Goal: Task Accomplishment & Management: Manage account settings

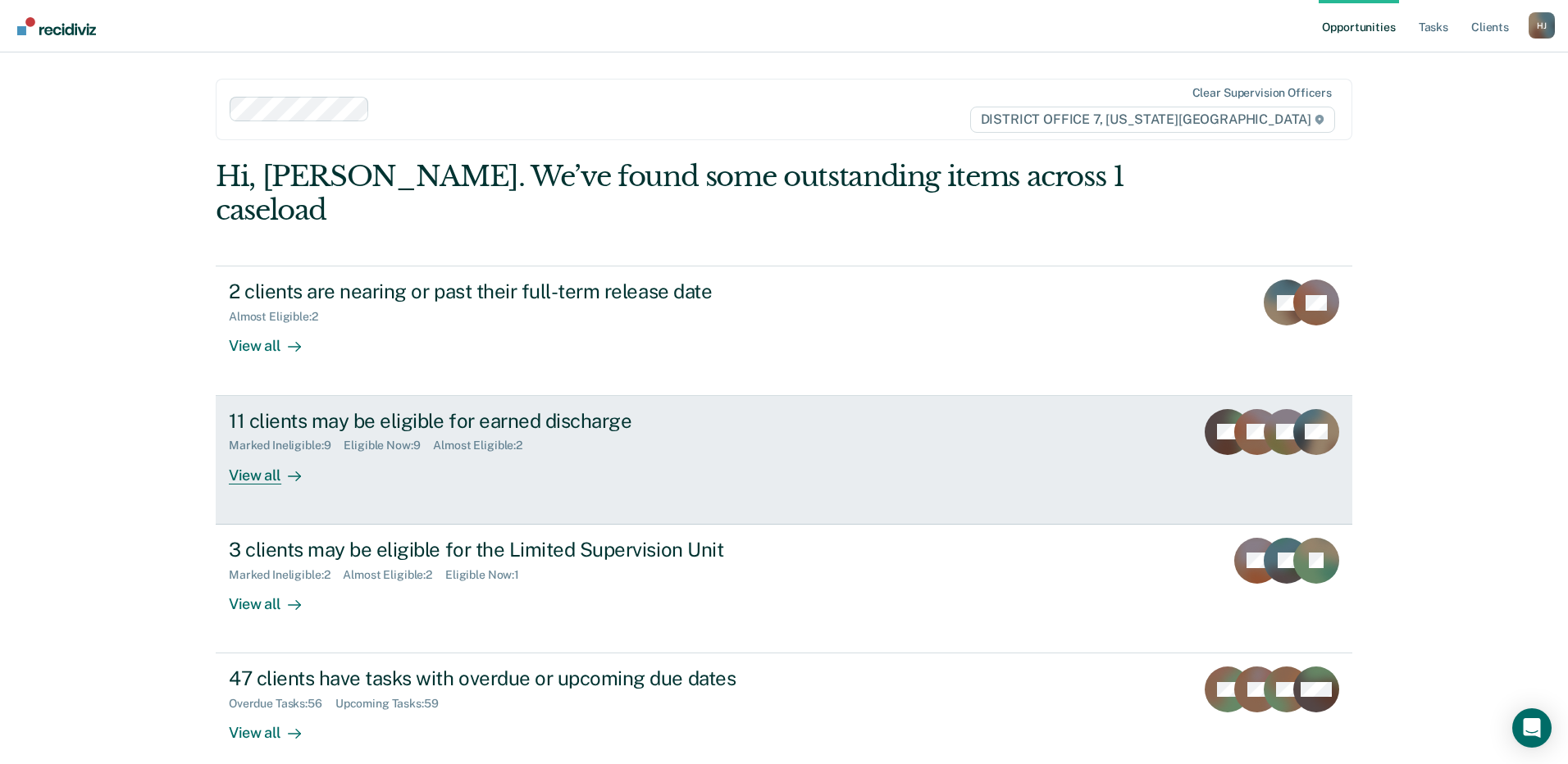
click at [272, 453] on div "View all" at bounding box center [275, 469] width 92 height 32
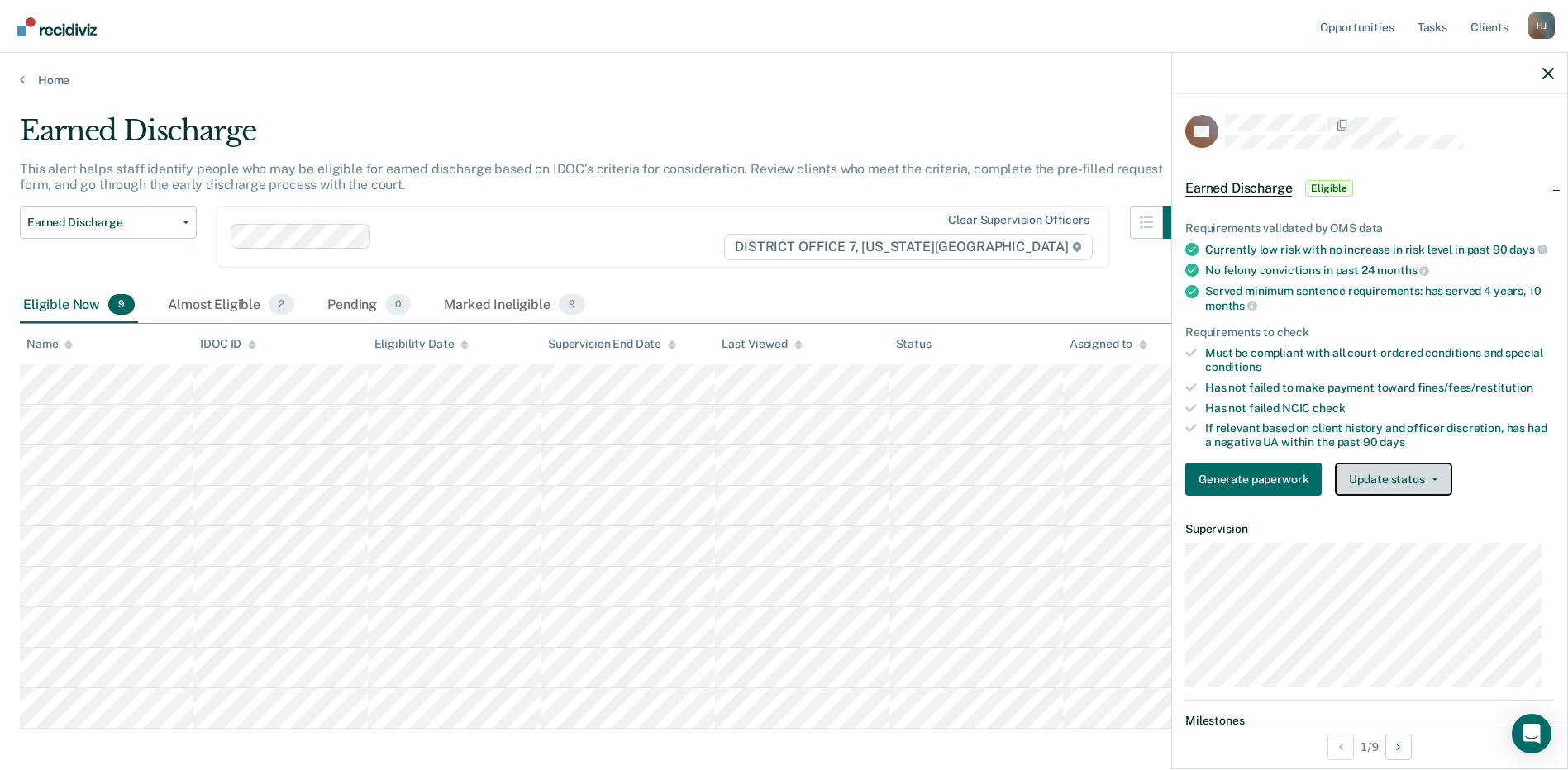
click at [1405, 496] on button "Update status" at bounding box center [1393, 478] width 117 height 33
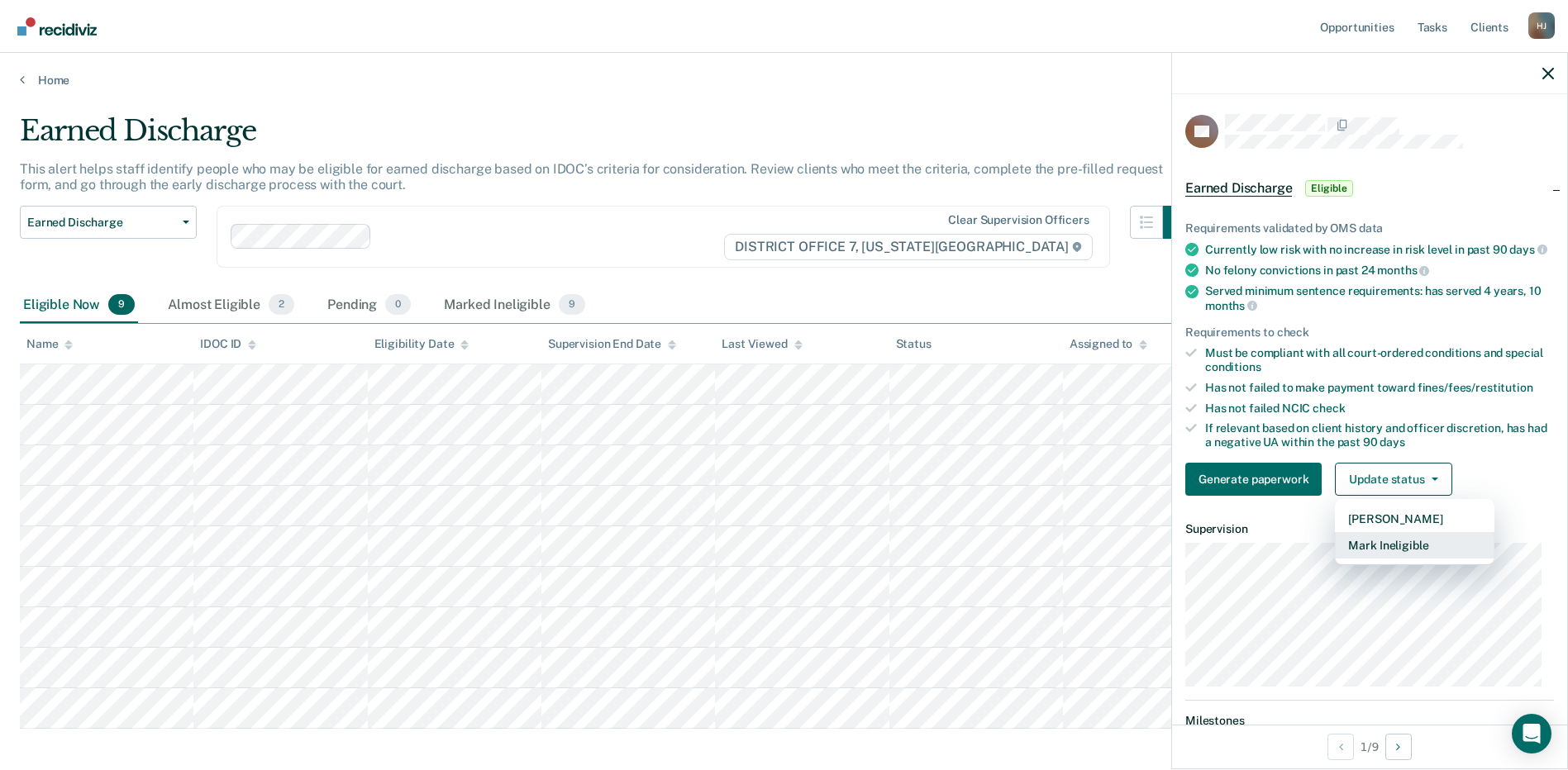
click at [1415, 556] on button "Mark Ineligible" at bounding box center [1414, 545] width 159 height 27
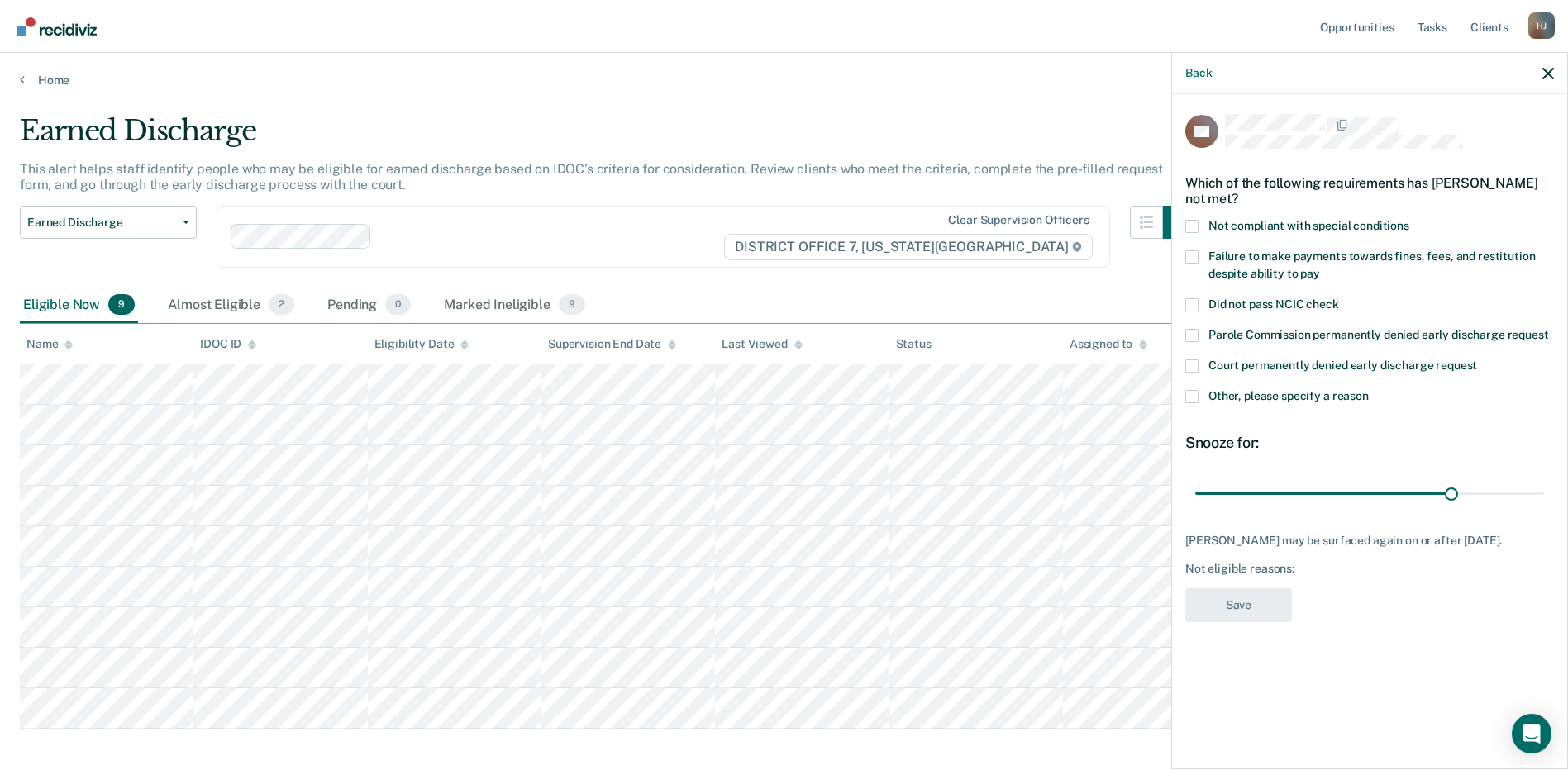
click at [1192, 224] on span at bounding box center [1191, 225] width 13 height 13
click at [1410, 219] on input "Not compliant with special conditions" at bounding box center [1410, 219] width 0 height 0
click at [1263, 610] on button "Save" at bounding box center [1239, 605] width 107 height 34
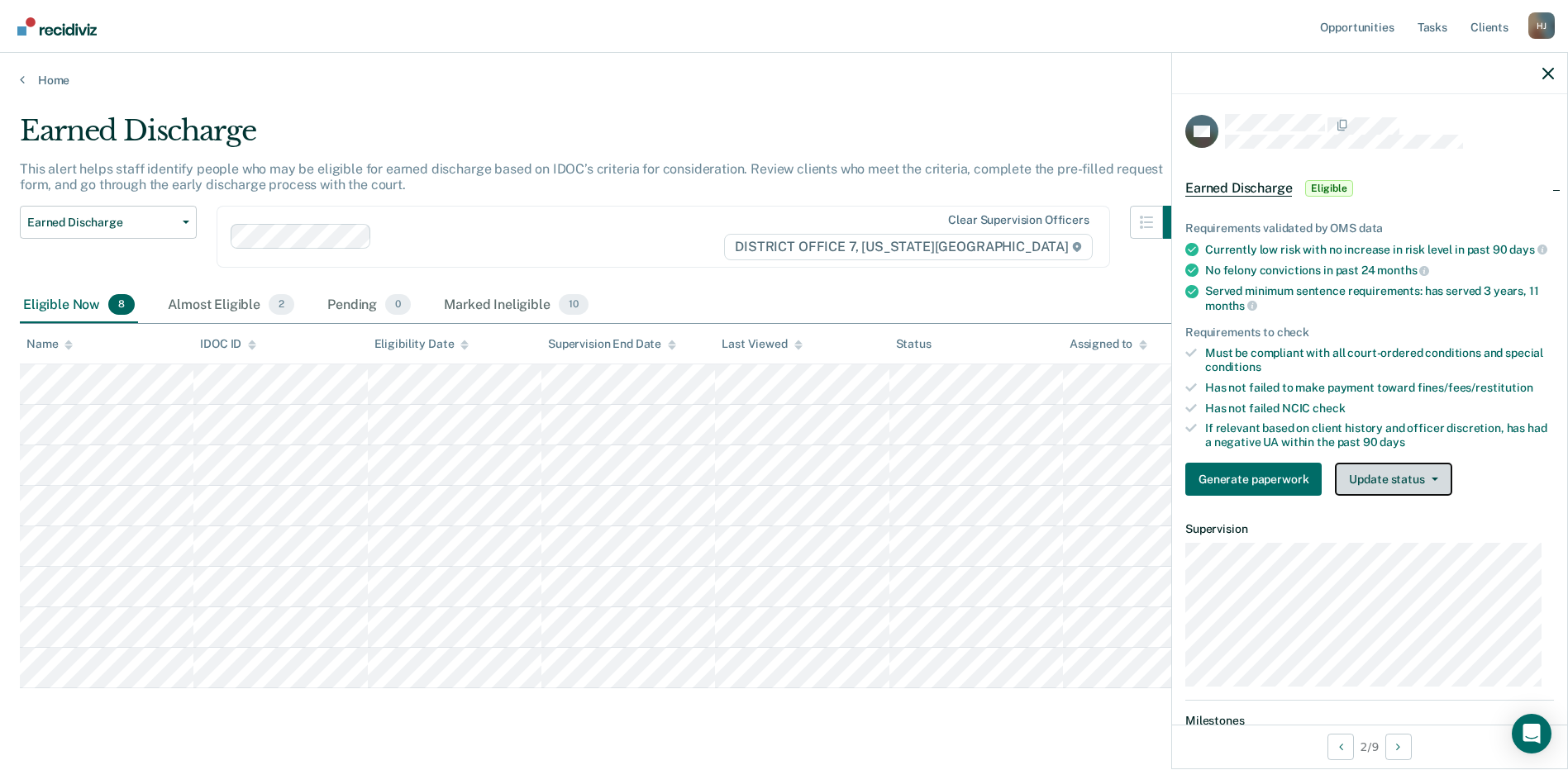
click at [1387, 490] on button "Update status" at bounding box center [1393, 478] width 117 height 33
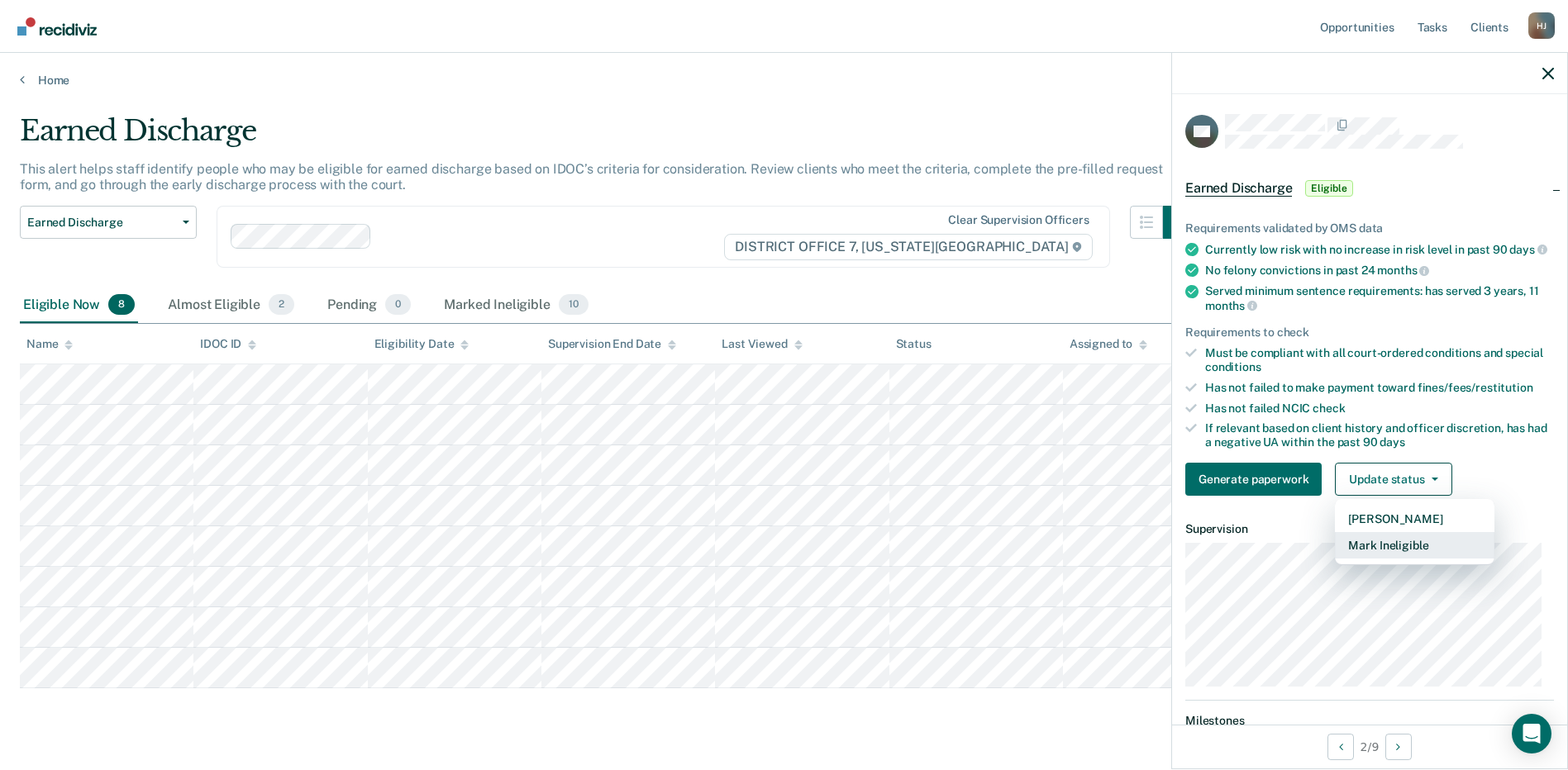
click at [1415, 554] on button "Mark Ineligible" at bounding box center [1414, 545] width 159 height 27
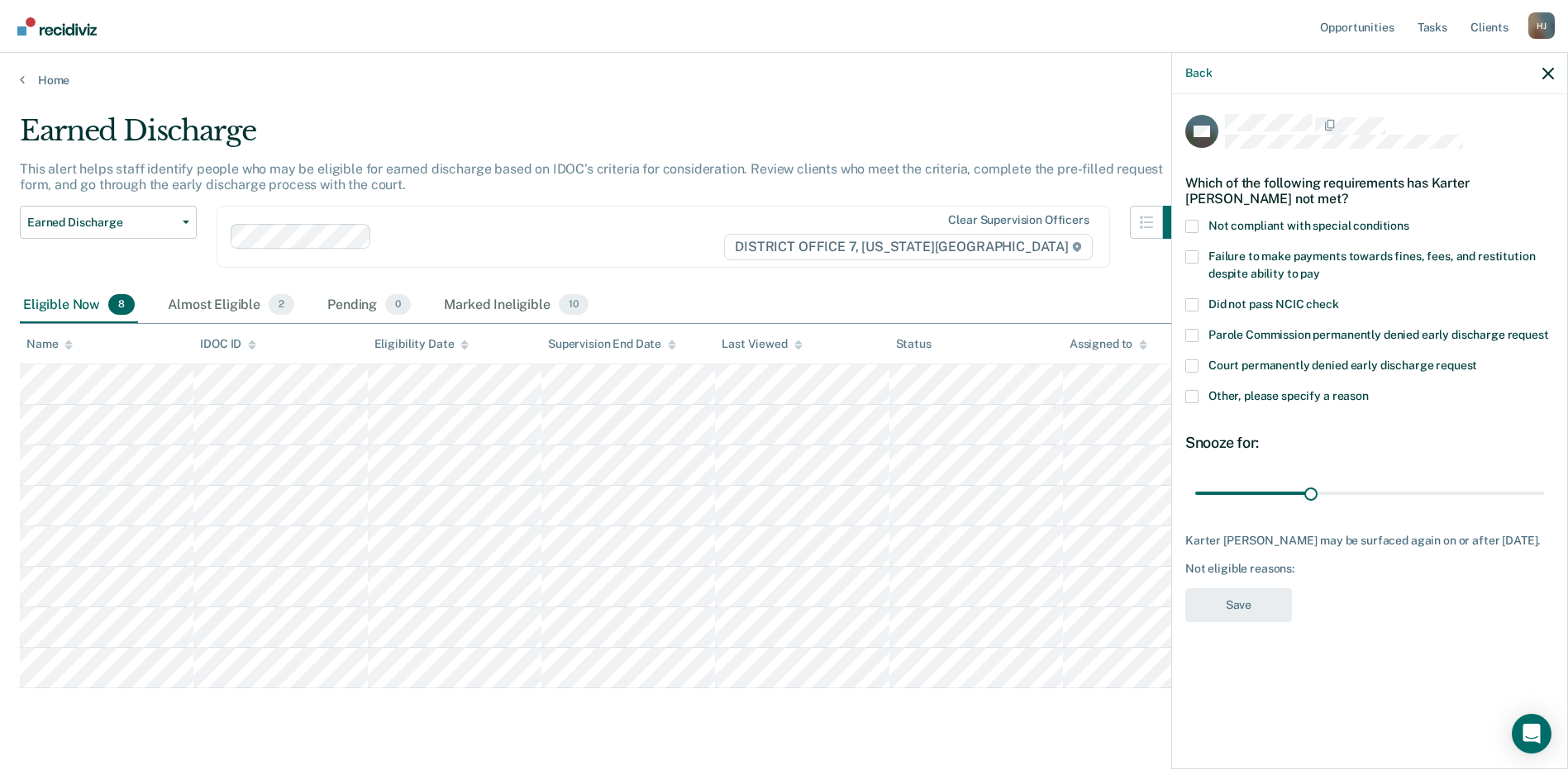
click at [1188, 219] on span at bounding box center [1191, 225] width 13 height 13
click at [1410, 219] on input "Not compliant with special conditions" at bounding box center [1410, 219] width 0 height 0
click at [1240, 594] on button "Save" at bounding box center [1239, 605] width 107 height 34
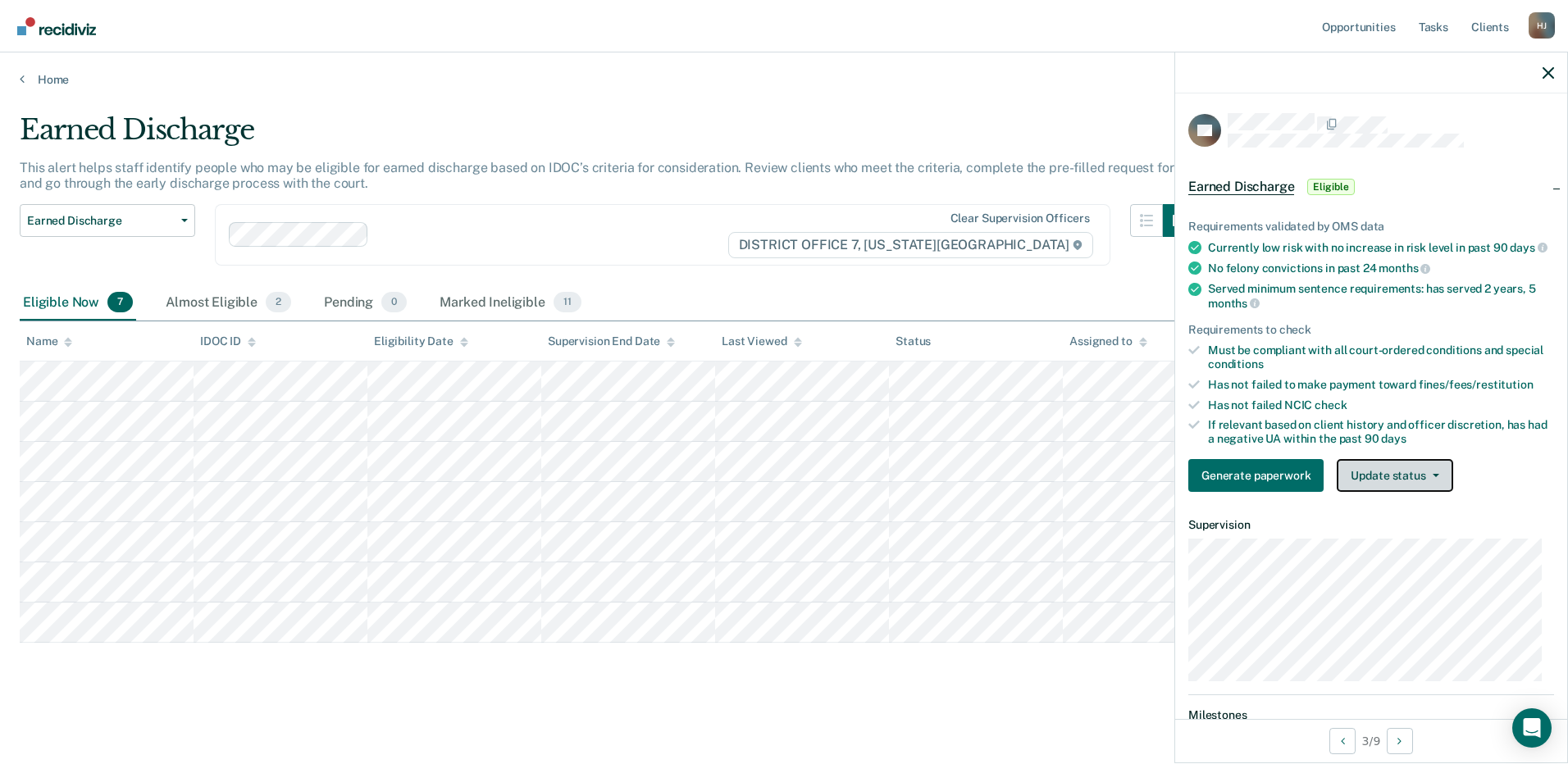
click at [1380, 490] on button "Update status" at bounding box center [1394, 475] width 116 height 32
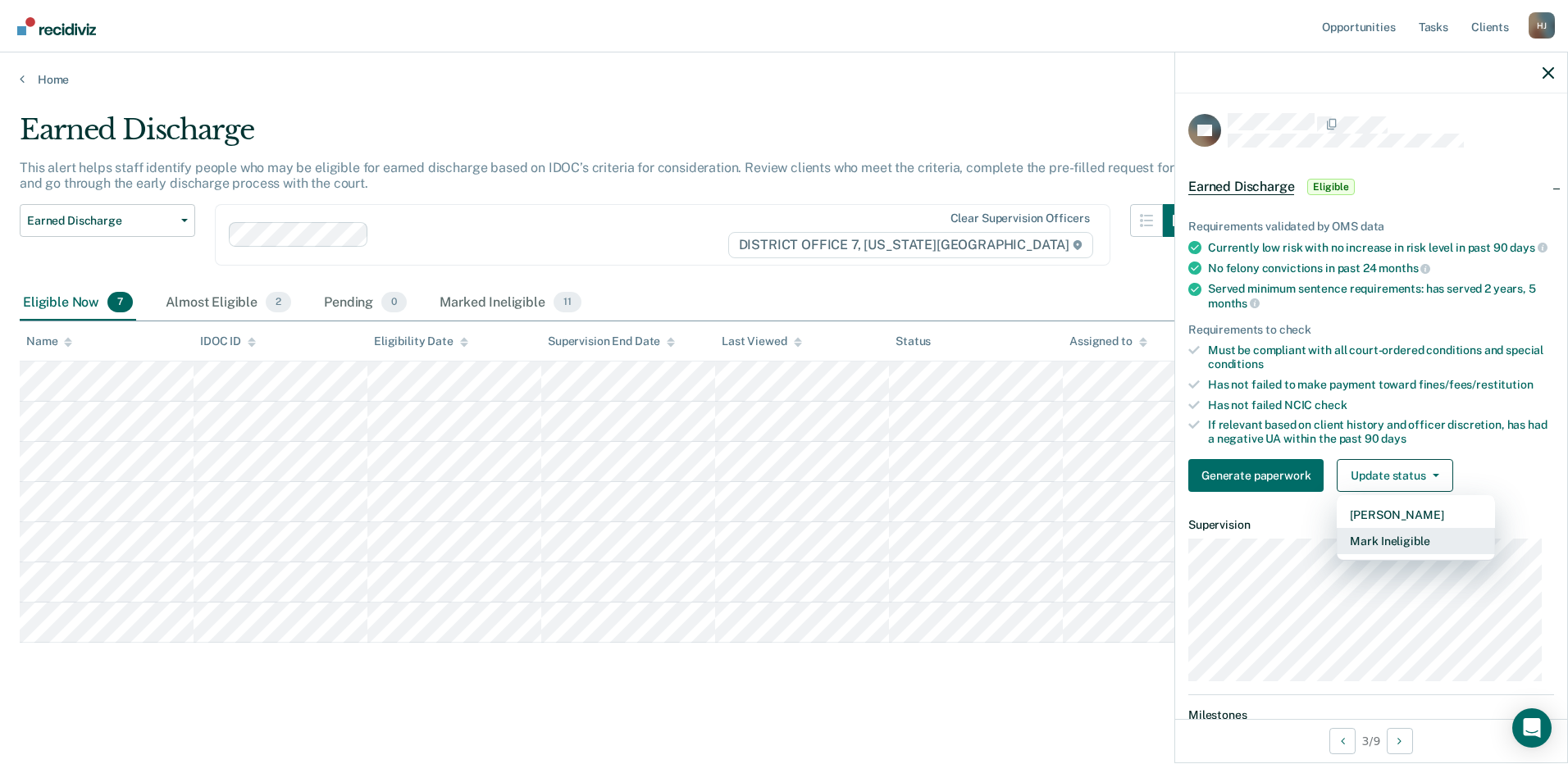
click at [1400, 547] on button "Mark Ineligible" at bounding box center [1415, 540] width 158 height 26
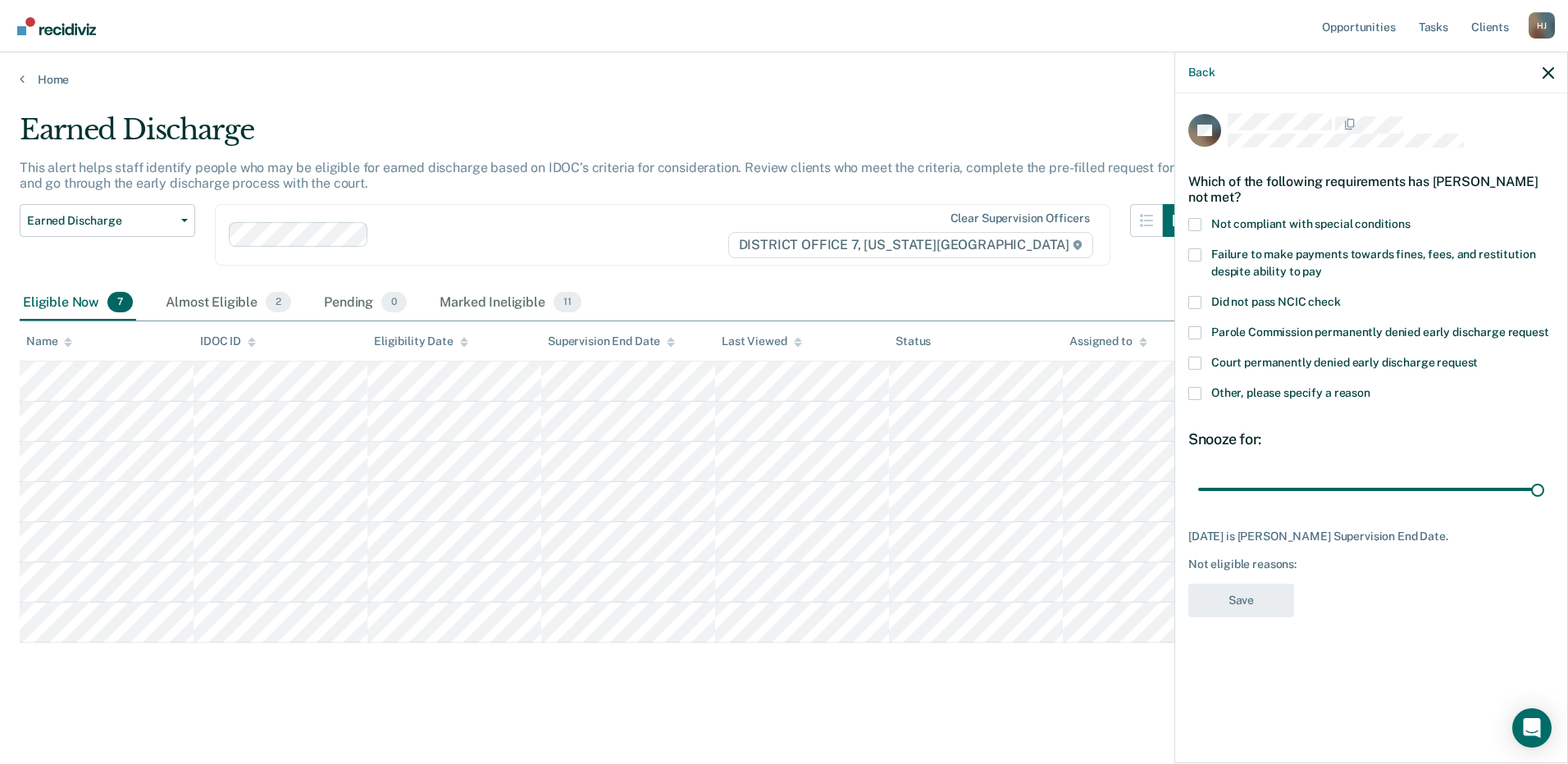
click at [1194, 223] on span at bounding box center [1194, 224] width 13 height 13
click at [1410, 218] on input "Not compliant with special conditions" at bounding box center [1410, 218] width 0 height 0
click at [1236, 599] on button "Save" at bounding box center [1241, 600] width 106 height 33
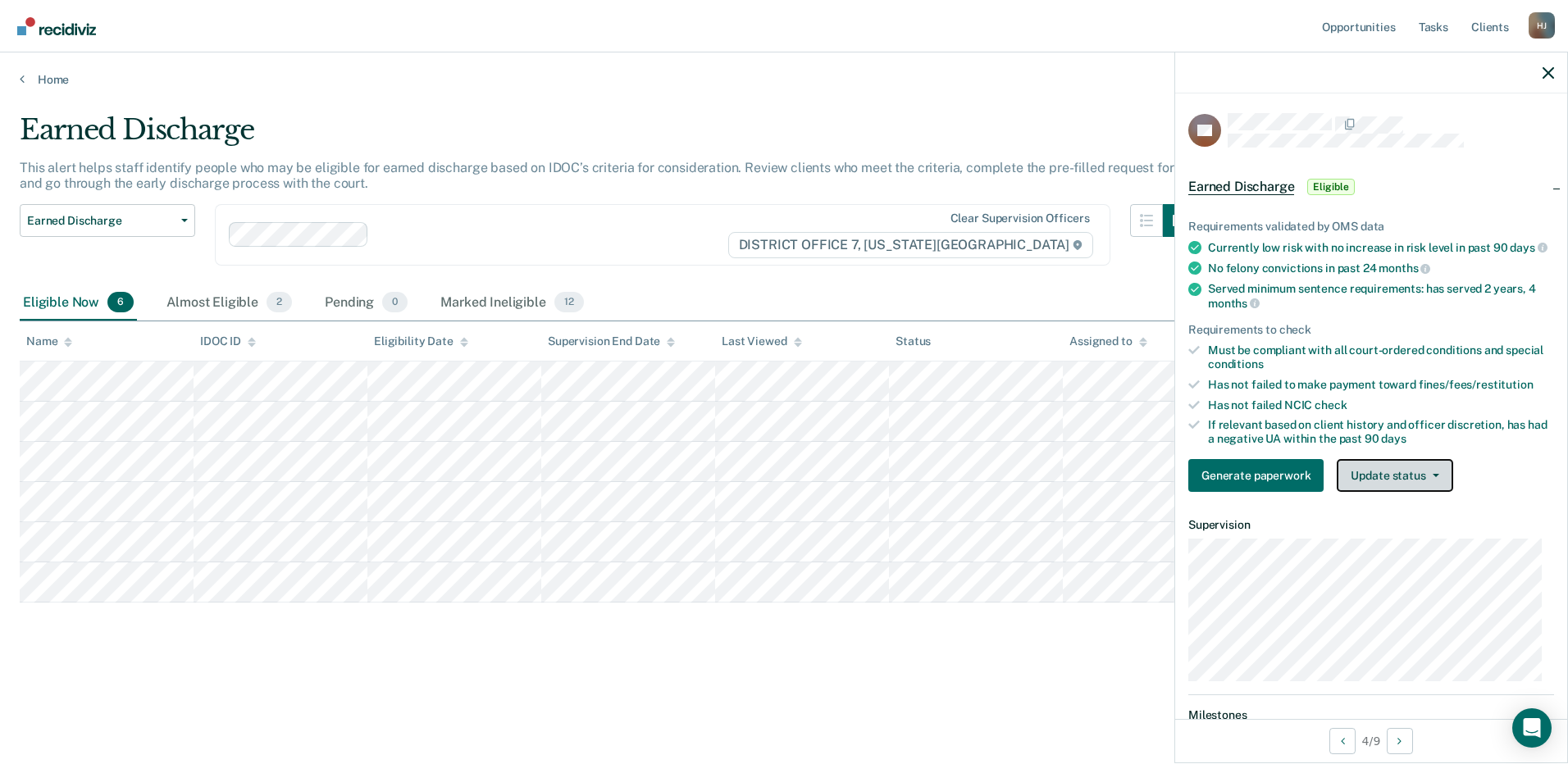
click at [1389, 492] on button "Update status" at bounding box center [1394, 475] width 116 height 32
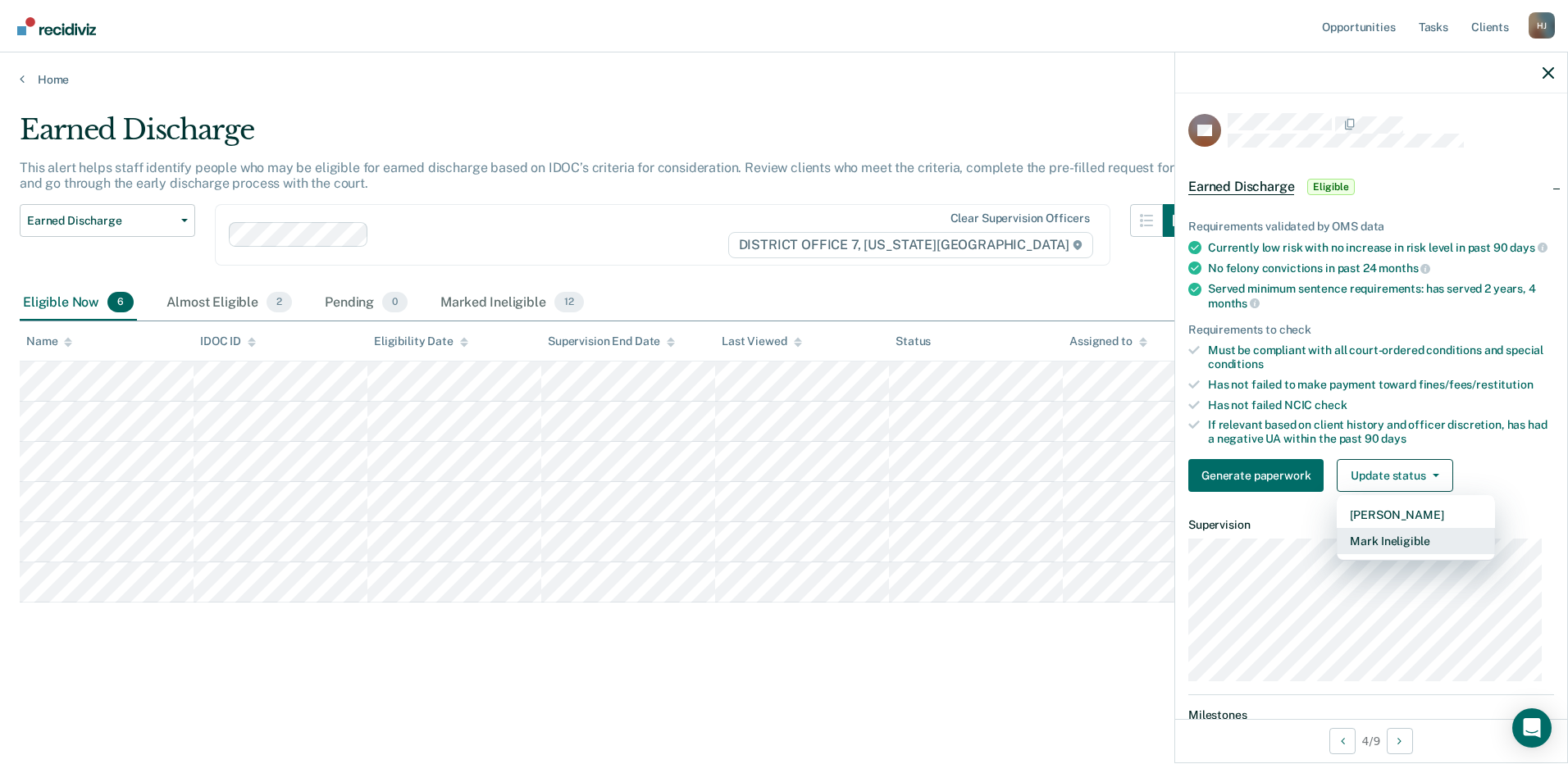
click at [1383, 554] on button "Mark Ineligible" at bounding box center [1415, 540] width 158 height 26
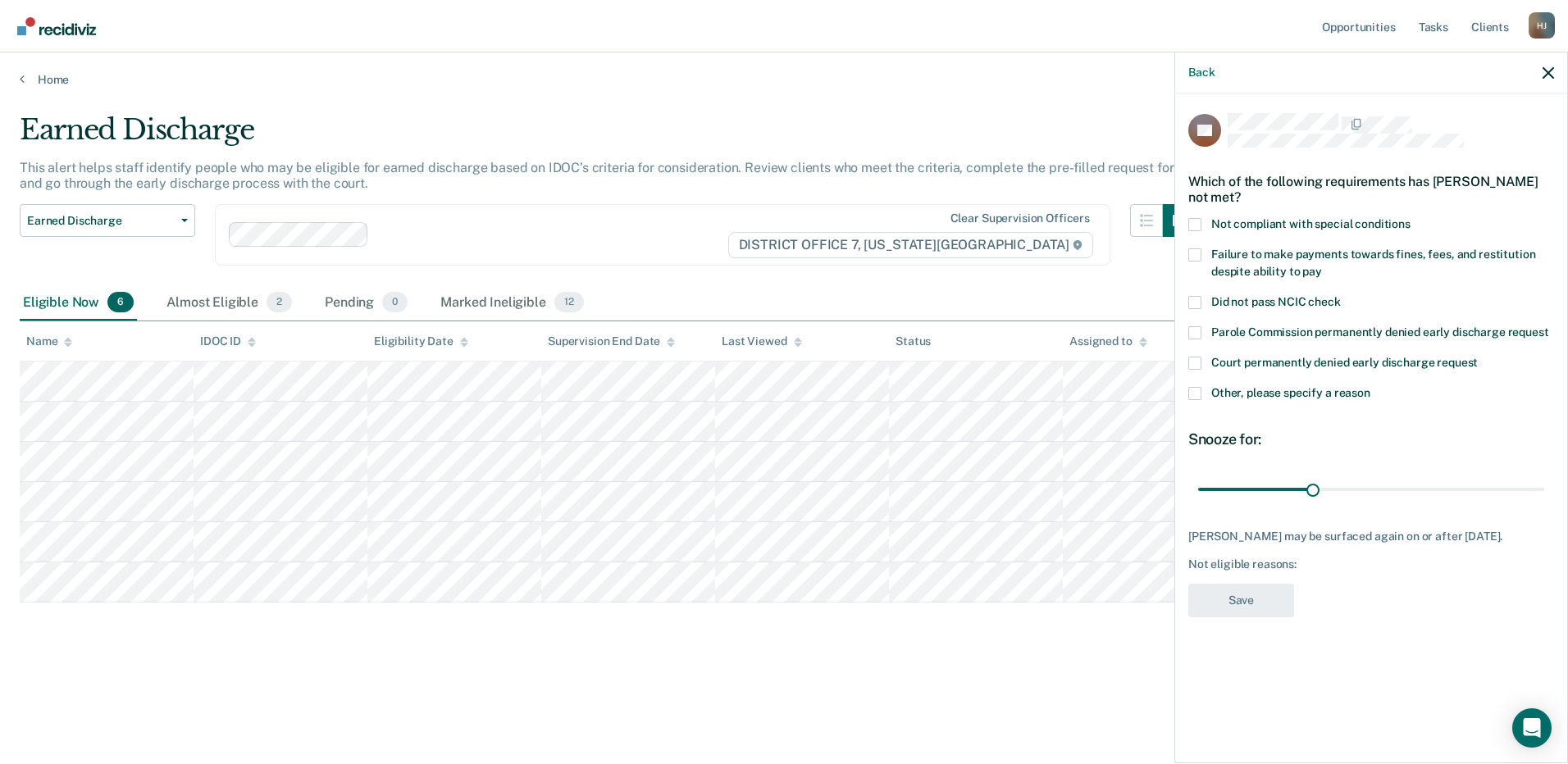
click at [1193, 253] on span at bounding box center [1194, 254] width 13 height 13
click at [1322, 266] on input "Failure to make payments towards fines, fees, and restitution despite ability t…" at bounding box center [1322, 266] width 0 height 0
drag, startPoint x: 1315, startPoint y: 485, endPoint x: 1591, endPoint y: 540, distance: 281.4
type input "90"
click at [1543, 503] on input "range" at bounding box center [1371, 488] width 346 height 28
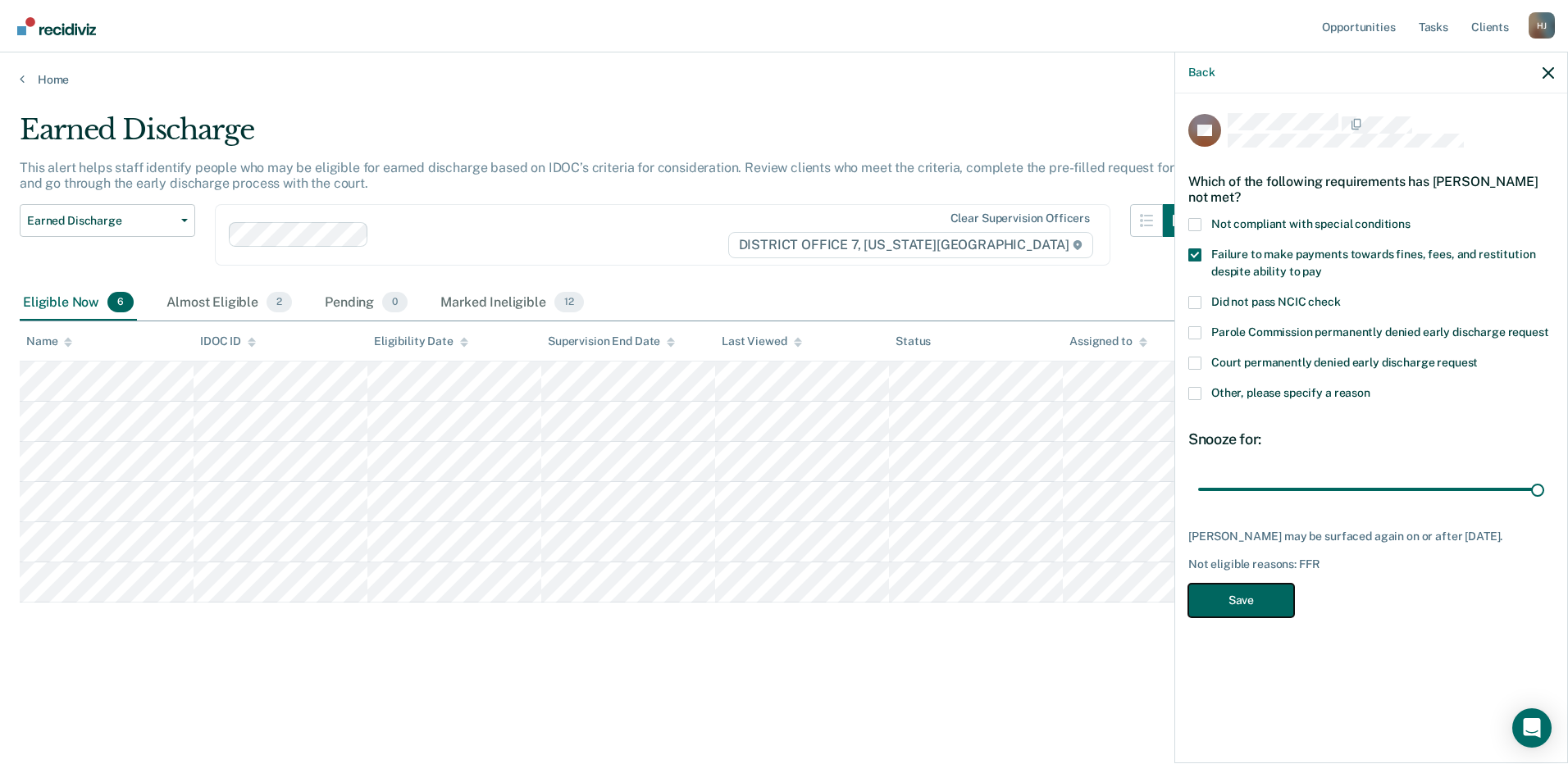
click at [1255, 618] on button "Save" at bounding box center [1241, 600] width 106 height 33
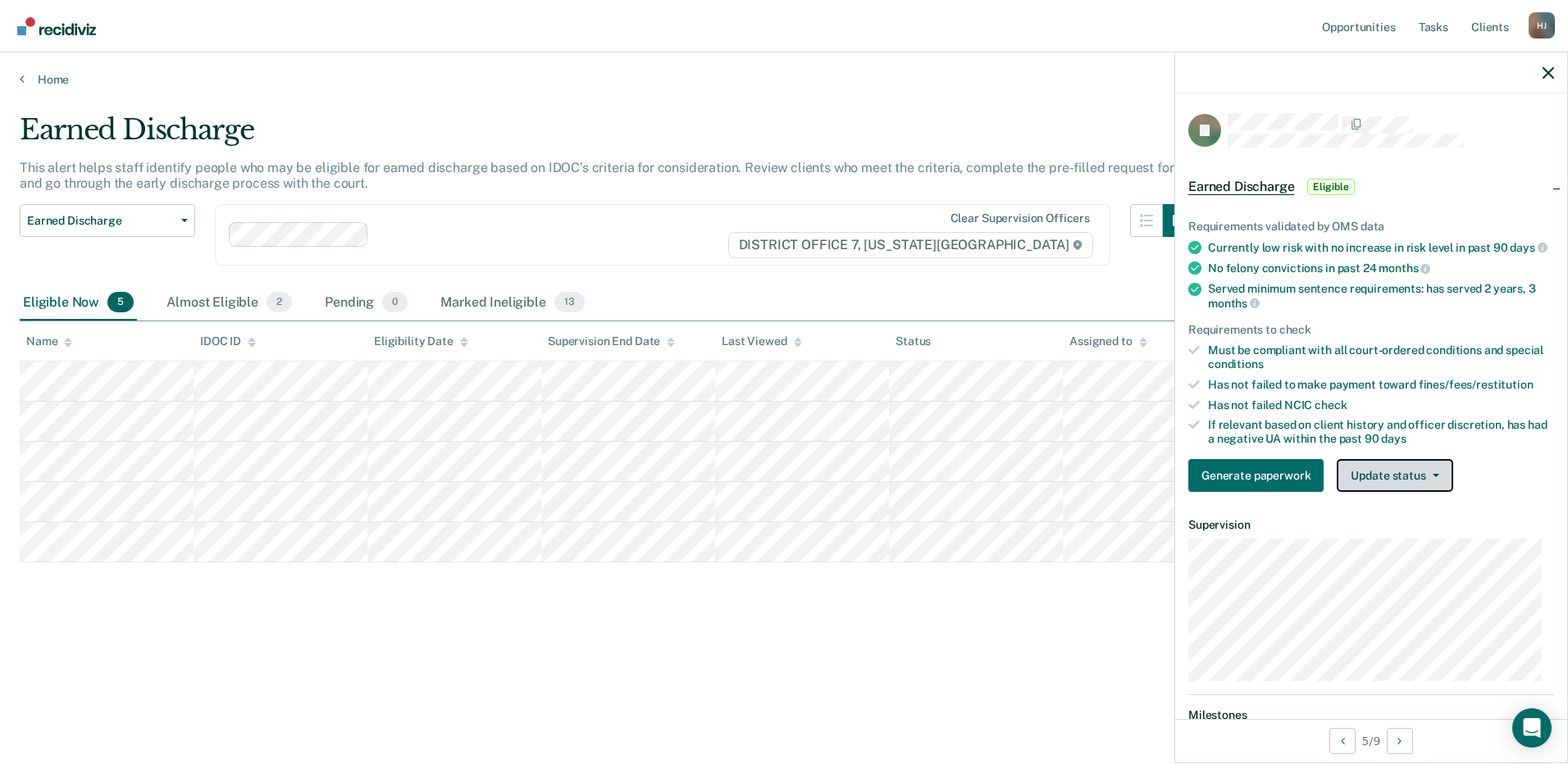
click at [1413, 483] on button "Update status" at bounding box center [1394, 475] width 116 height 32
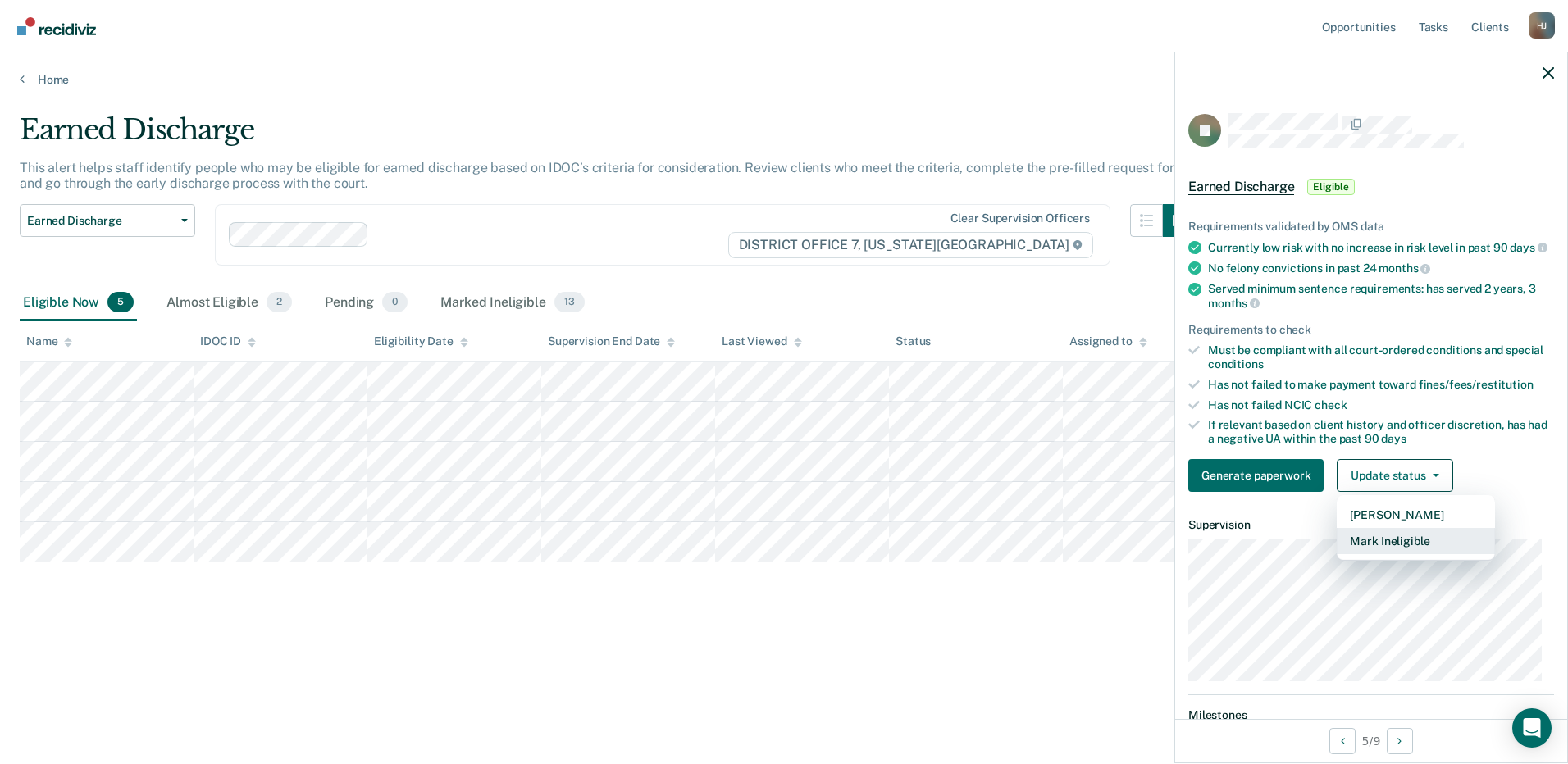
click at [1382, 551] on button "Mark Ineligible" at bounding box center [1415, 540] width 158 height 26
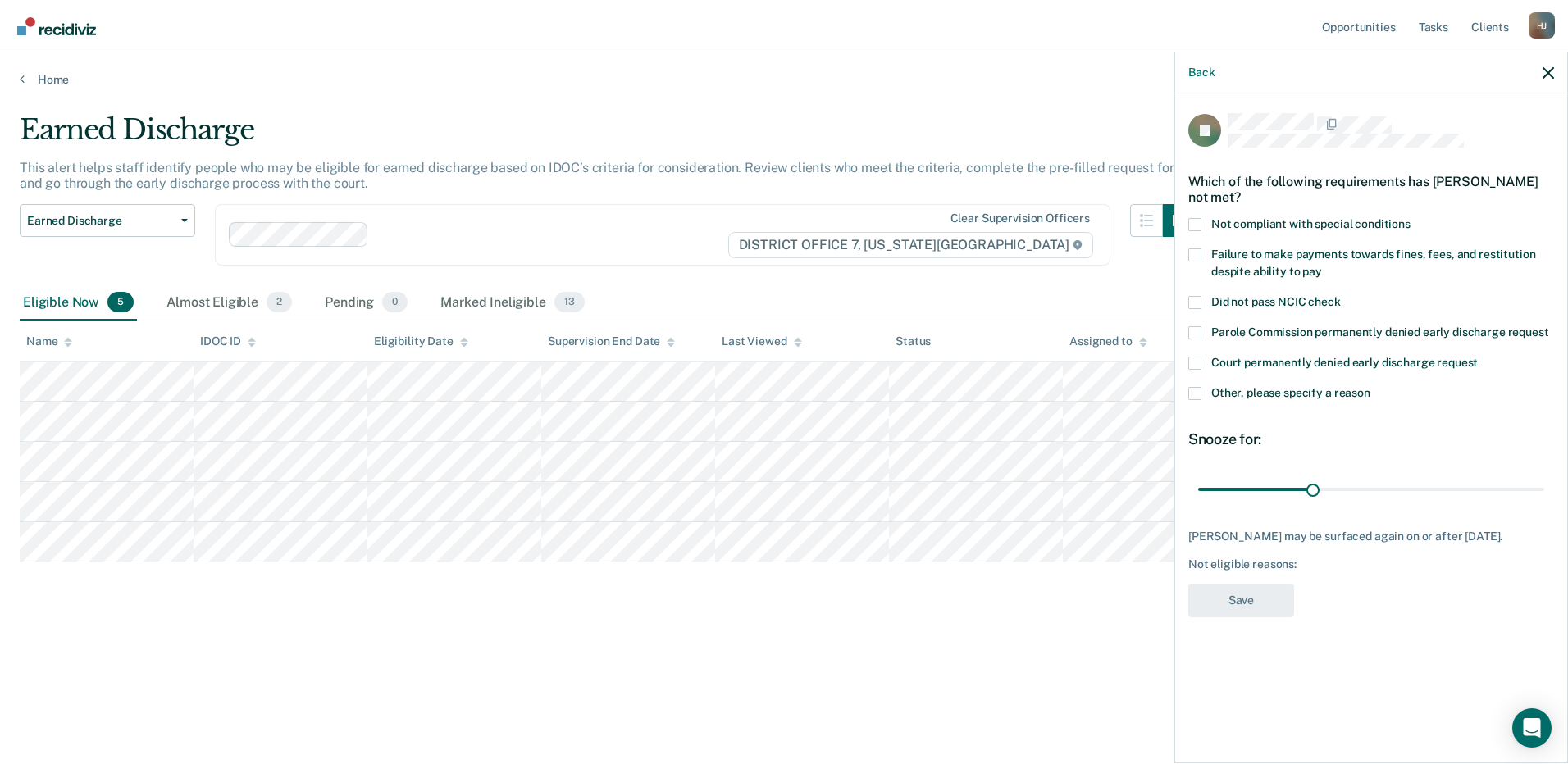
click at [1196, 251] on span at bounding box center [1194, 254] width 13 height 13
click at [1322, 266] on input "Failure to make payments towards fines, fees, and restitution despite ability t…" at bounding box center [1322, 266] width 0 height 0
drag, startPoint x: 1313, startPoint y: 487, endPoint x: 1426, endPoint y: 508, distance: 114.9
type input "60"
click at [1426, 503] on input "range" at bounding box center [1371, 488] width 346 height 28
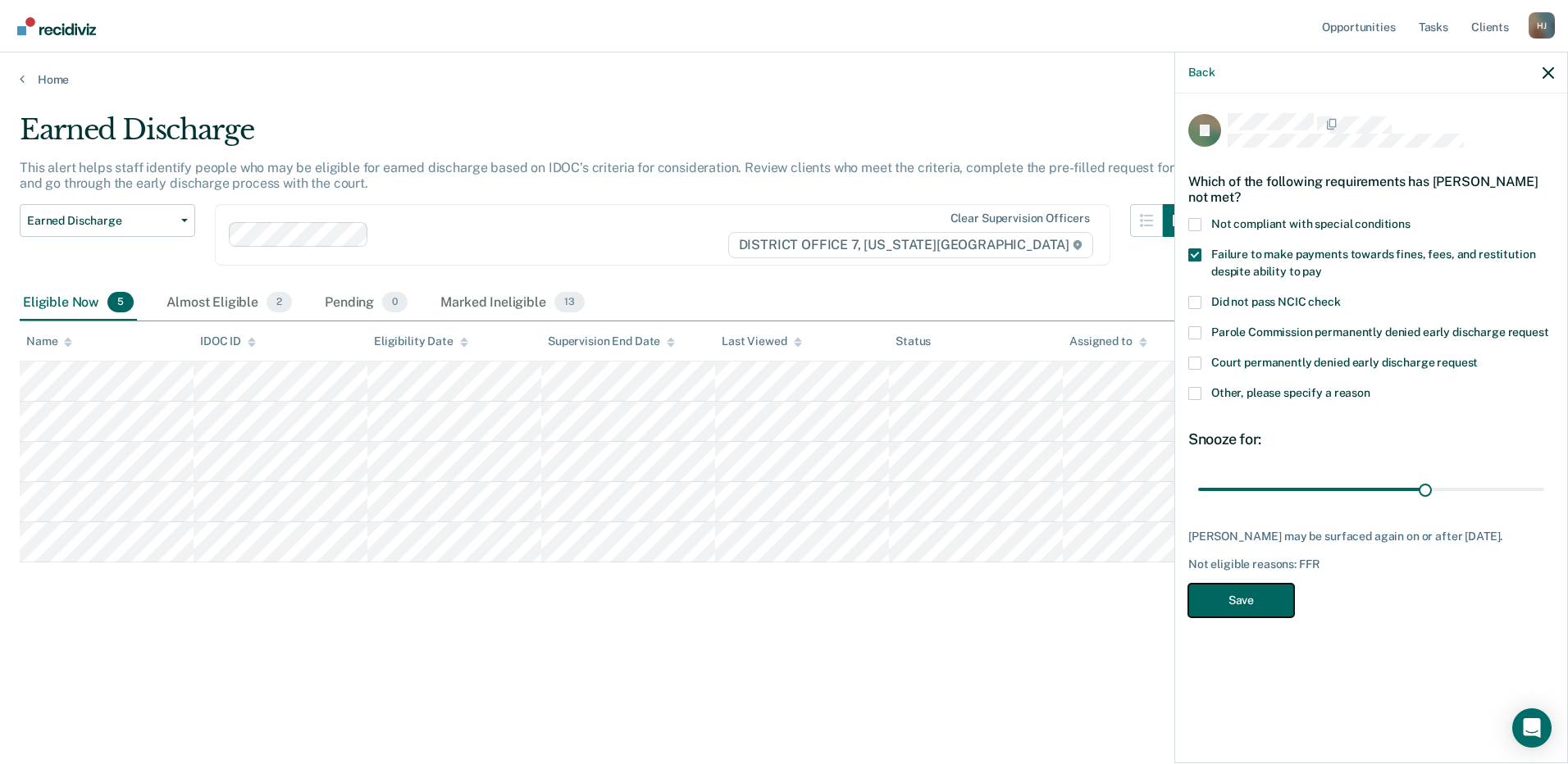
click at [1273, 603] on button "Save" at bounding box center [1241, 600] width 106 height 33
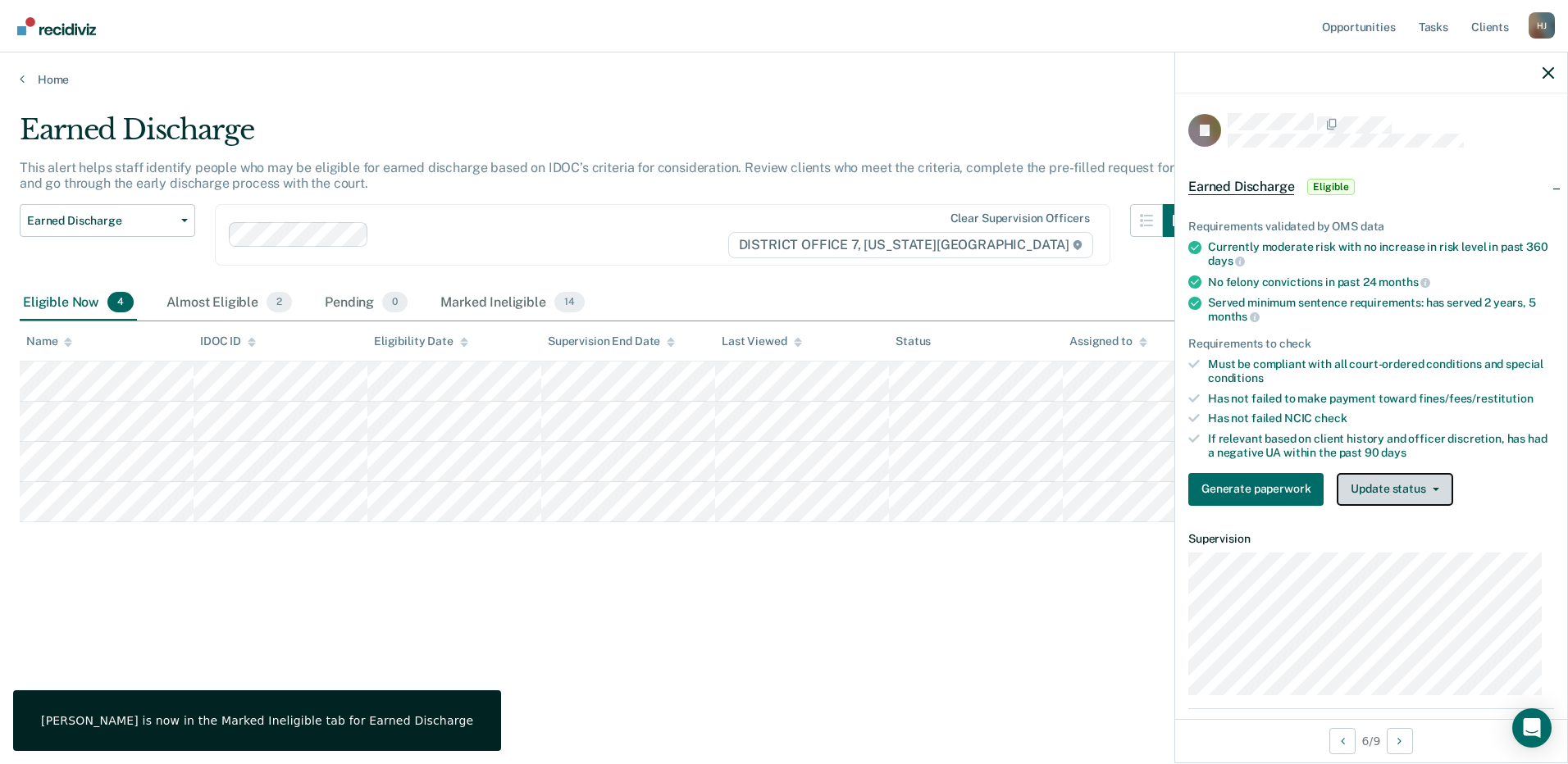
click at [1403, 493] on button "Update status" at bounding box center [1394, 488] width 116 height 32
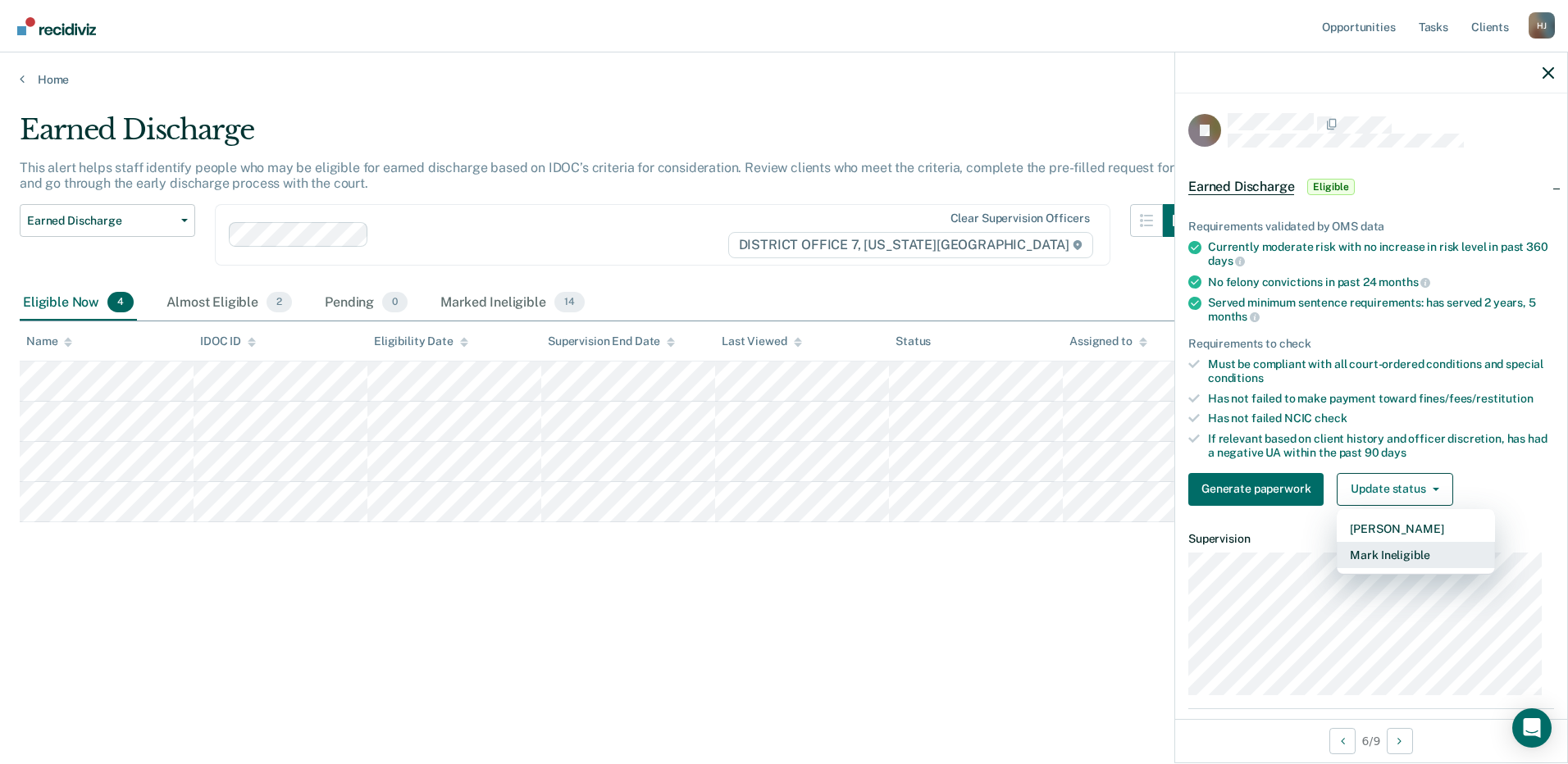
click at [1374, 552] on button "Mark Ineligible" at bounding box center [1415, 555] width 158 height 26
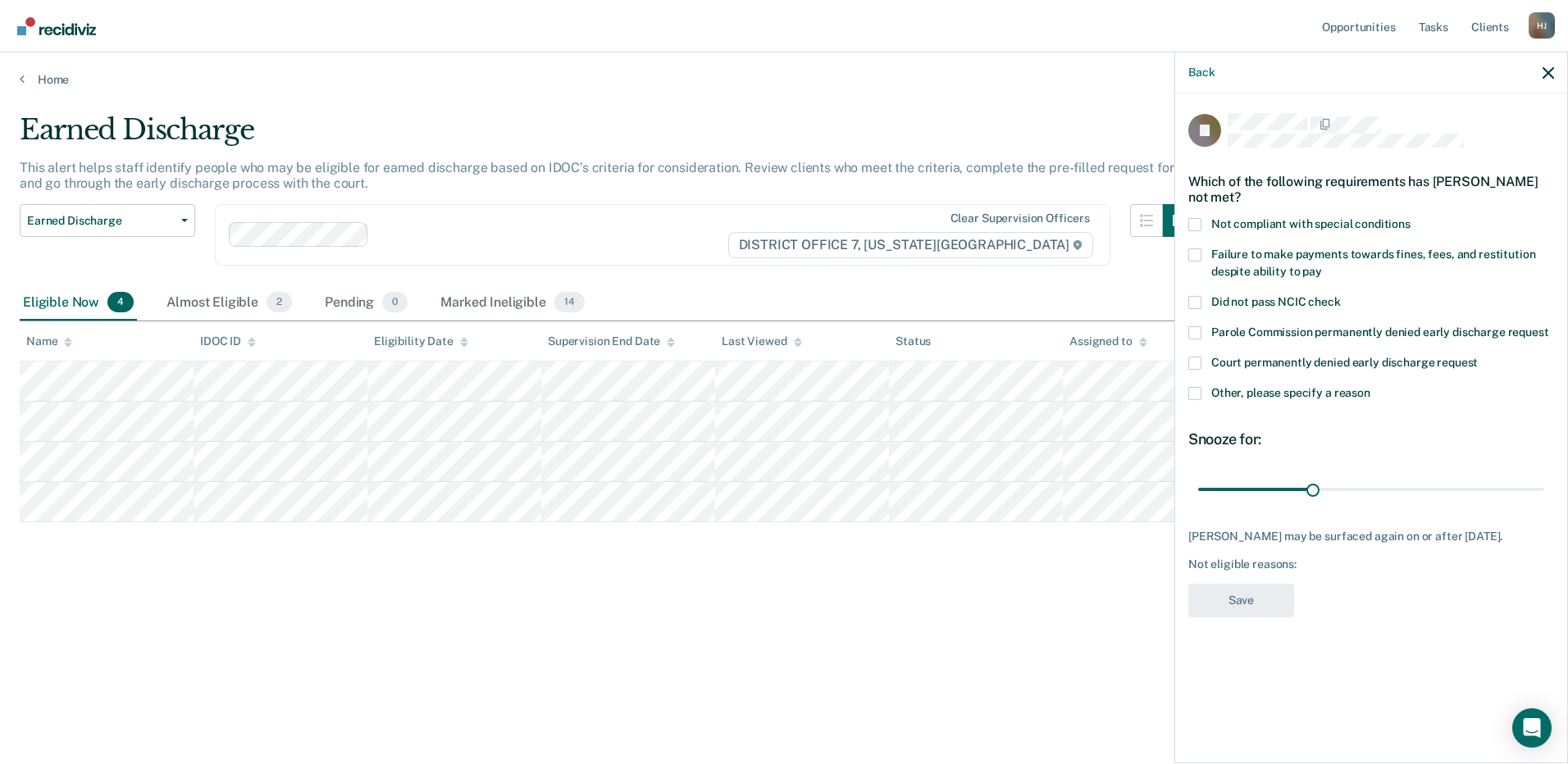
click at [1197, 225] on span at bounding box center [1194, 224] width 13 height 13
click at [1410, 218] on input "Not compliant with special conditions" at bounding box center [1410, 218] width 0 height 0
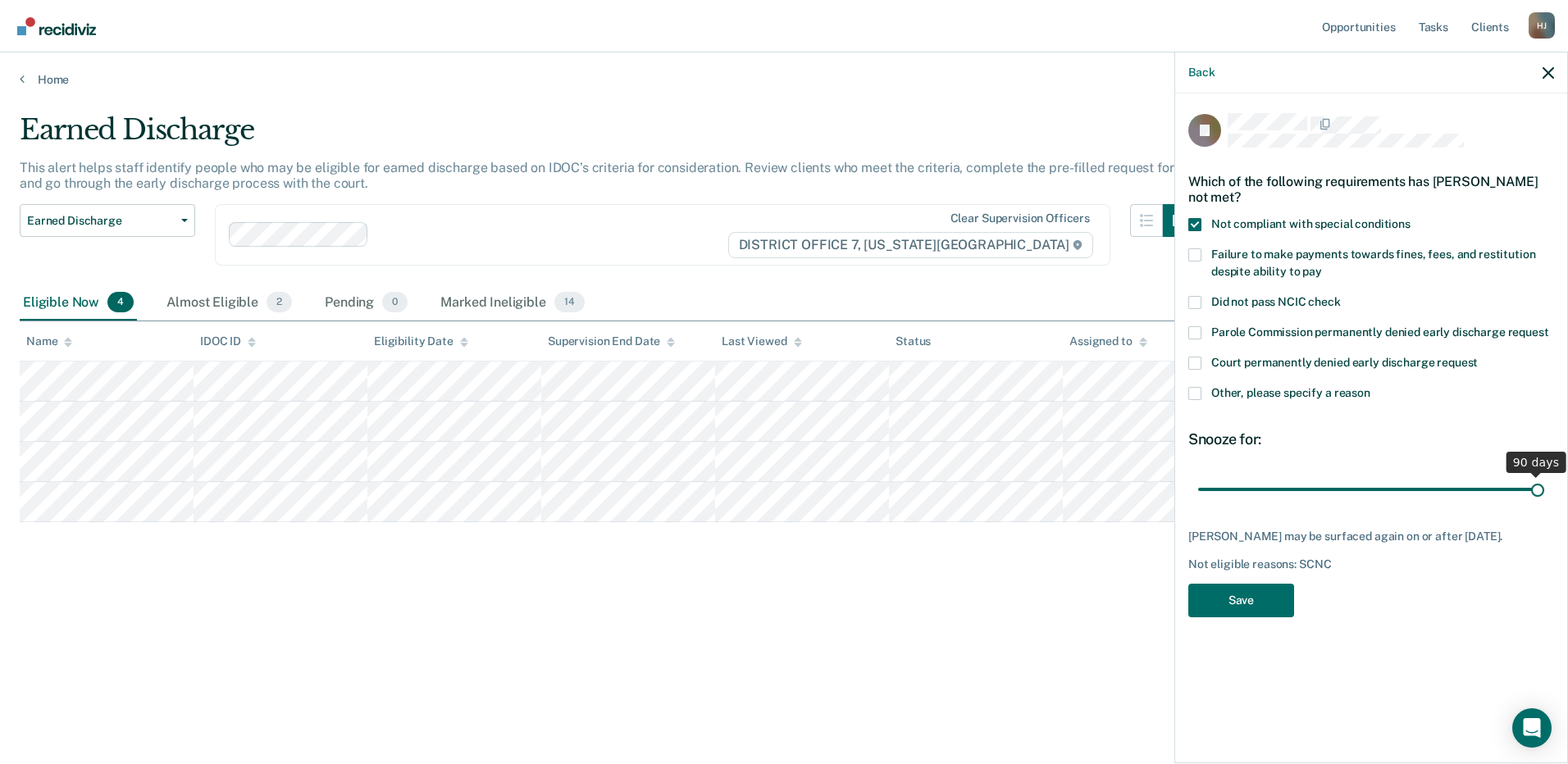
drag, startPoint x: 1313, startPoint y: 491, endPoint x: 1679, endPoint y: 523, distance: 367.4
type input "90"
click at [1543, 503] on input "range" at bounding box center [1371, 488] width 346 height 28
drag, startPoint x: 1240, startPoint y: 593, endPoint x: 1252, endPoint y: 595, distance: 12.2
click at [1243, 593] on button "Save" at bounding box center [1241, 600] width 106 height 33
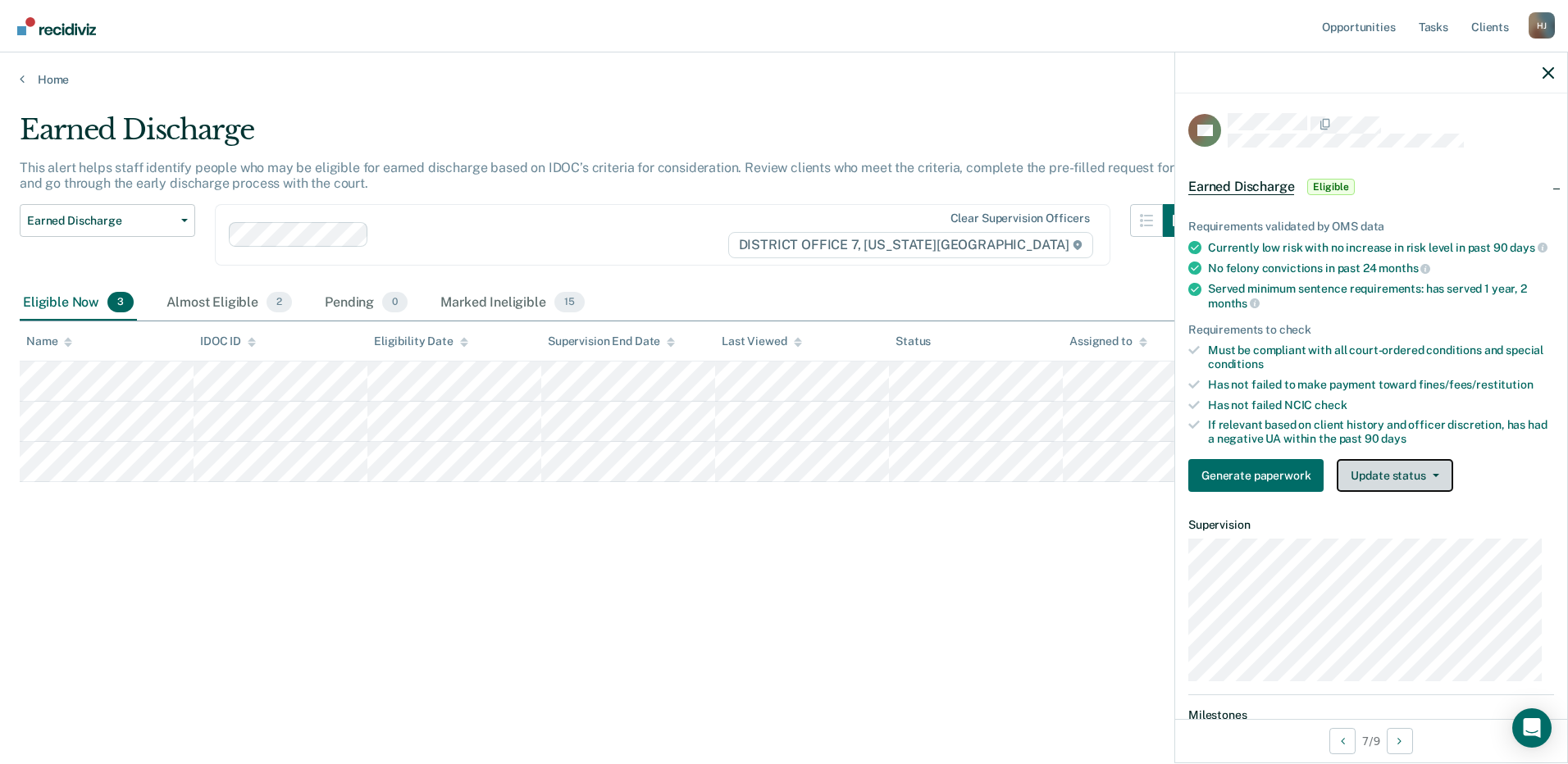
click at [1390, 487] on button "Update status" at bounding box center [1394, 475] width 116 height 32
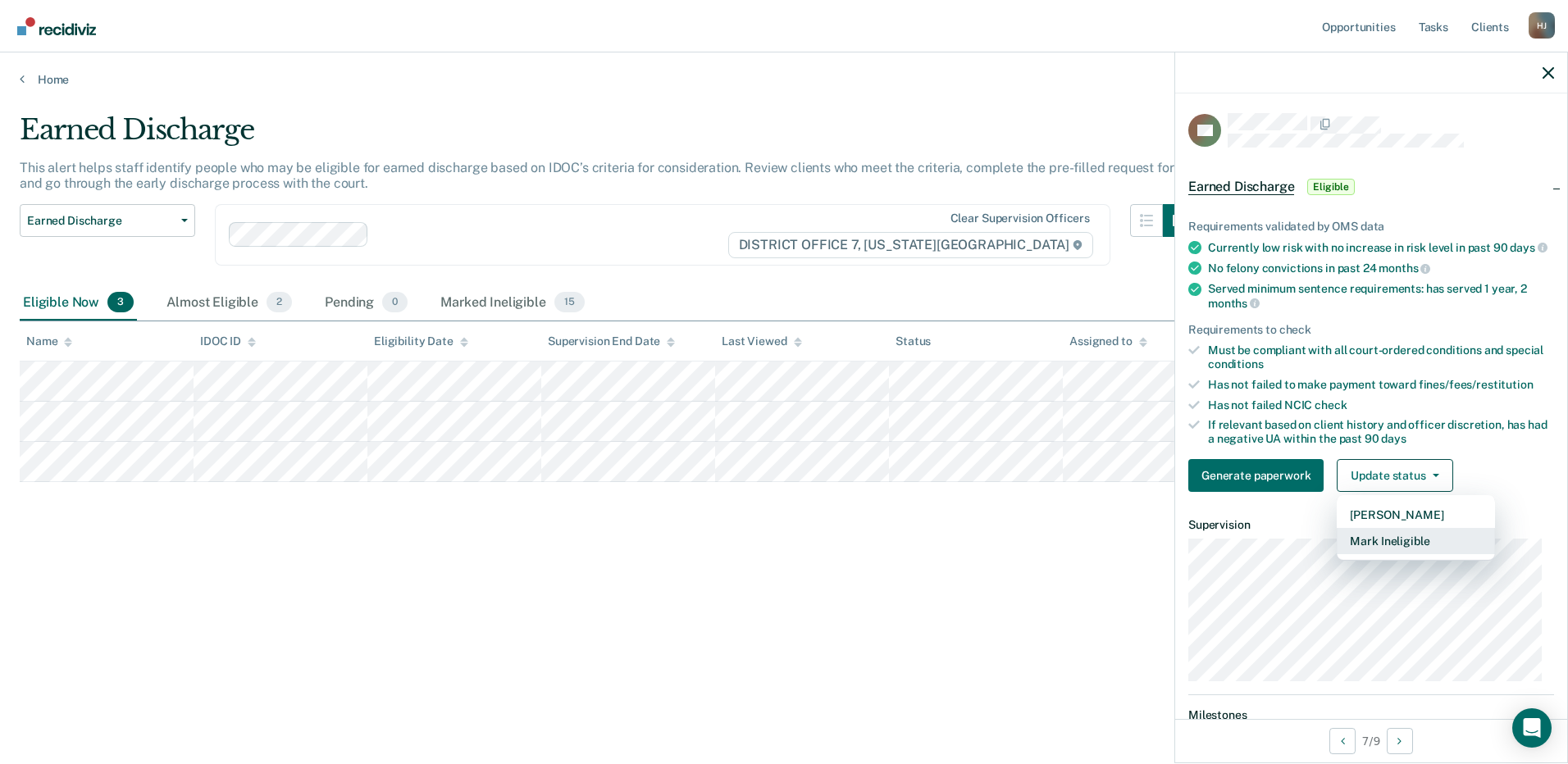
click at [1402, 551] on button "Mark Ineligible" at bounding box center [1415, 540] width 158 height 26
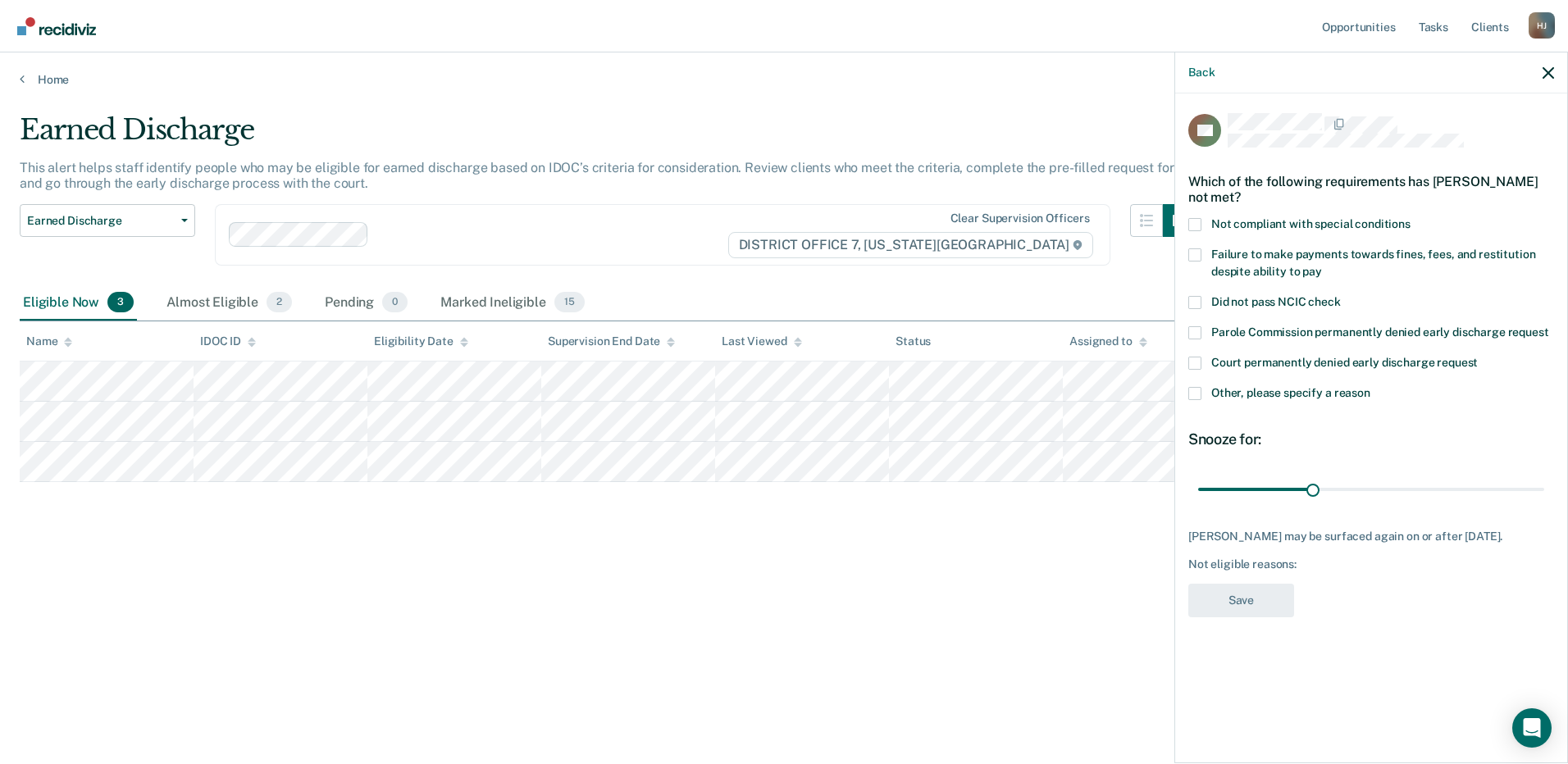
click at [1194, 218] on span at bounding box center [1194, 224] width 13 height 13
click at [1410, 218] on input "Not compliant with special conditions" at bounding box center [1410, 218] width 0 height 0
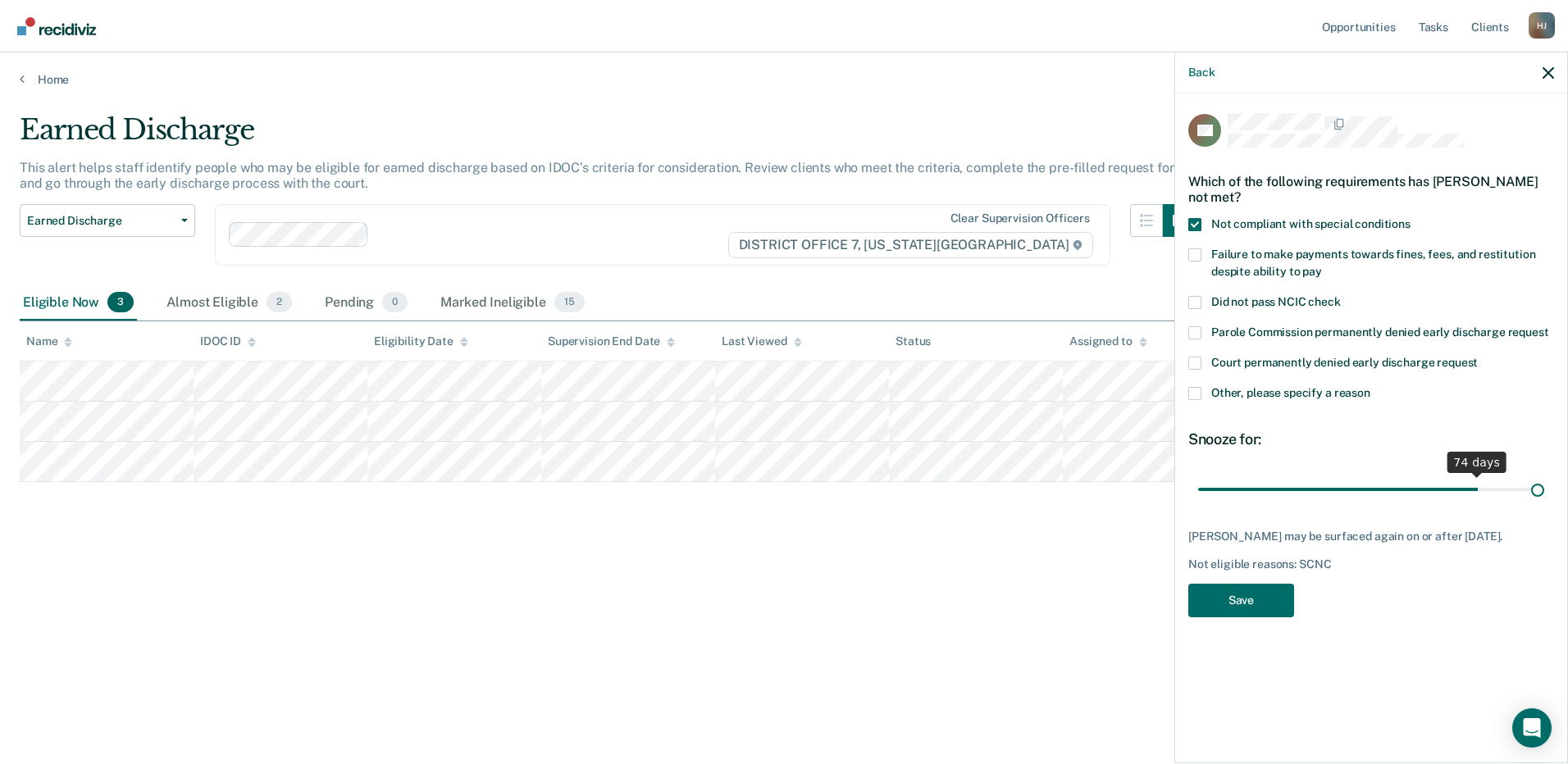
drag, startPoint x: 1308, startPoint y: 483, endPoint x: 1614, endPoint y: 528, distance: 309.3
type input "90"
click at [1543, 503] on input "range" at bounding box center [1371, 488] width 346 height 28
click at [1235, 598] on button "Save" at bounding box center [1241, 600] width 106 height 33
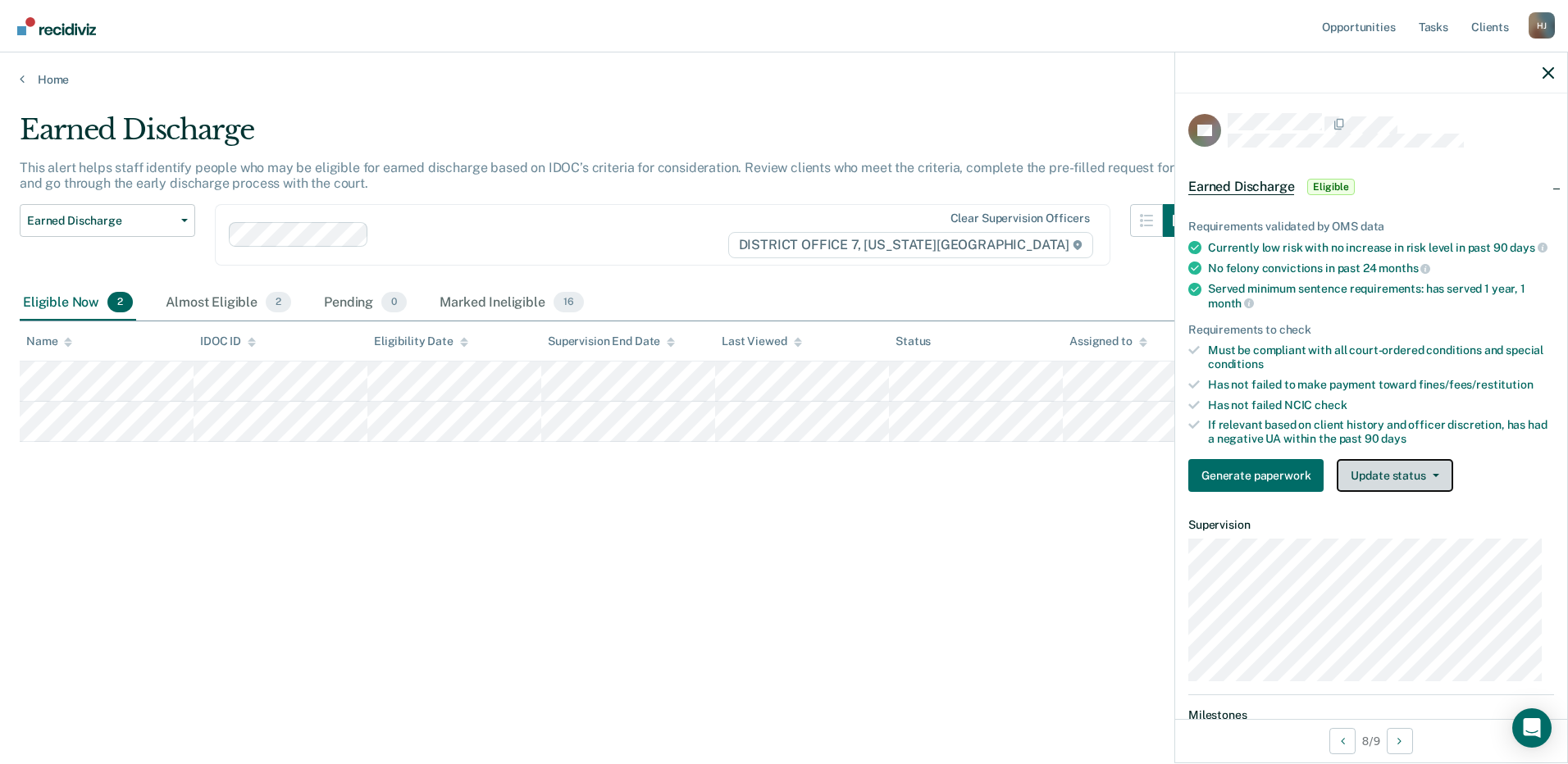
click at [1413, 492] on button "Update status" at bounding box center [1394, 475] width 116 height 32
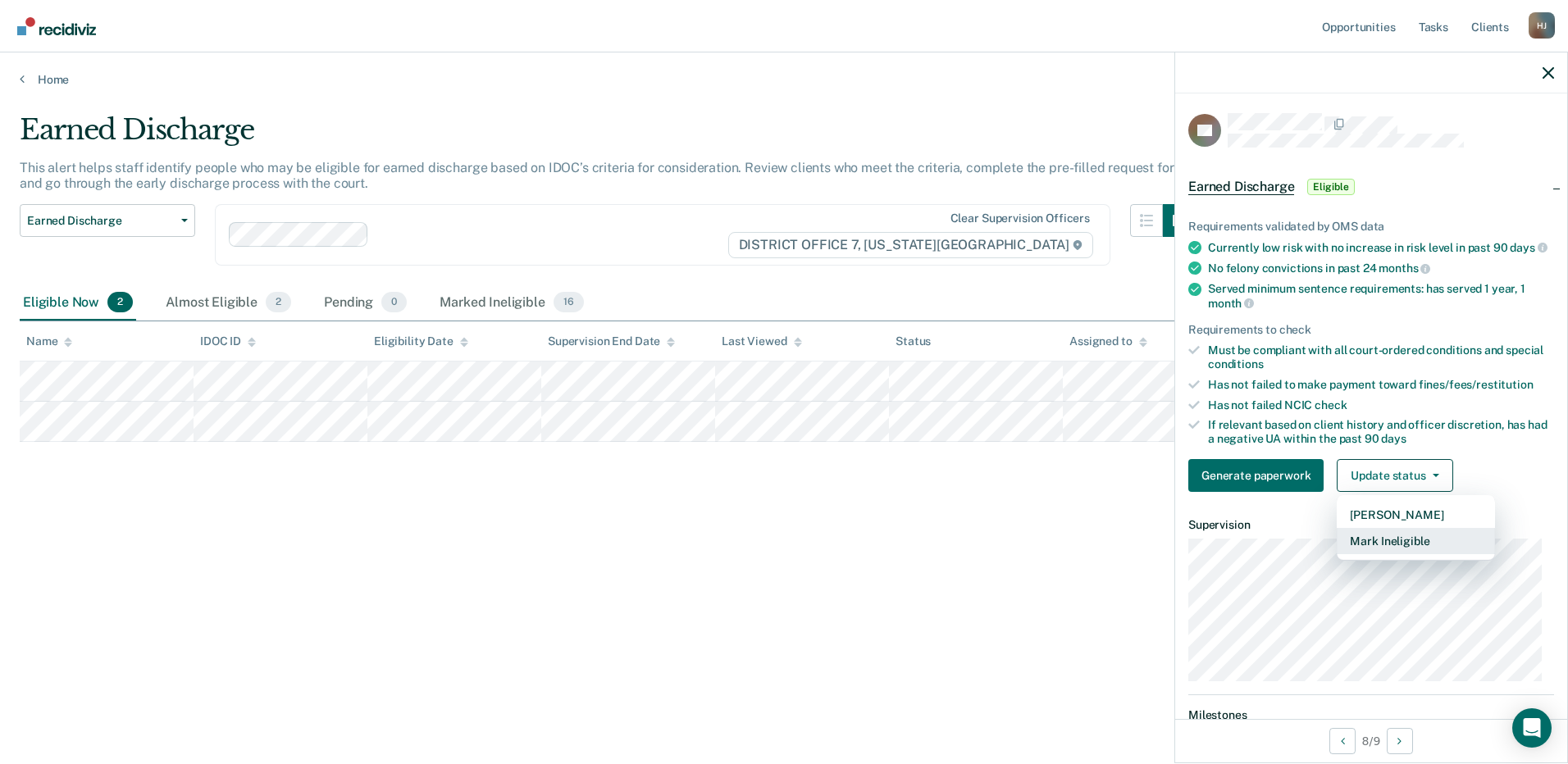
click at [1390, 554] on button "Mark Ineligible" at bounding box center [1415, 540] width 158 height 26
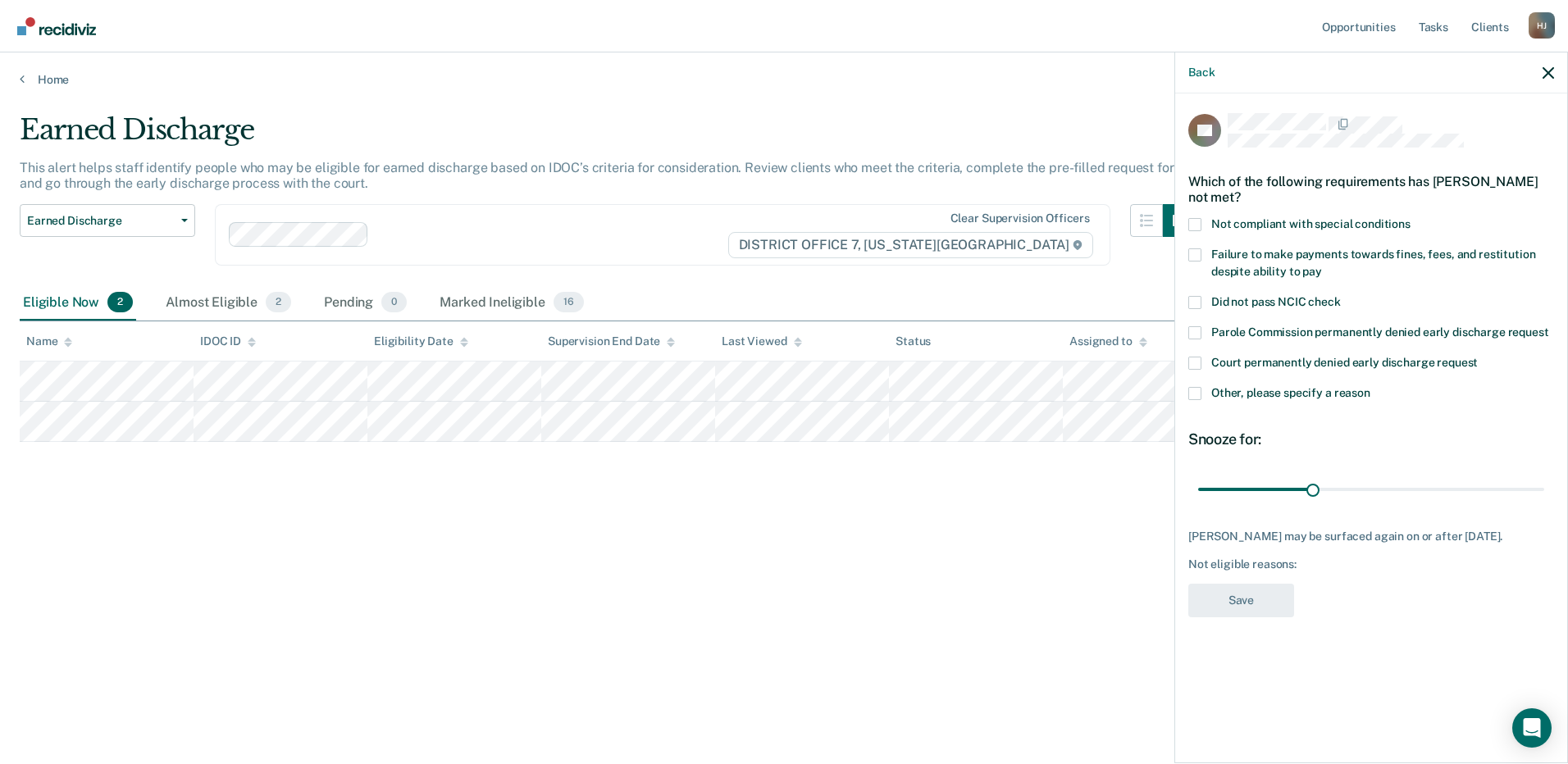
click at [1197, 223] on span at bounding box center [1194, 224] width 13 height 13
click at [1410, 218] on input "Not compliant with special conditions" at bounding box center [1410, 218] width 0 height 0
click at [1198, 221] on span at bounding box center [1194, 224] width 13 height 13
click at [1410, 218] on input "Not compliant with special conditions" at bounding box center [1410, 218] width 0 height 0
click at [1197, 256] on span at bounding box center [1194, 254] width 13 height 13
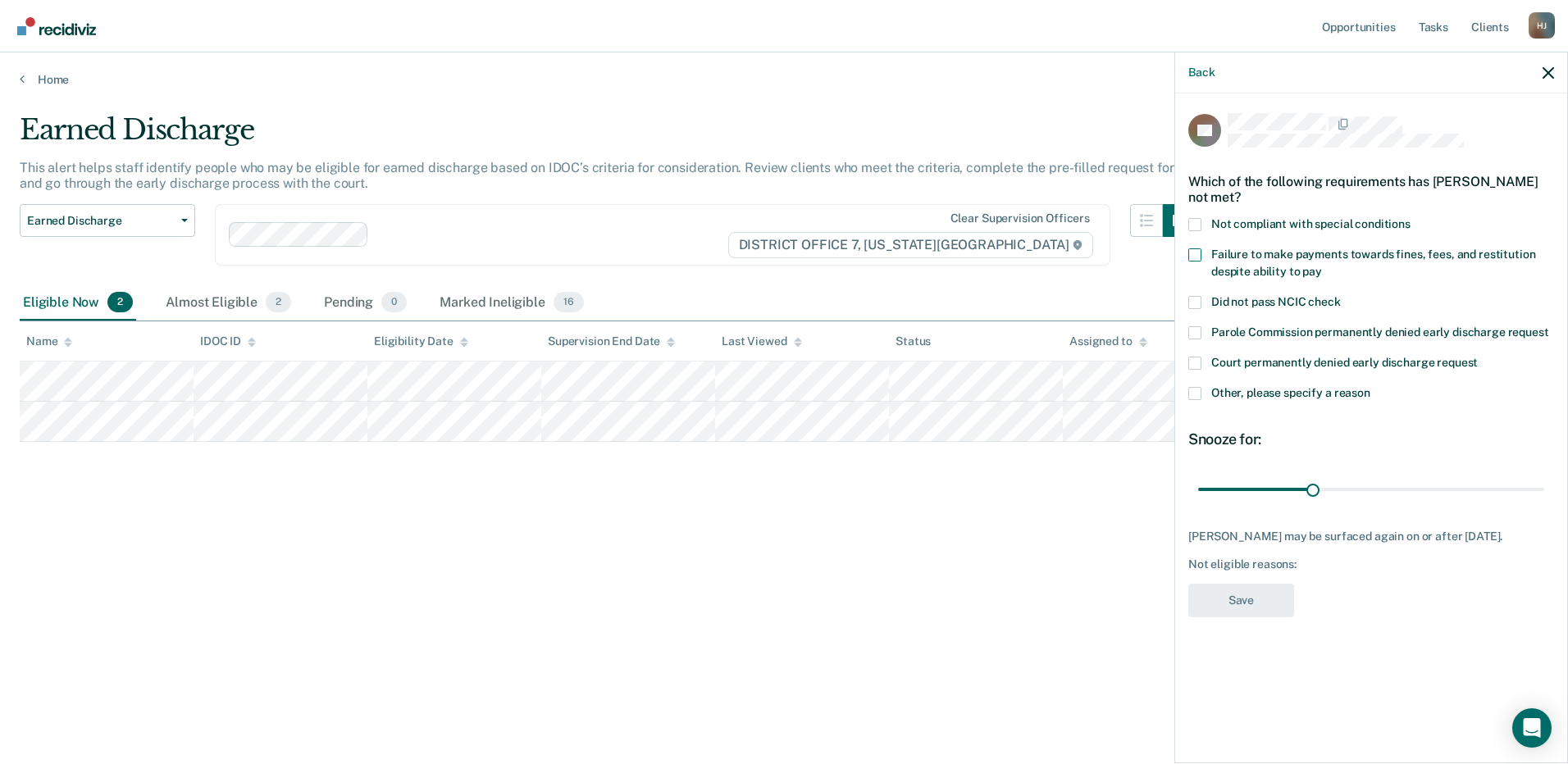
click at [1322, 266] on input "Failure to make payments towards fines, fees, and restitution despite ability t…" at bounding box center [1322, 266] width 0 height 0
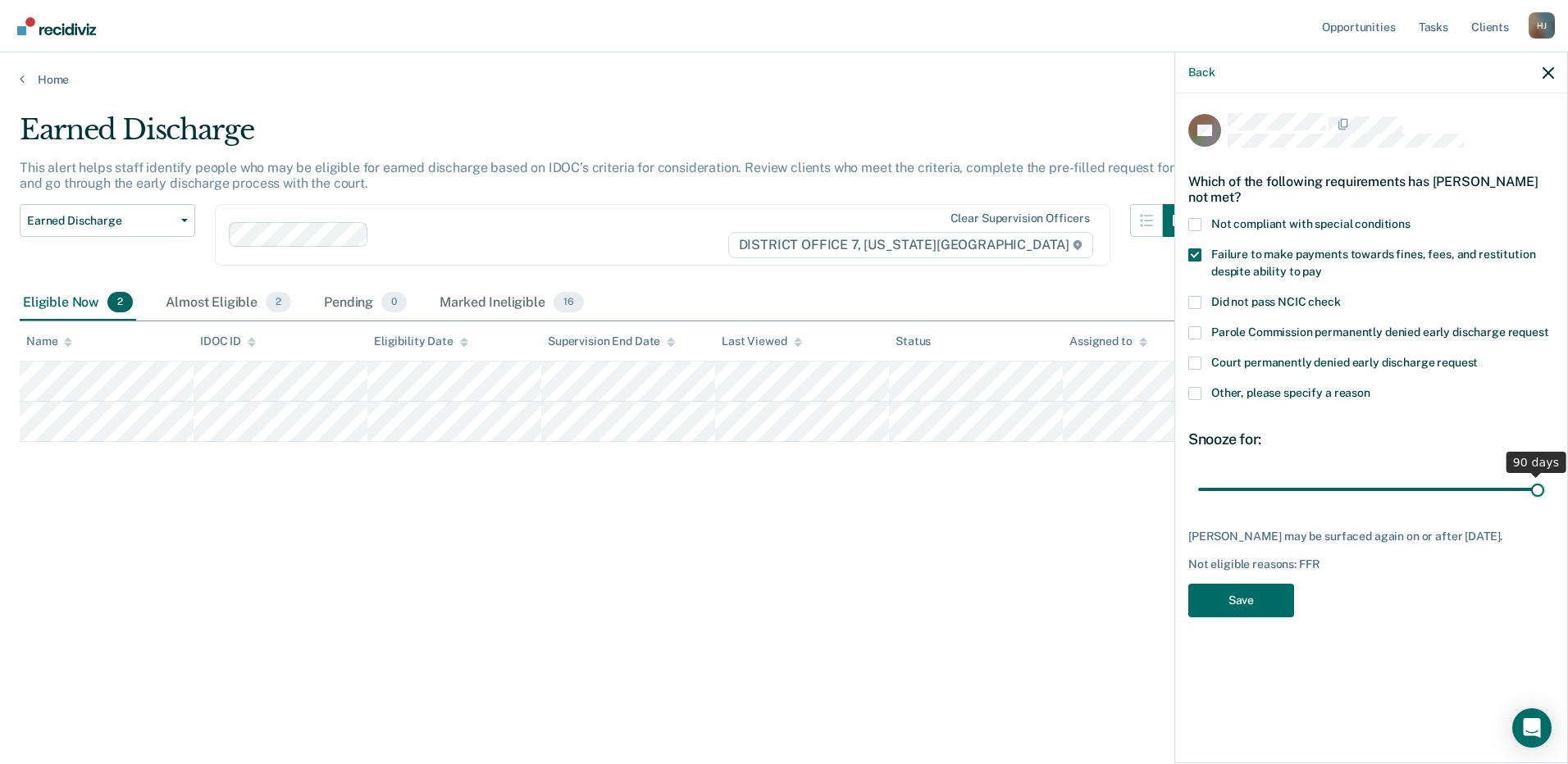
drag, startPoint x: 1314, startPoint y: 485, endPoint x: 1771, endPoint y: 564, distance: 463.8
type input "90"
click at [1543, 503] on input "range" at bounding box center [1371, 488] width 346 height 28
click at [1229, 588] on button "Save" at bounding box center [1241, 600] width 106 height 33
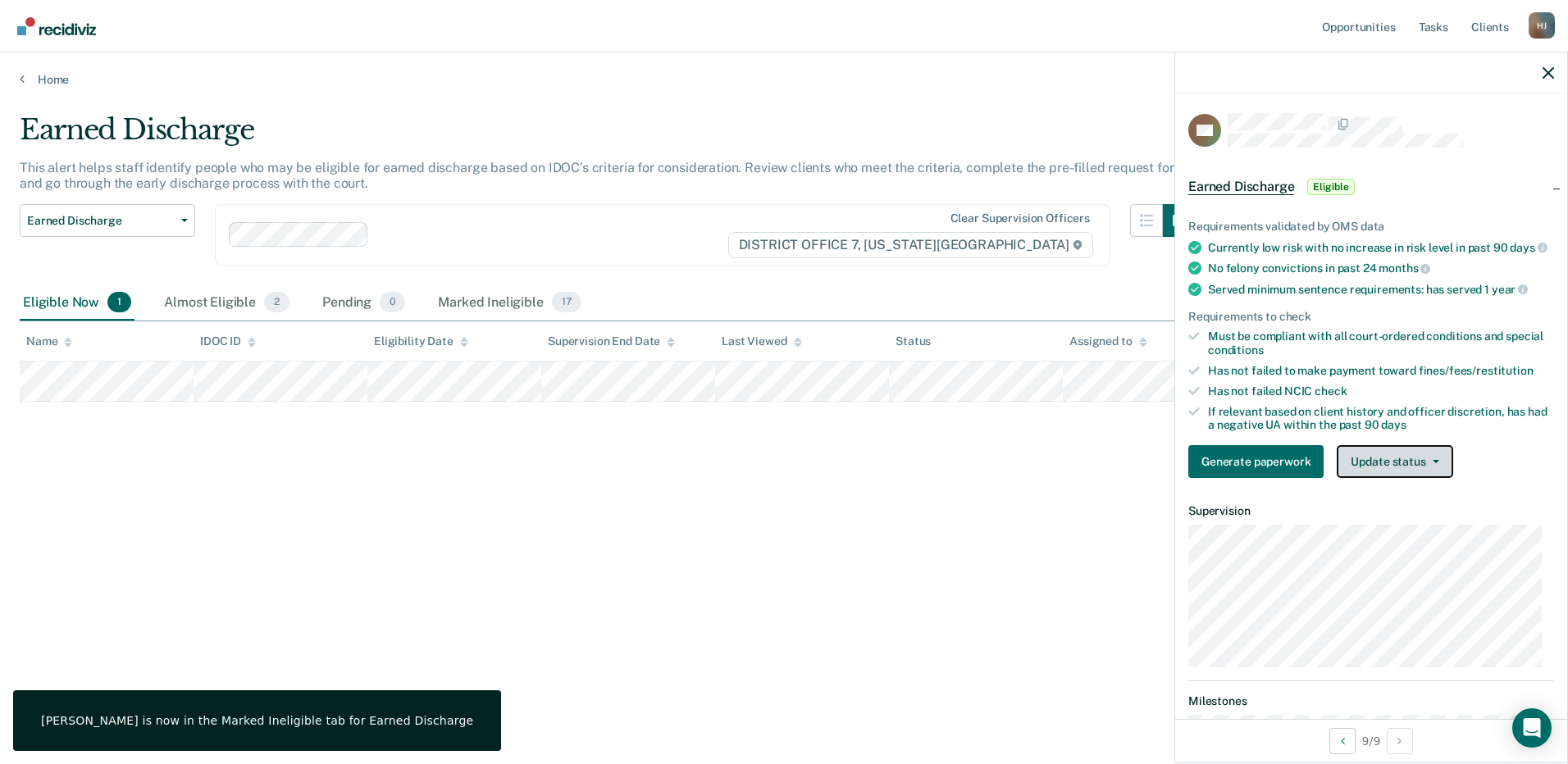
click at [1421, 476] on button "Update status" at bounding box center [1394, 461] width 116 height 32
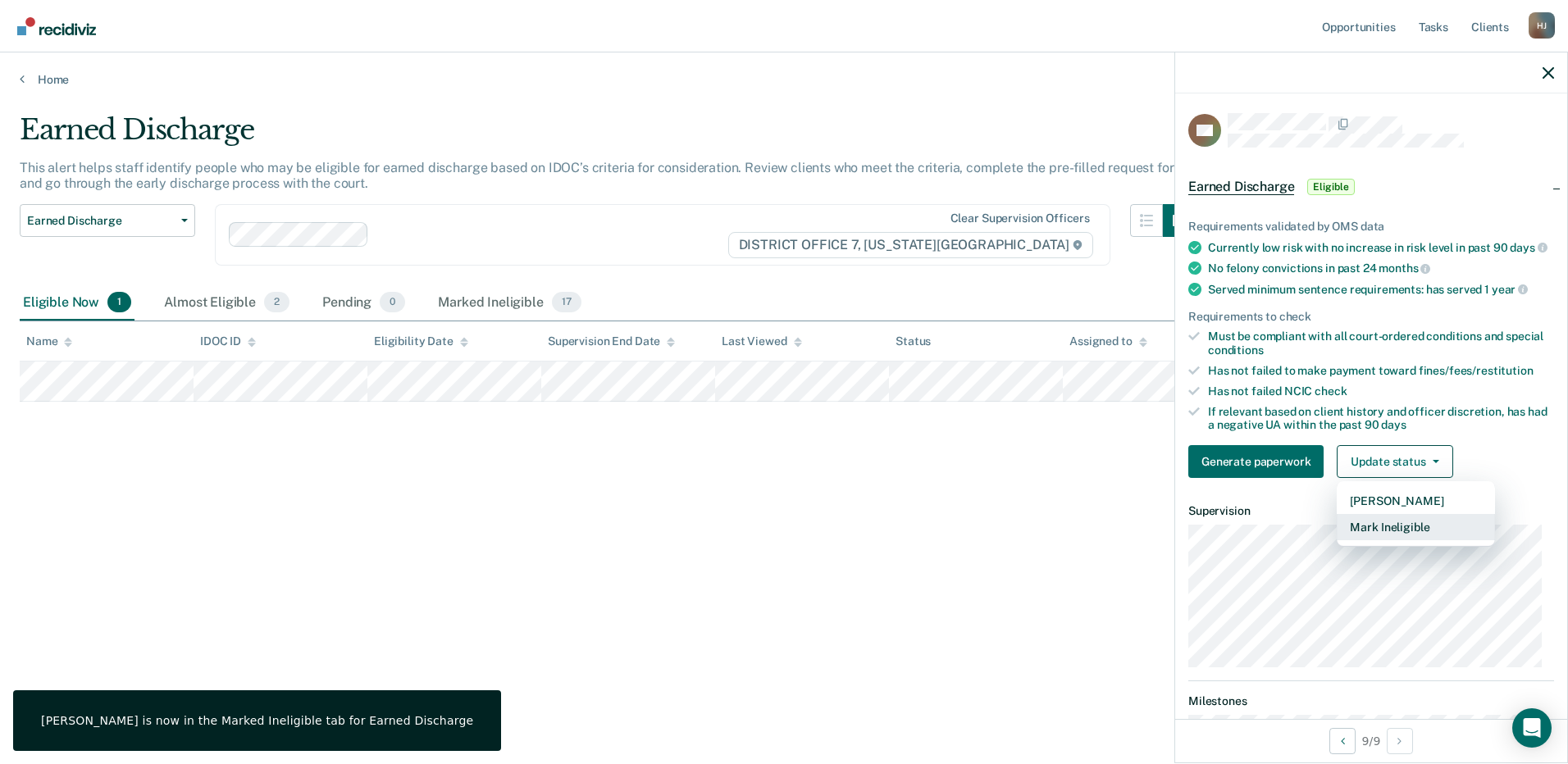
click at [1388, 538] on button "Mark Ineligible" at bounding box center [1415, 527] width 158 height 26
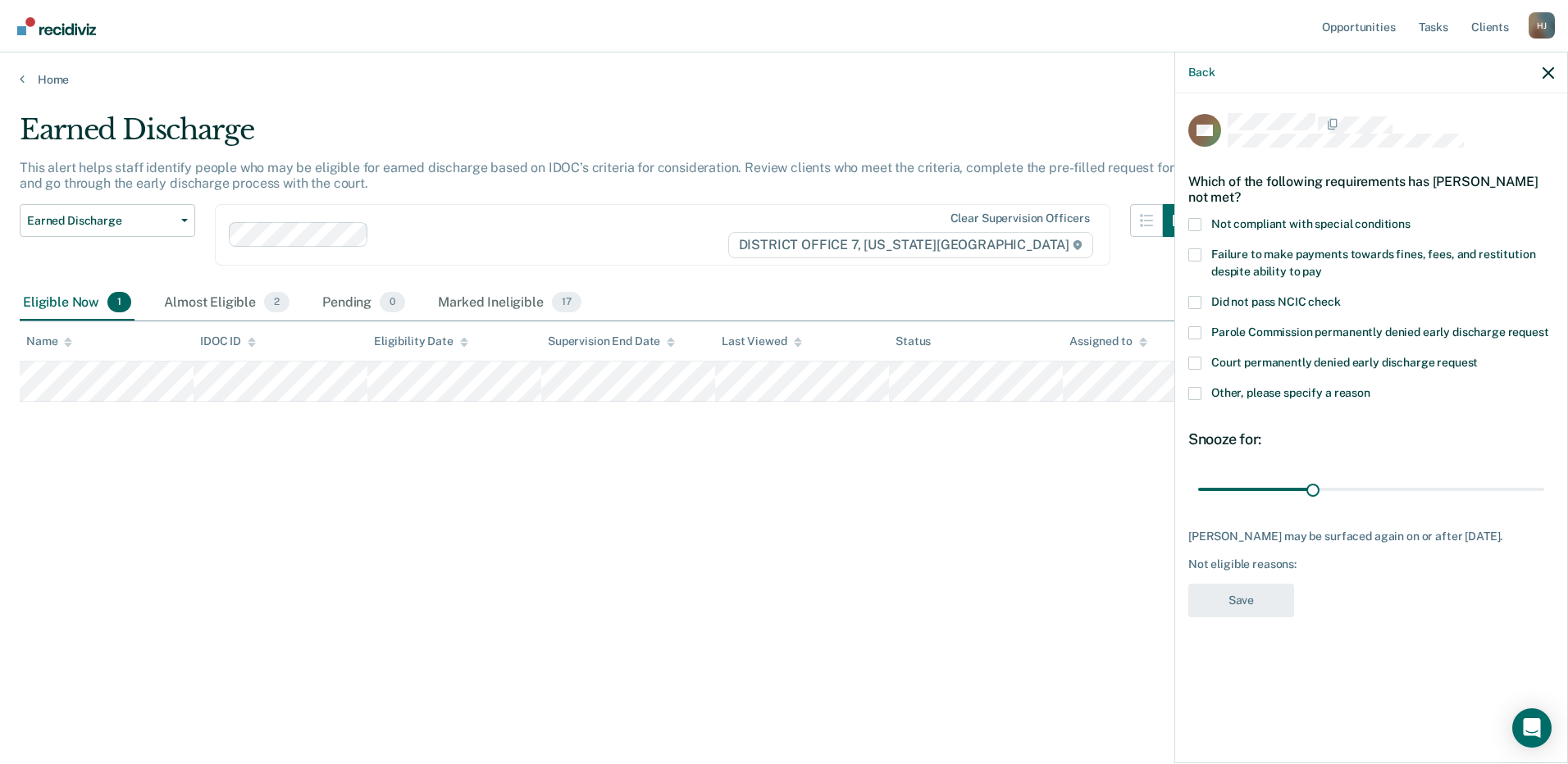
click at [1195, 221] on span at bounding box center [1194, 224] width 13 height 13
click at [1410, 218] on input "Not compliant with special conditions" at bounding box center [1410, 218] width 0 height 0
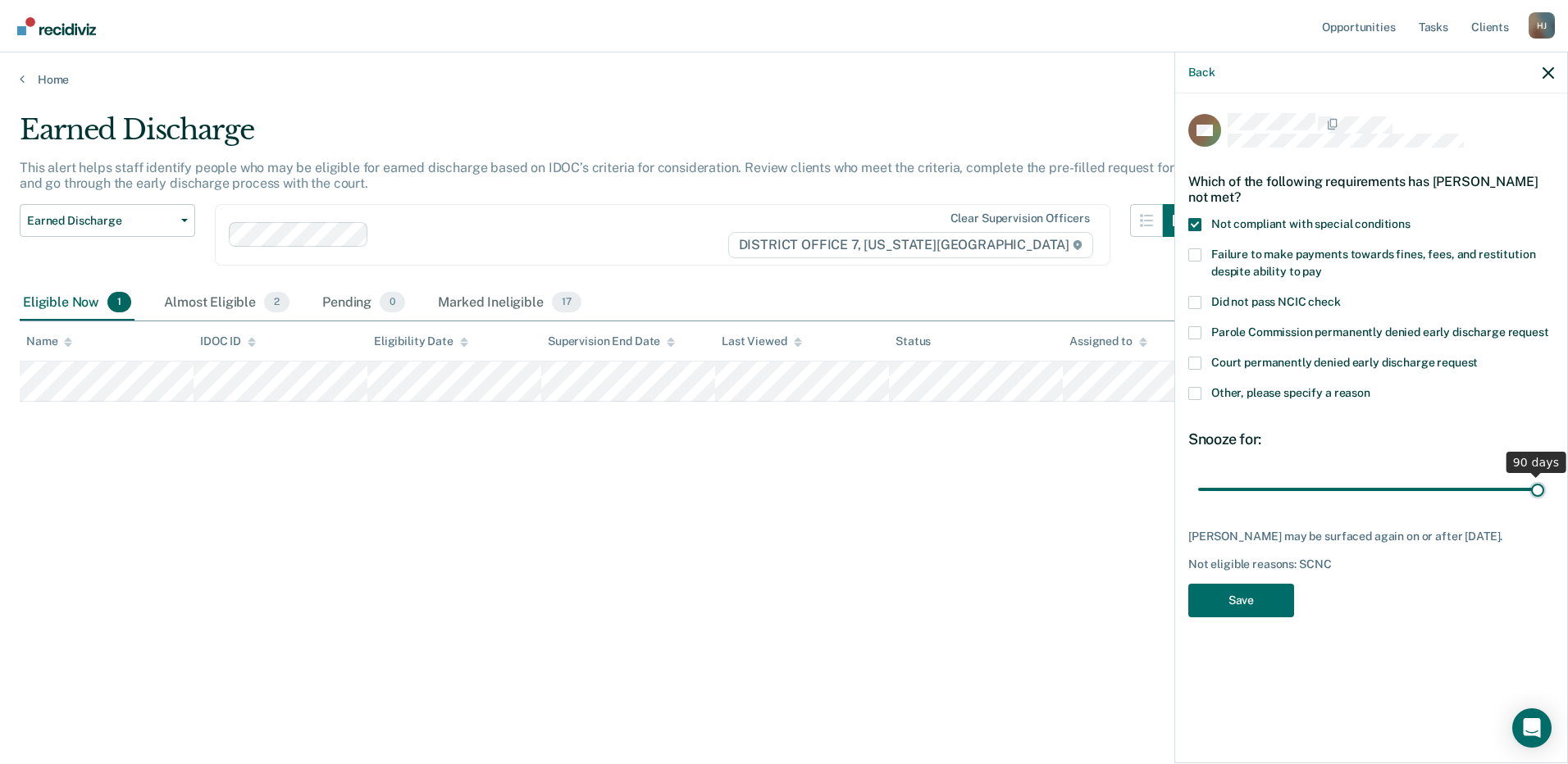
drag, startPoint x: 1313, startPoint y: 487, endPoint x: 1739, endPoint y: 563, distance: 432.7
type input "90"
click at [1543, 503] on input "range" at bounding box center [1371, 488] width 346 height 28
click at [1268, 601] on button "Save" at bounding box center [1241, 600] width 106 height 33
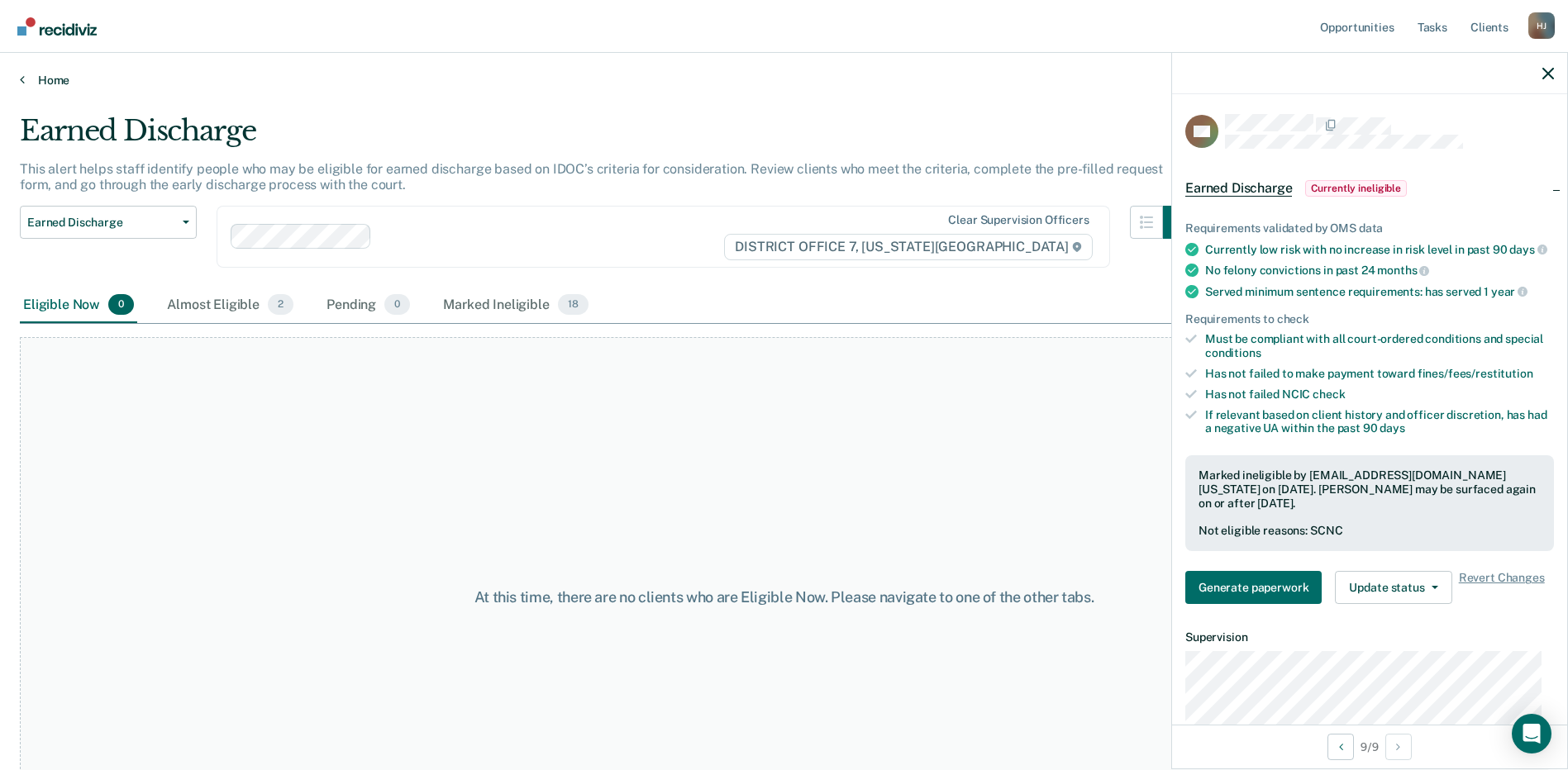
click at [50, 74] on link "Home" at bounding box center [784, 80] width 1528 height 15
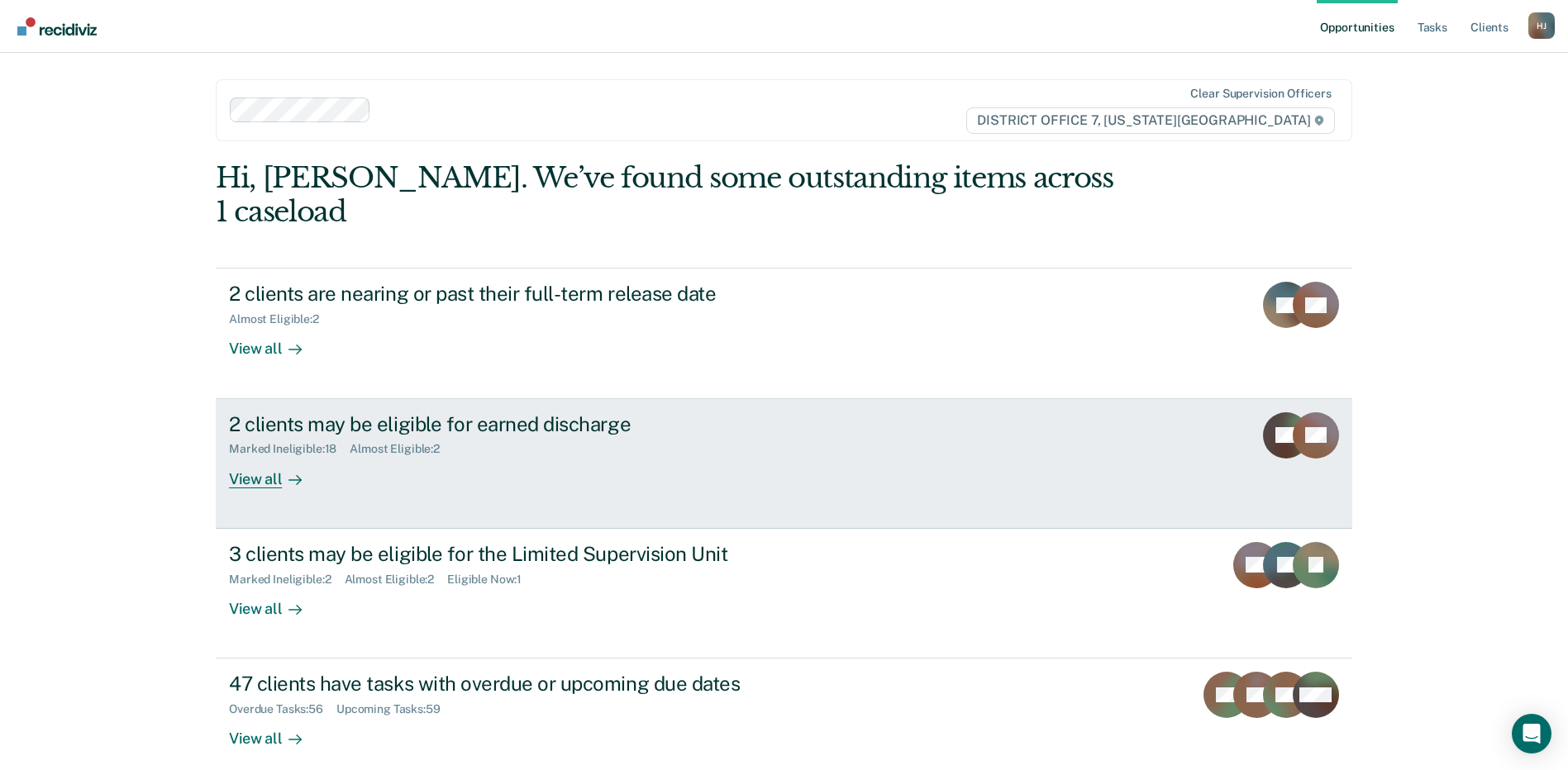
click at [260, 457] on div "View all" at bounding box center [276, 472] width 93 height 33
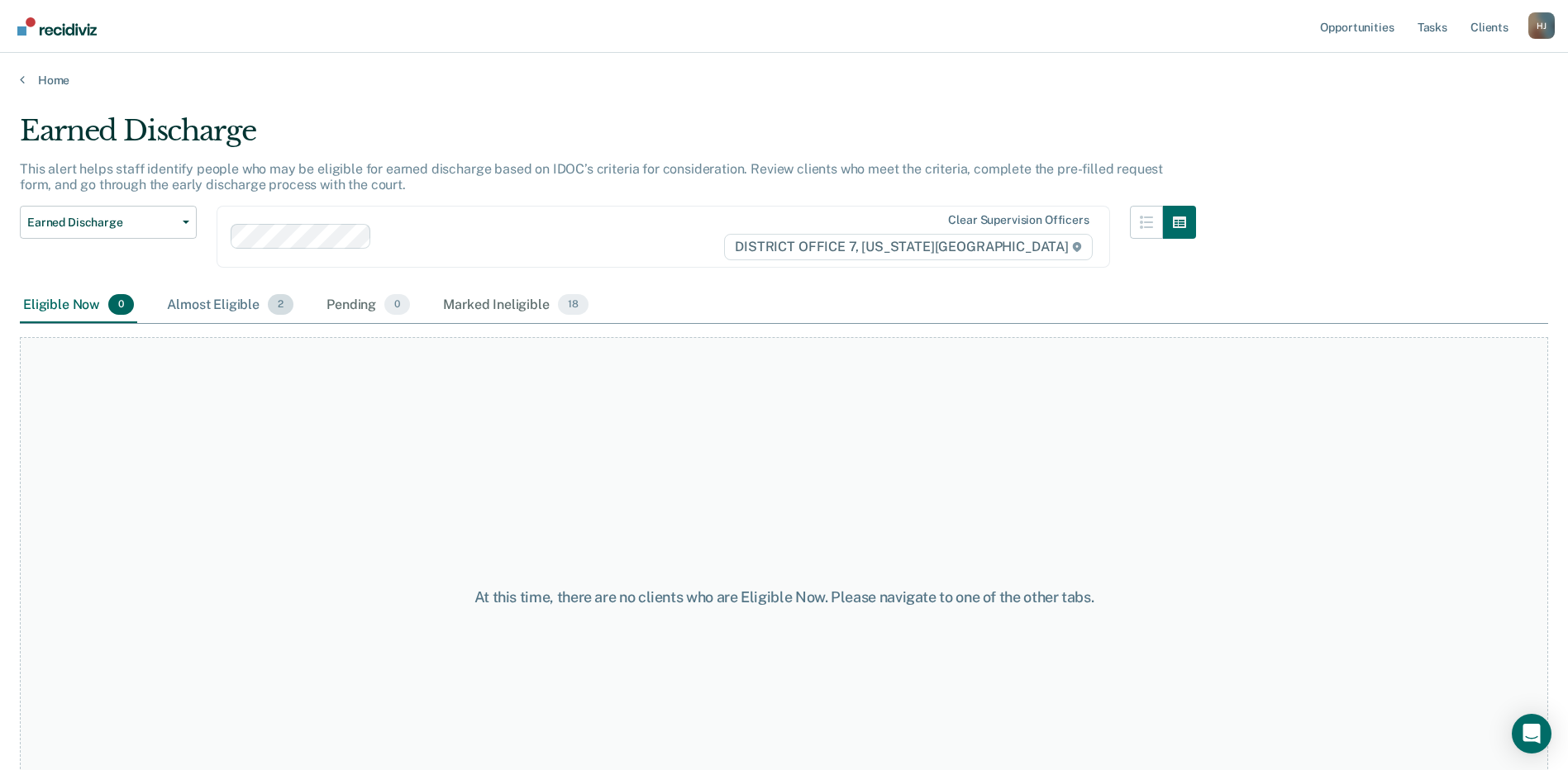
click at [205, 304] on div "Almost Eligible 2" at bounding box center [230, 305] width 133 height 37
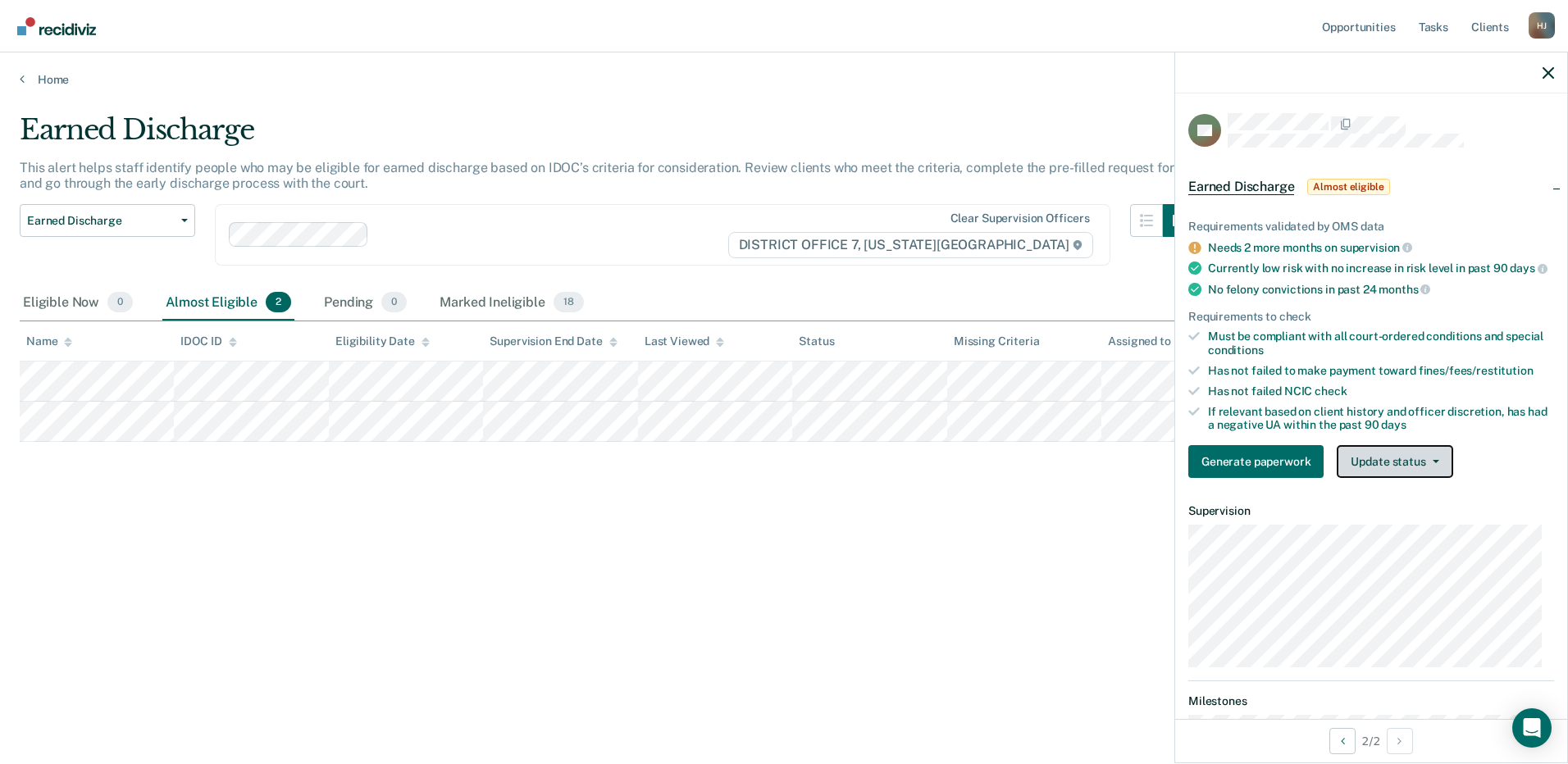
click at [1413, 477] on button "Update status" at bounding box center [1394, 461] width 116 height 32
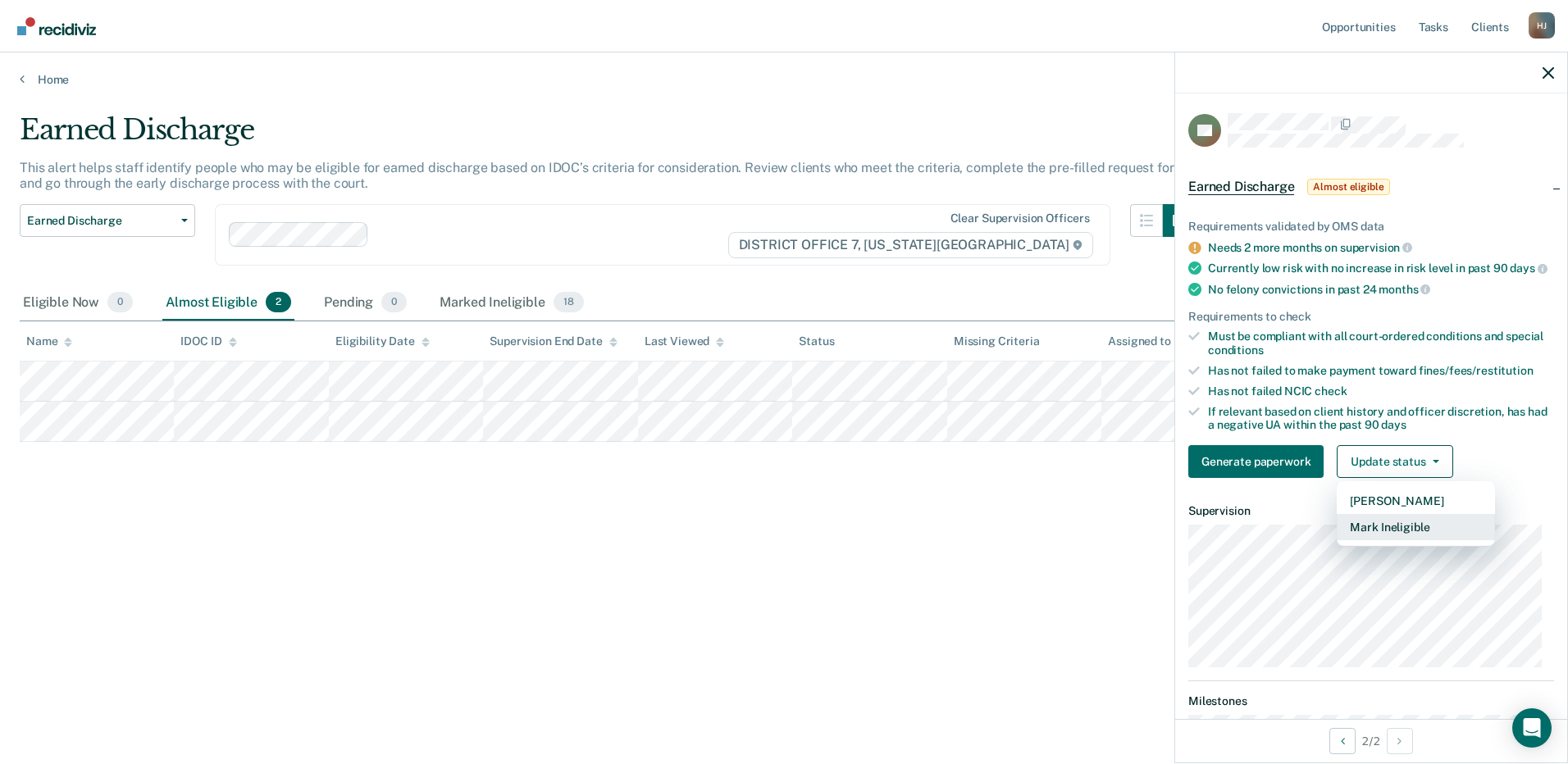
click at [1389, 538] on button "Mark Ineligible" at bounding box center [1415, 527] width 158 height 26
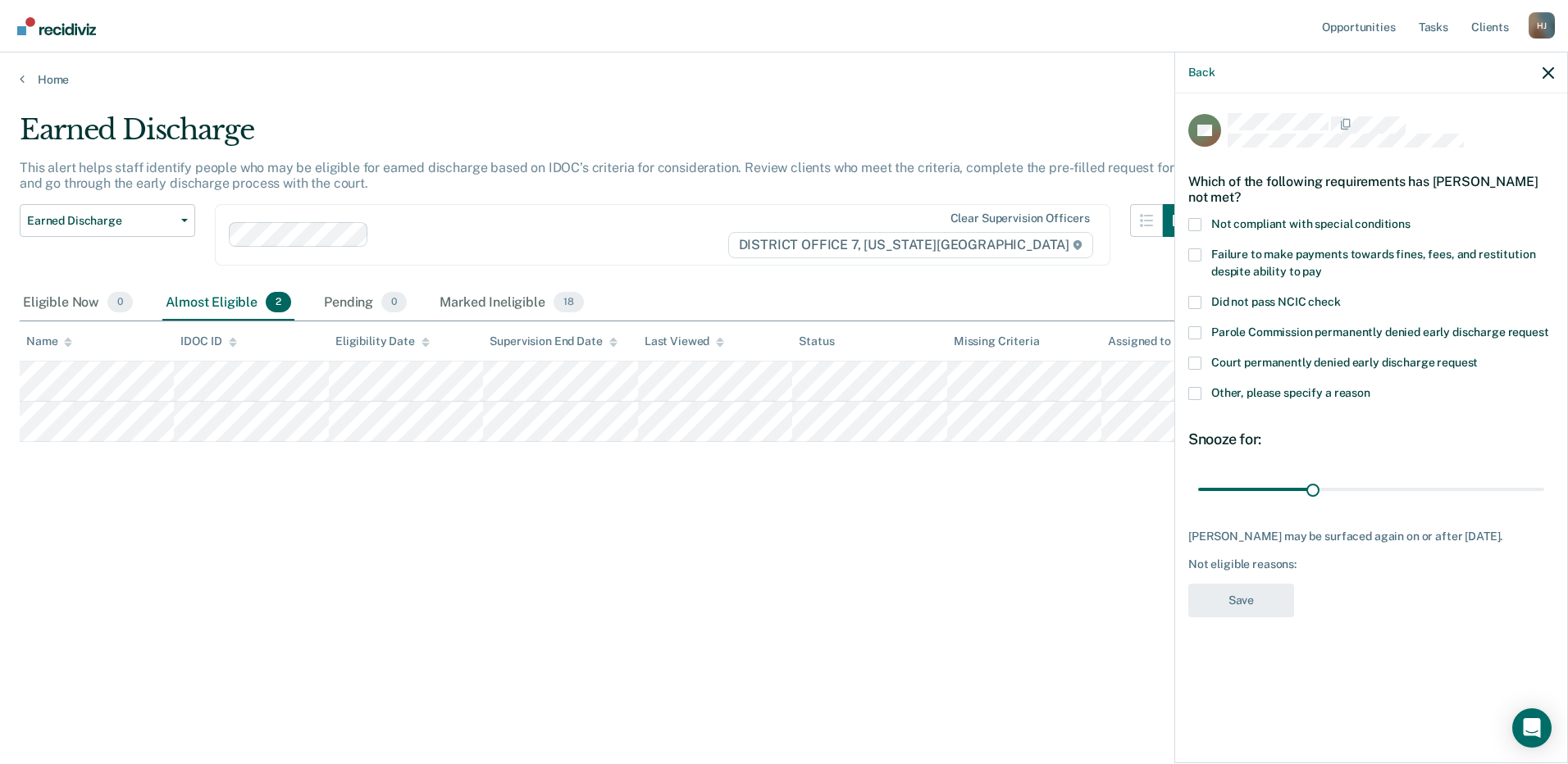
click at [1194, 223] on span at bounding box center [1194, 224] width 13 height 13
click at [1410, 218] on input "Not compliant with special conditions" at bounding box center [1410, 218] width 0 height 0
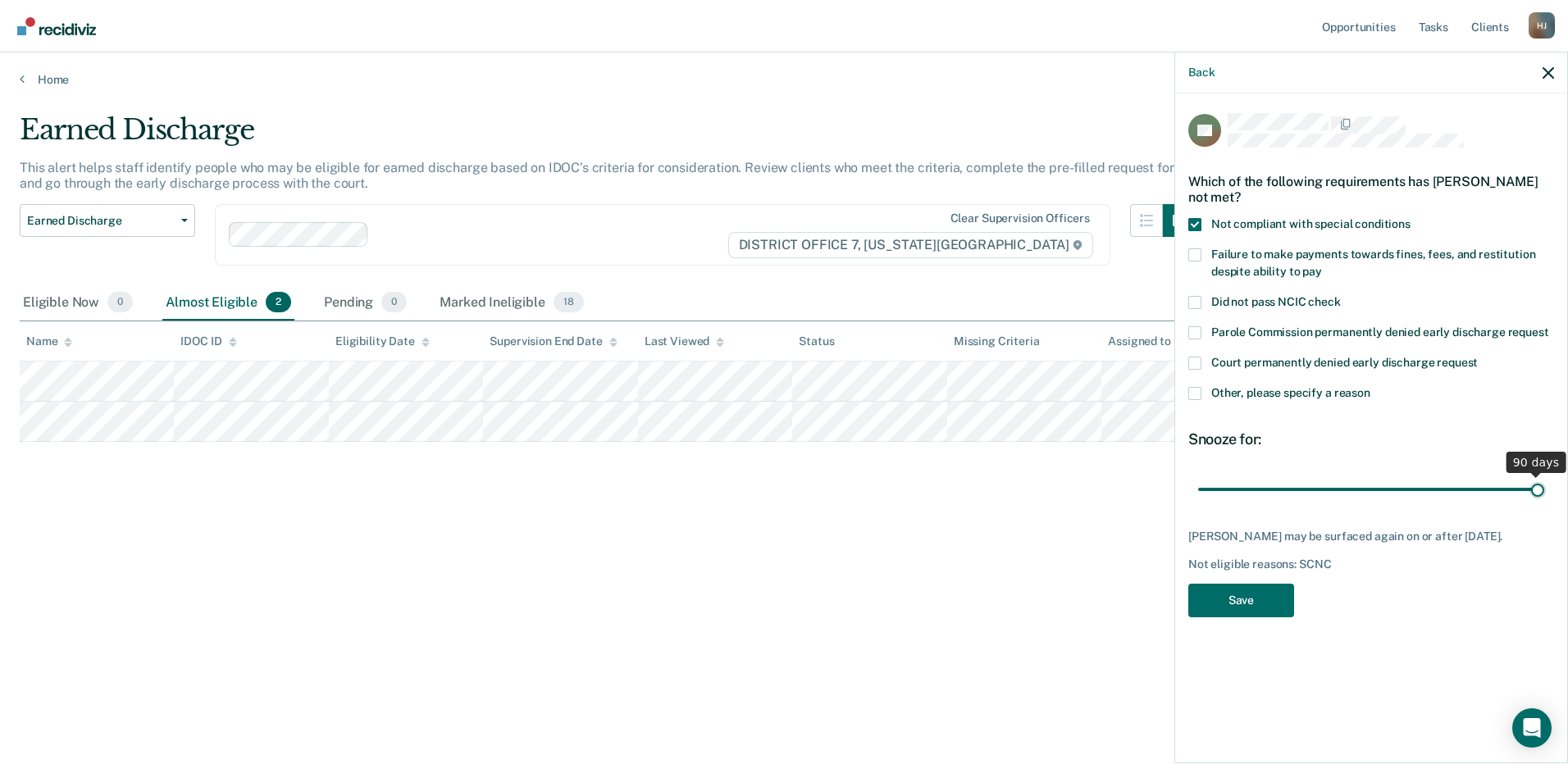
drag, startPoint x: 1318, startPoint y: 486, endPoint x: 1683, endPoint y: 534, distance: 368.1
type input "90"
click at [1543, 503] on input "range" at bounding box center [1371, 488] width 346 height 28
click at [1208, 611] on button "Save" at bounding box center [1241, 600] width 106 height 33
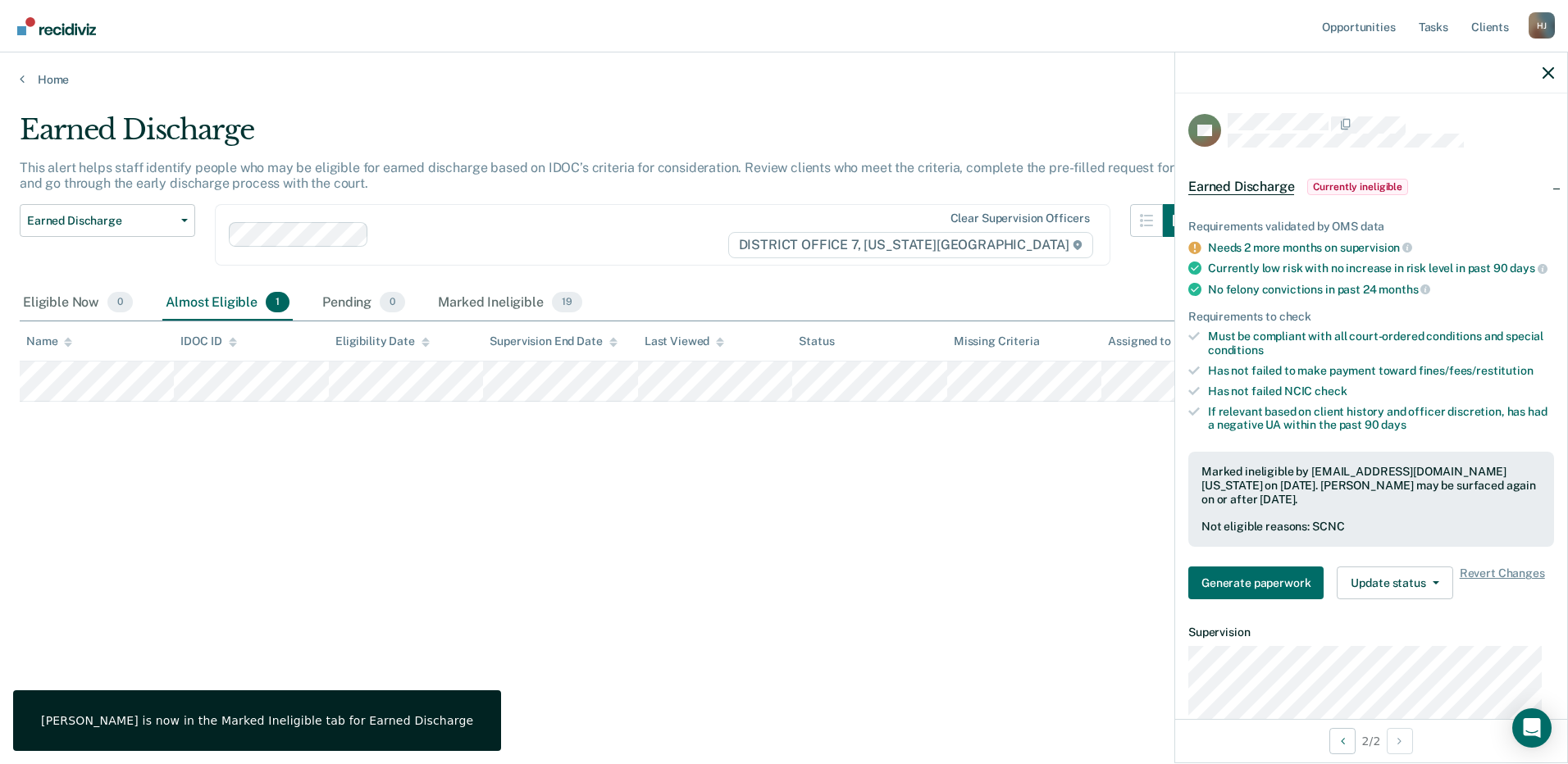
click at [1087, 572] on div "Earned Discharge This alert helps staff identify people who may be eligible for…" at bounding box center [784, 377] width 1529 height 528
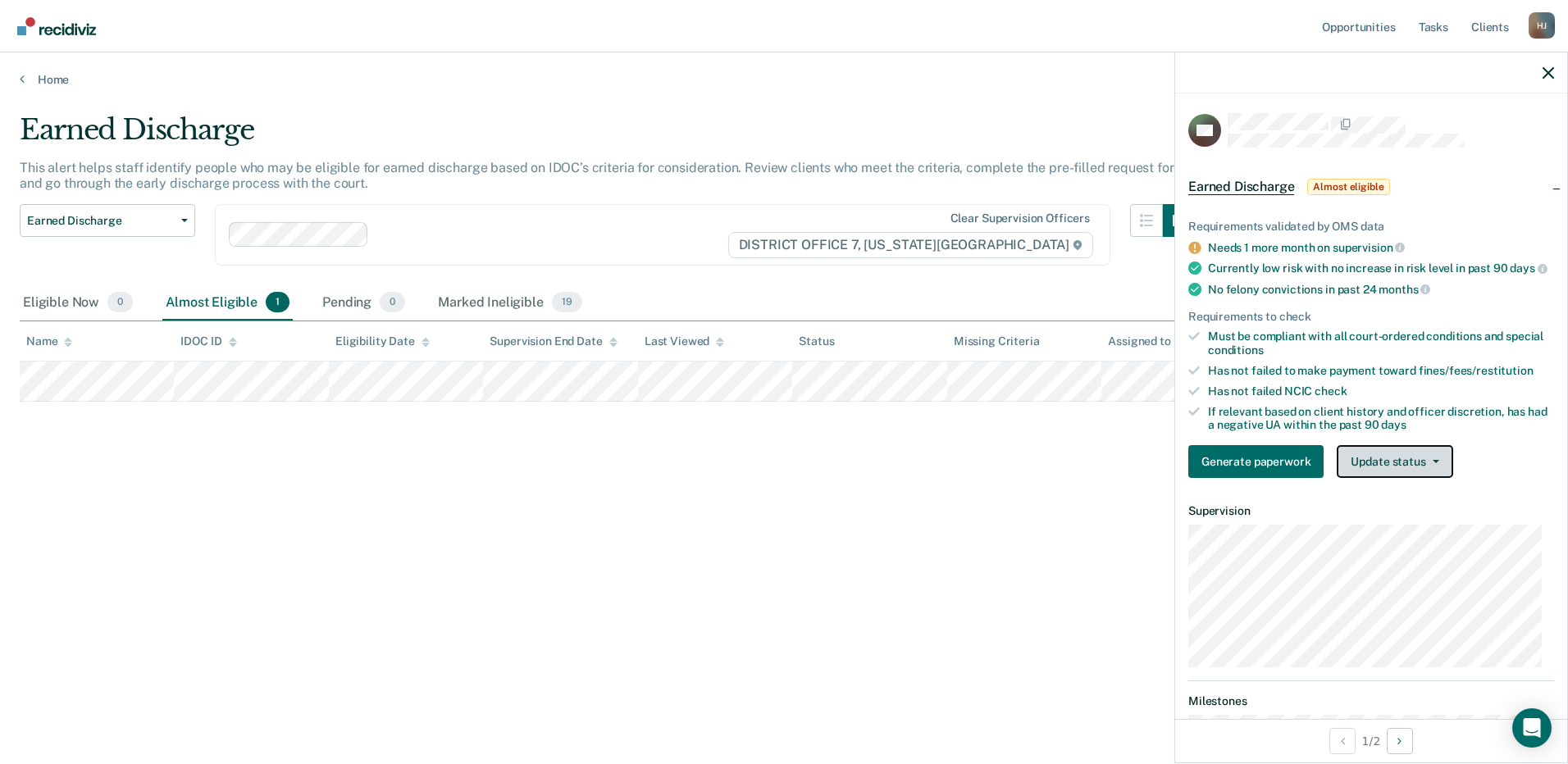
click at [1410, 474] on button "Update status" at bounding box center [1394, 461] width 116 height 32
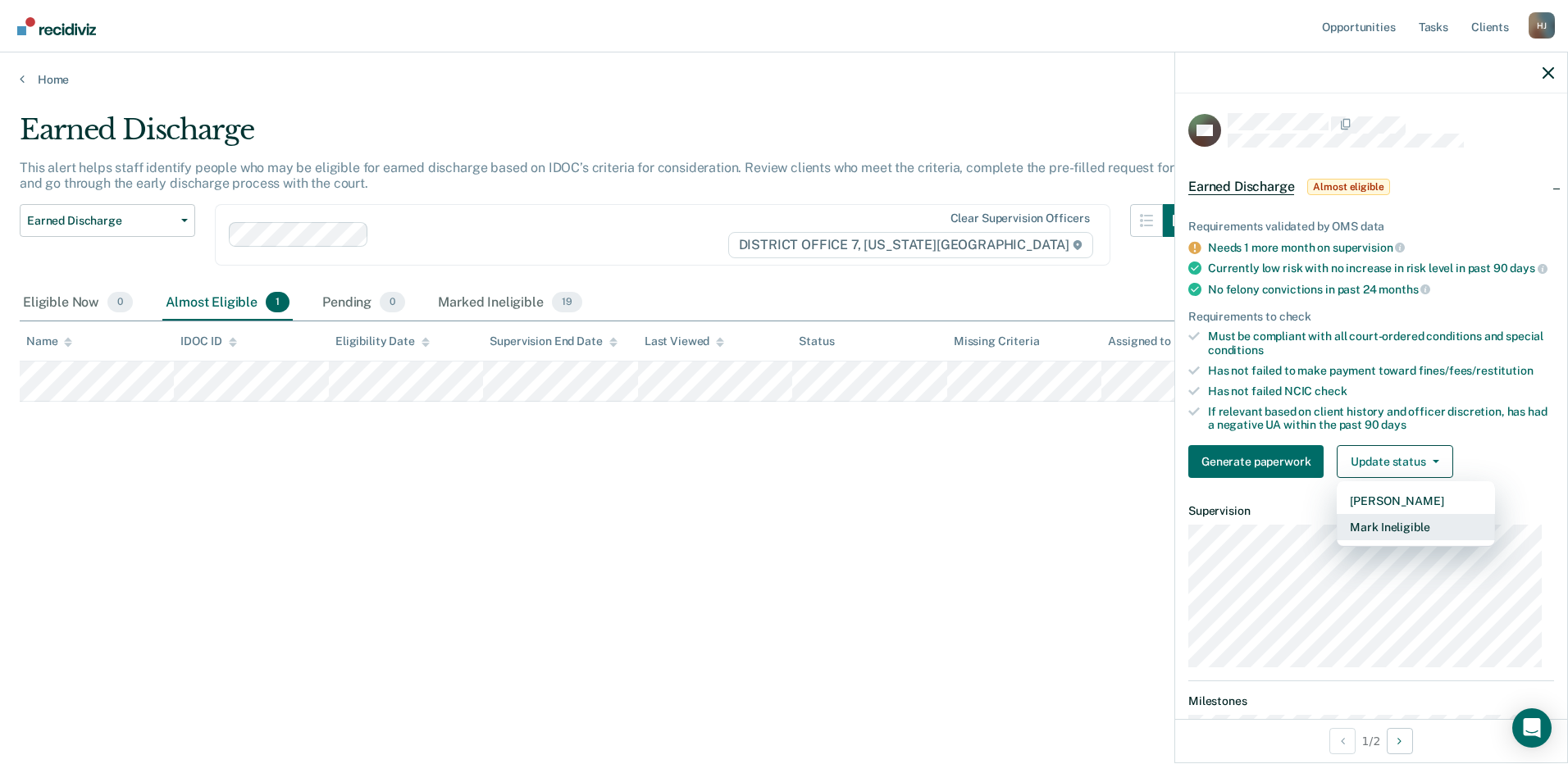
click at [1379, 533] on button "Mark Ineligible" at bounding box center [1415, 527] width 158 height 26
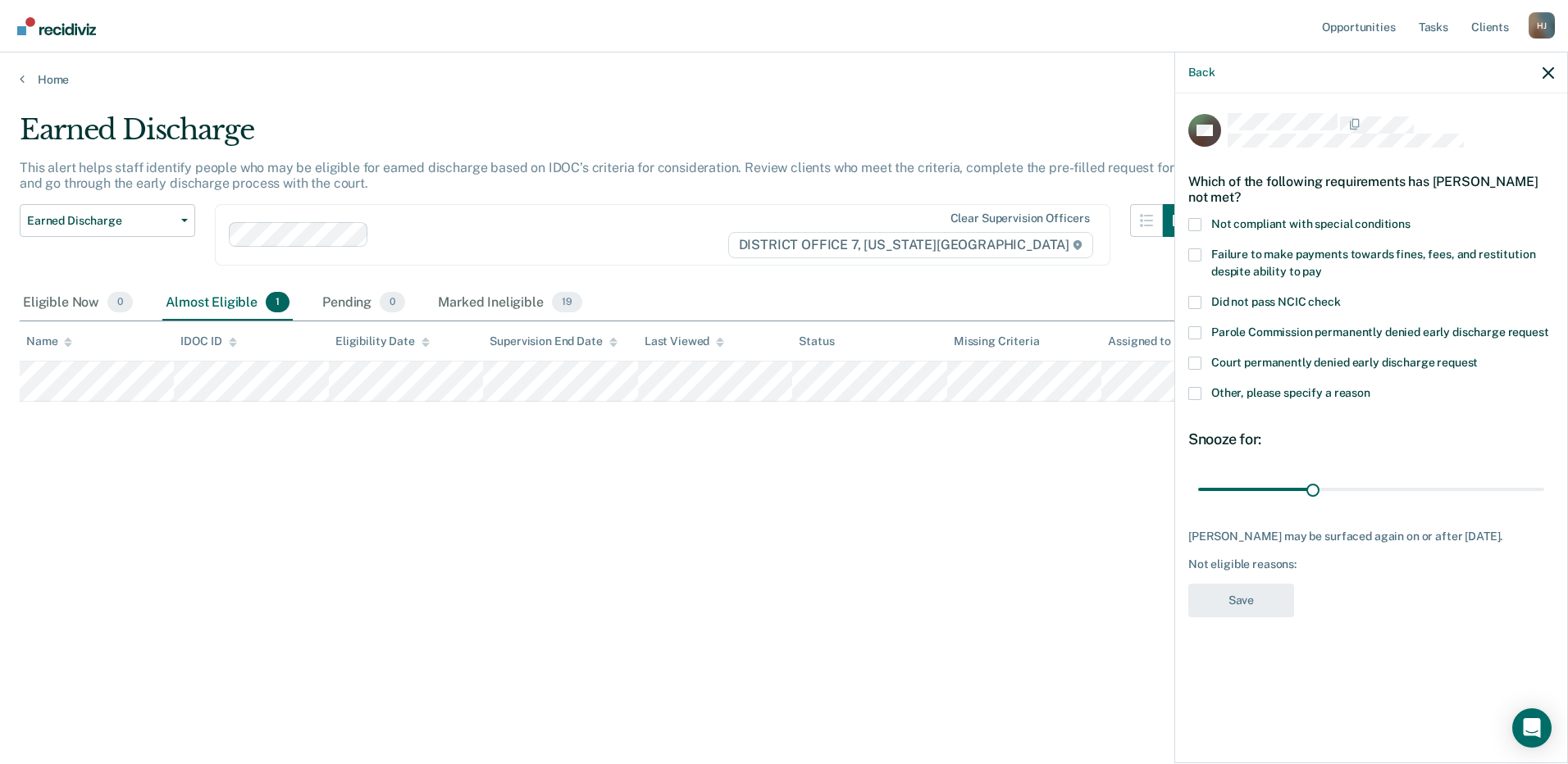
drag, startPoint x: 1198, startPoint y: 253, endPoint x: 1211, endPoint y: 263, distance: 16.4
click at [1198, 253] on span at bounding box center [1194, 254] width 13 height 13
click at [1322, 266] on input "Failure to make payments towards fines, fees, and restitution despite ability t…" at bounding box center [1322, 266] width 0 height 0
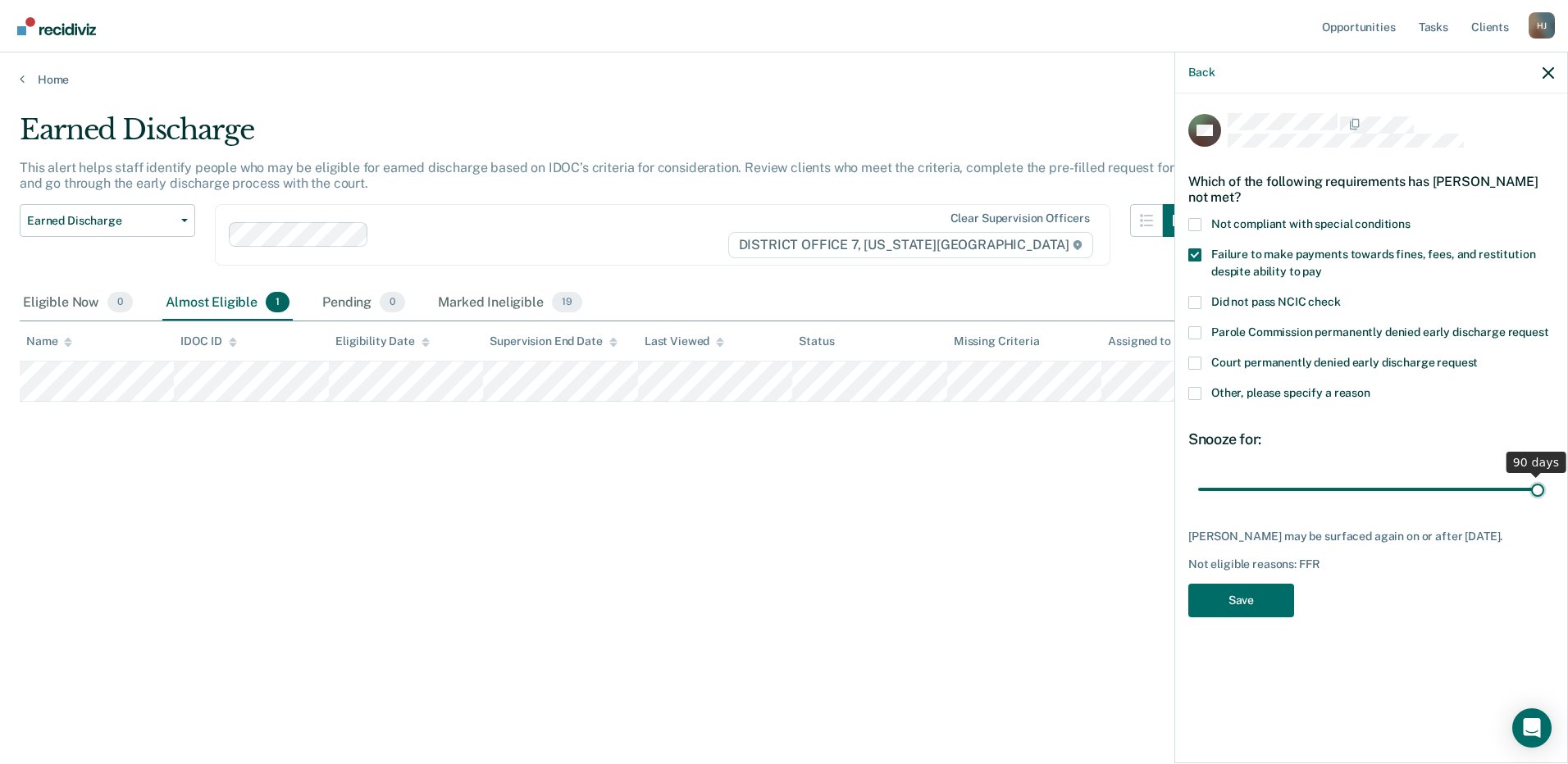
drag, startPoint x: 1313, startPoint y: 487, endPoint x: 1649, endPoint y: 513, distance: 337.0
type input "90"
click at [1543, 503] on input "range" at bounding box center [1371, 488] width 346 height 28
click at [1262, 607] on button "Save" at bounding box center [1241, 600] width 106 height 33
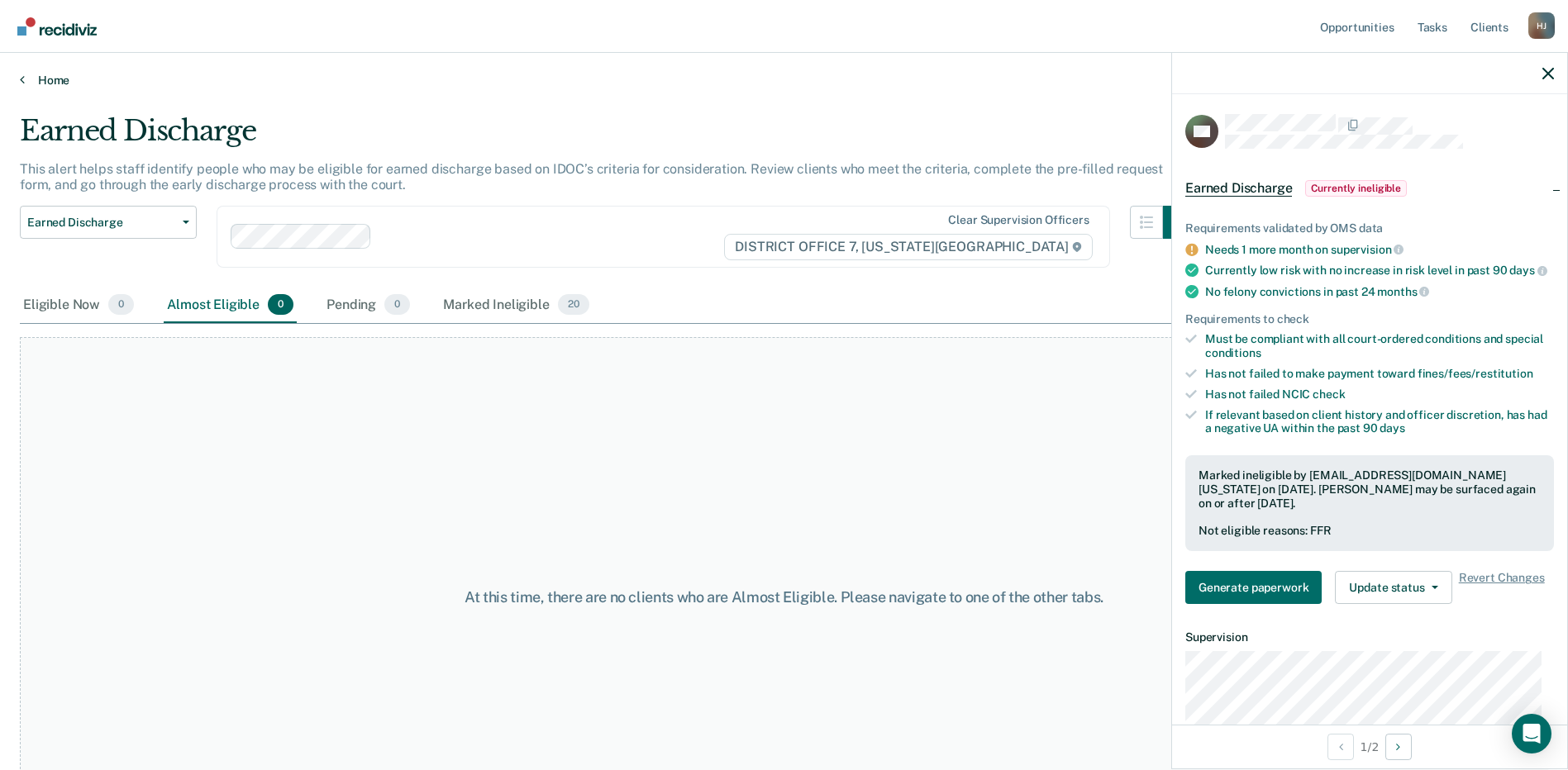
click at [52, 78] on link "Home" at bounding box center [784, 80] width 1528 height 15
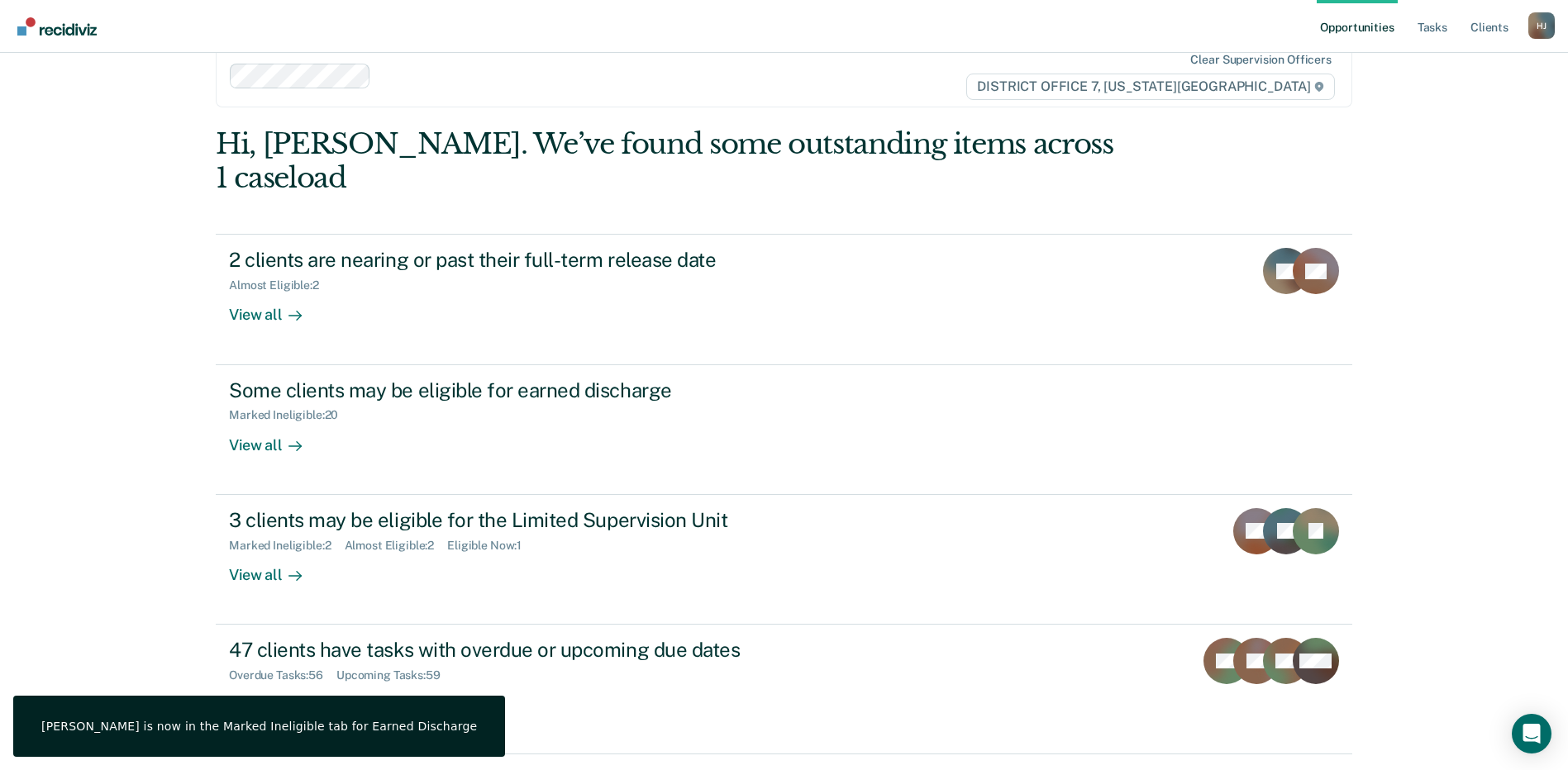
scroll to position [50, 0]
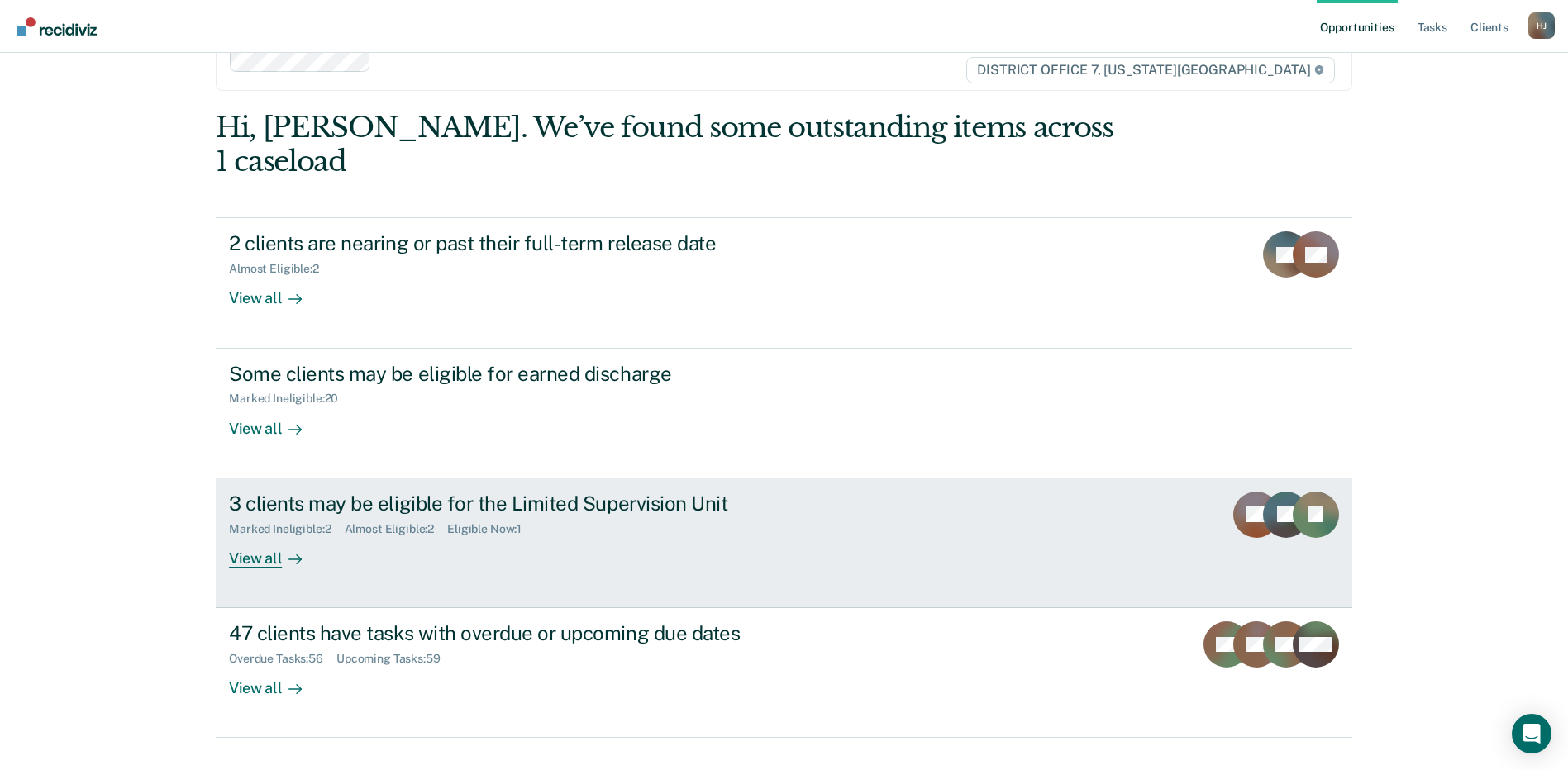
click at [260, 536] on div "View all" at bounding box center [276, 552] width 93 height 33
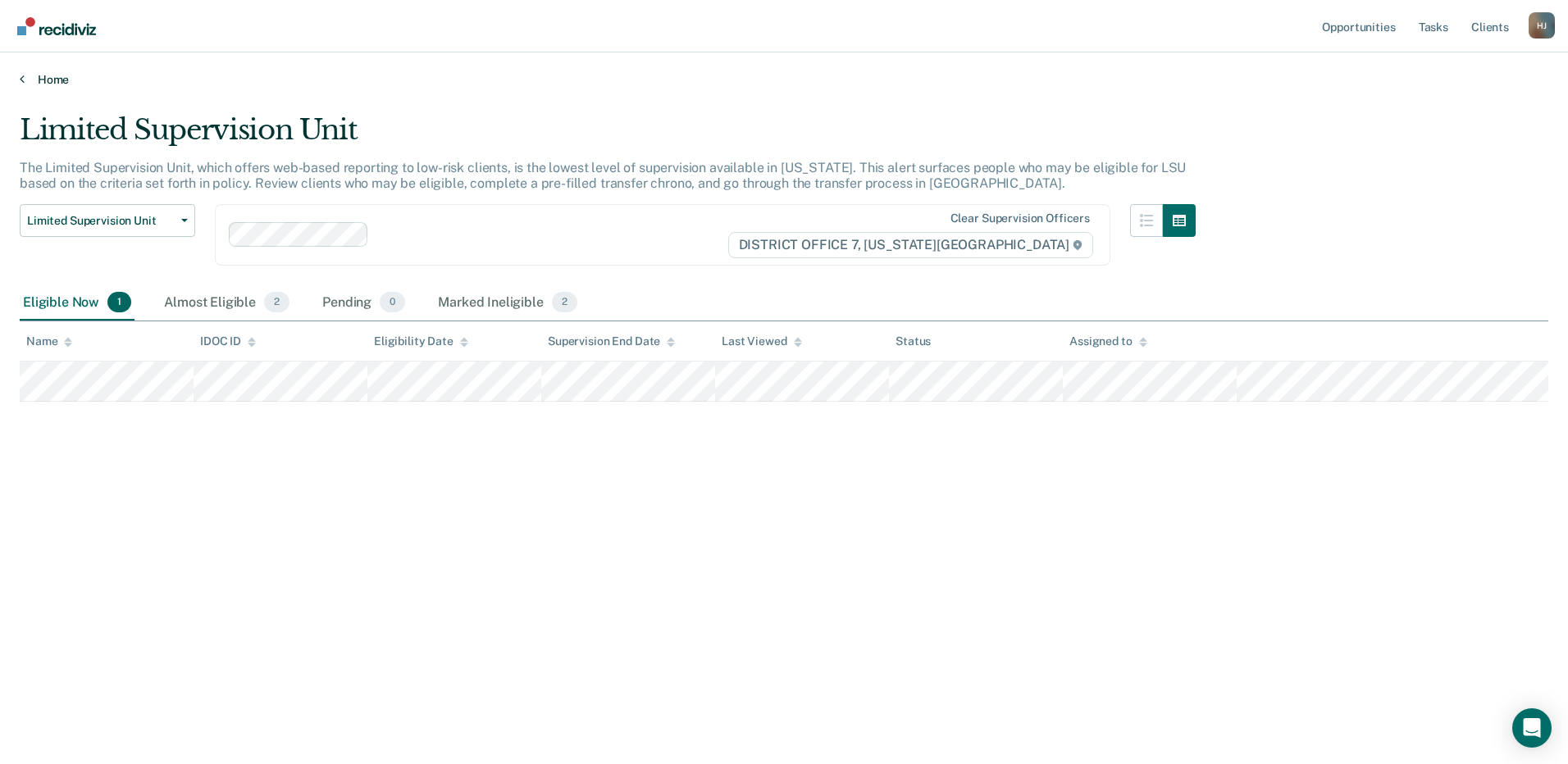
click at [47, 84] on link "Home" at bounding box center [784, 79] width 1529 height 15
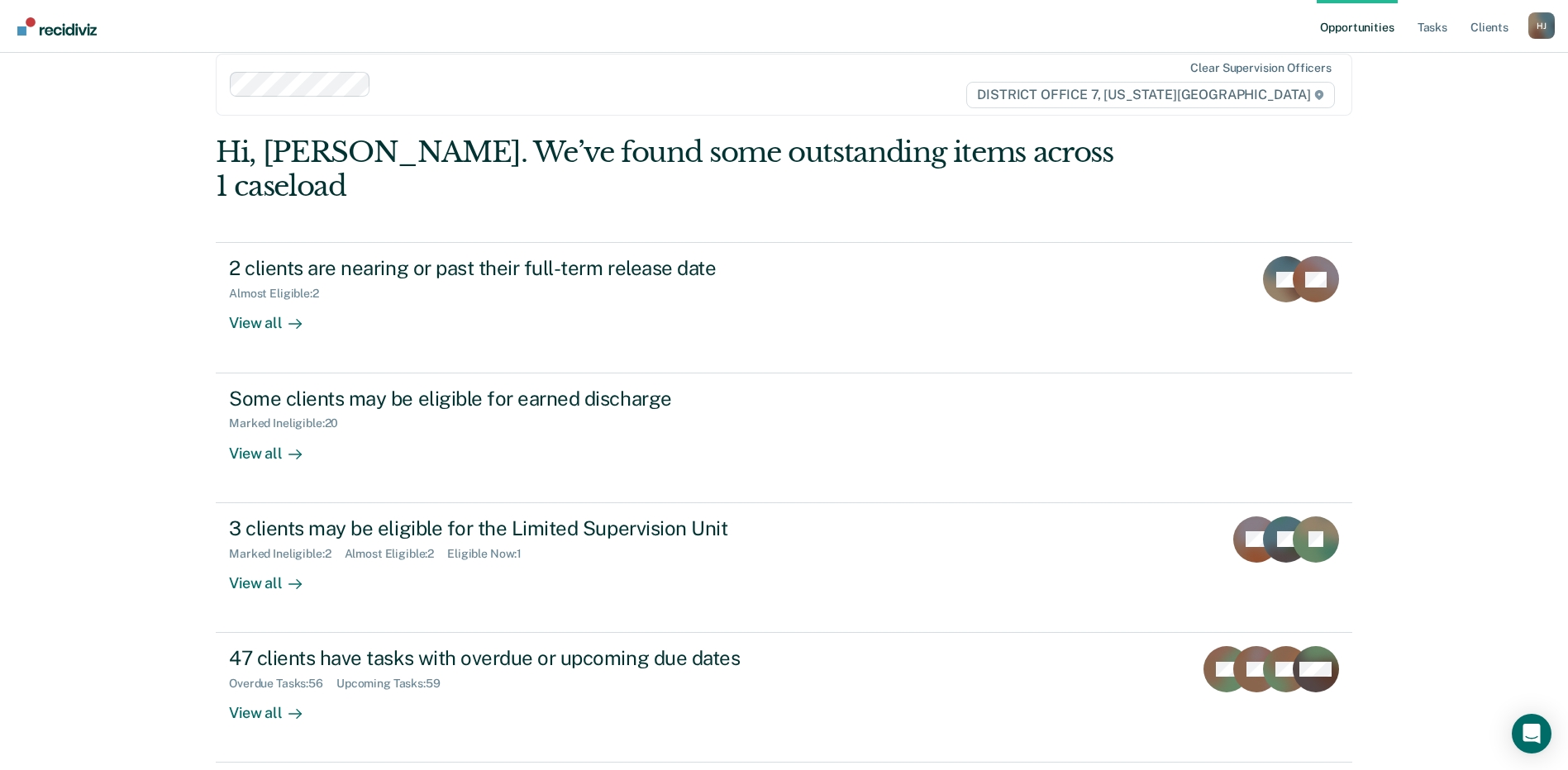
scroll to position [50, 0]
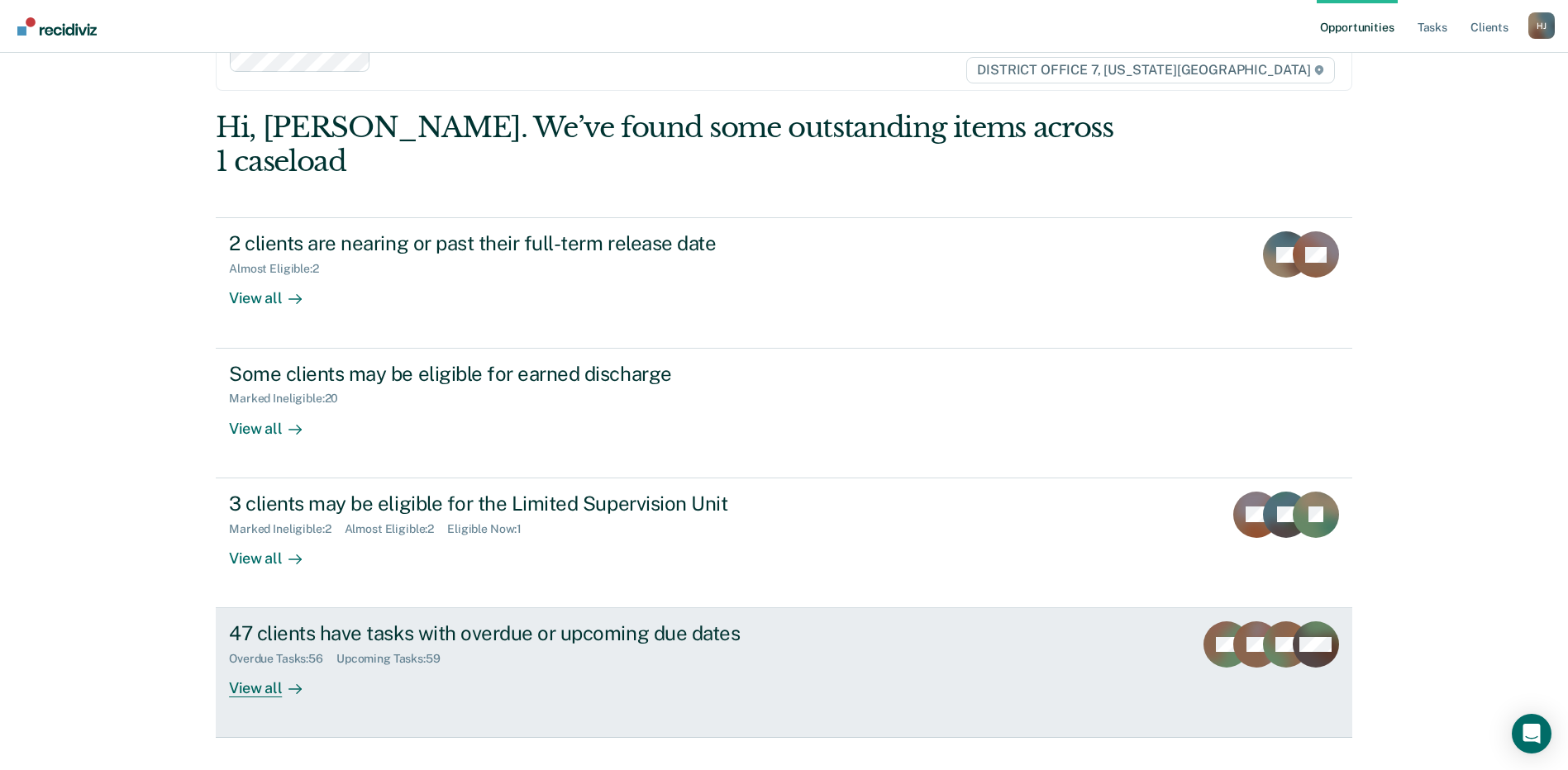
click at [434, 622] on div "47 clients have tasks with overdue or upcoming due dates" at bounding box center [519, 634] width 580 height 24
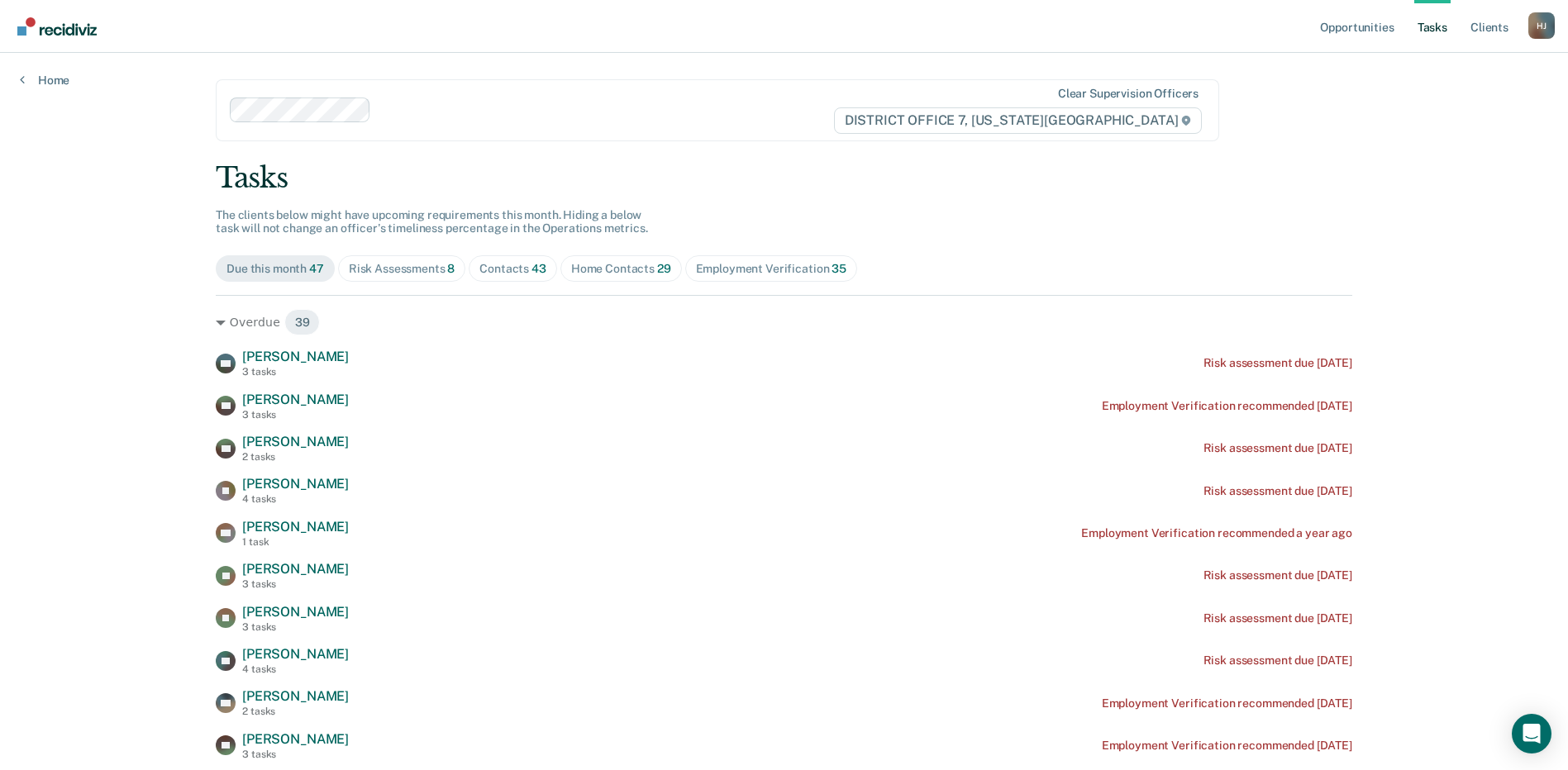
click at [601, 268] on div "Home Contacts 29" at bounding box center [621, 269] width 100 height 14
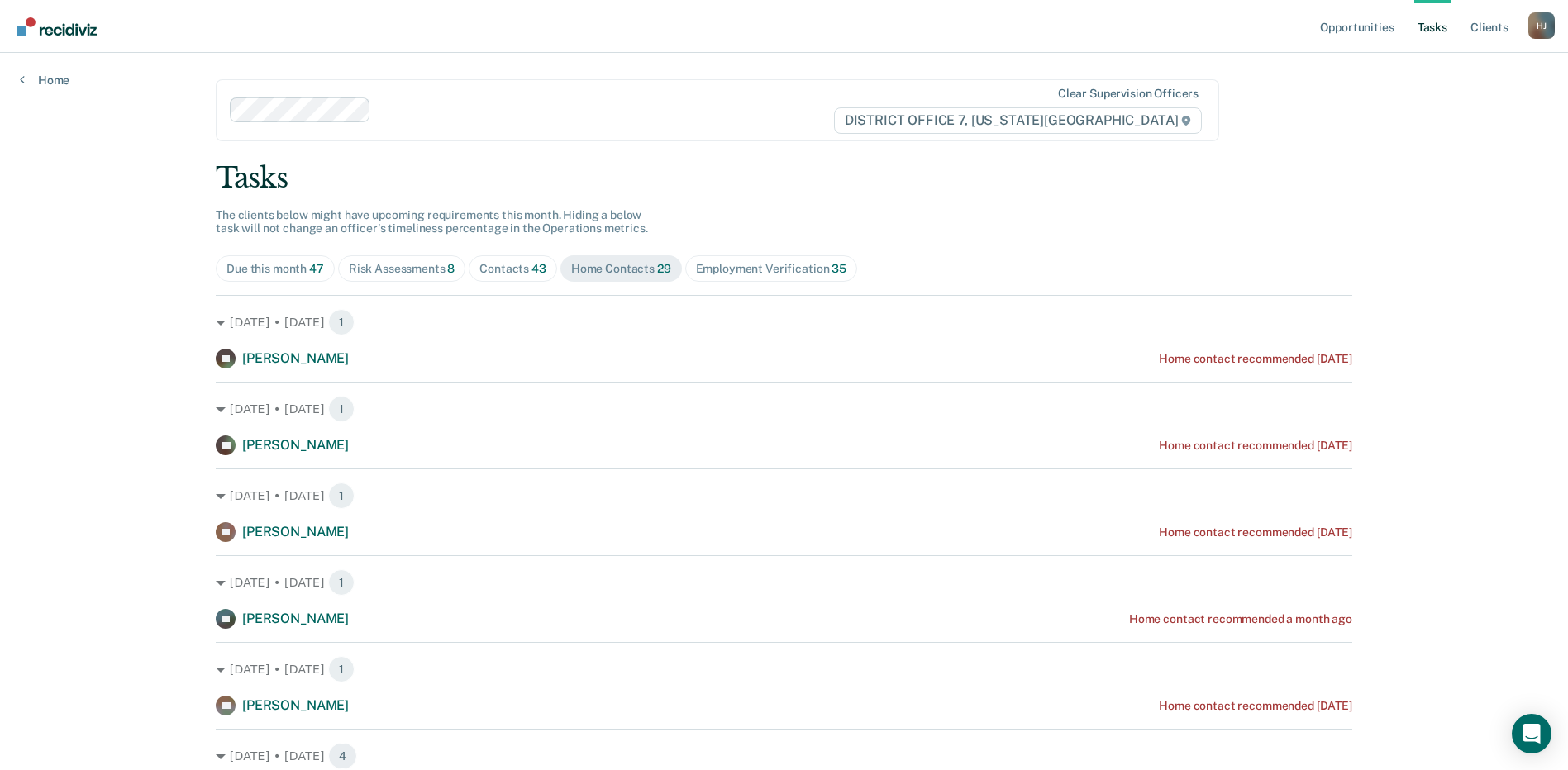
click at [290, 269] on div "Due this month 47" at bounding box center [275, 269] width 98 height 14
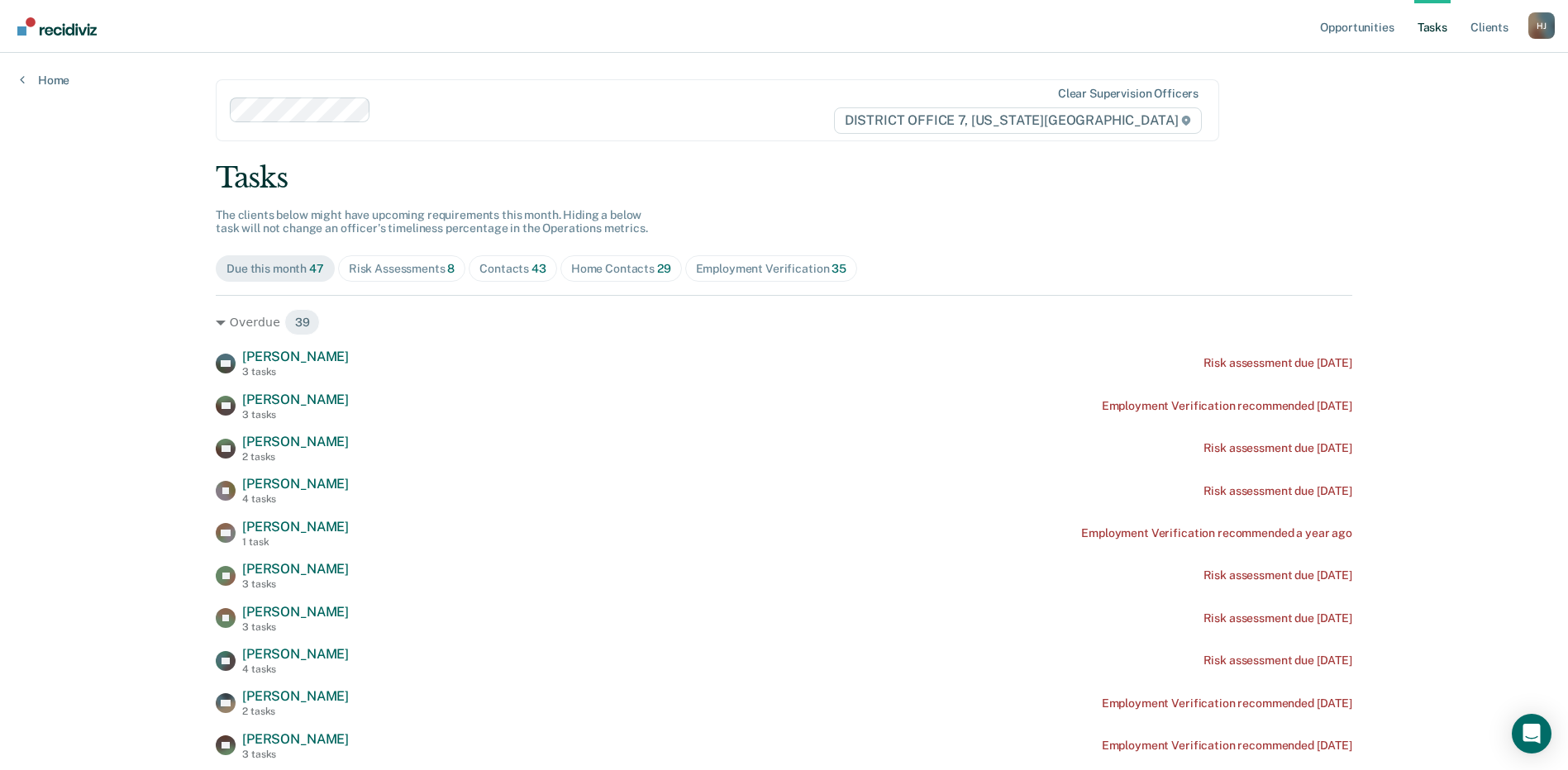
click at [581, 275] on div "Home Contacts 29" at bounding box center [621, 269] width 100 height 14
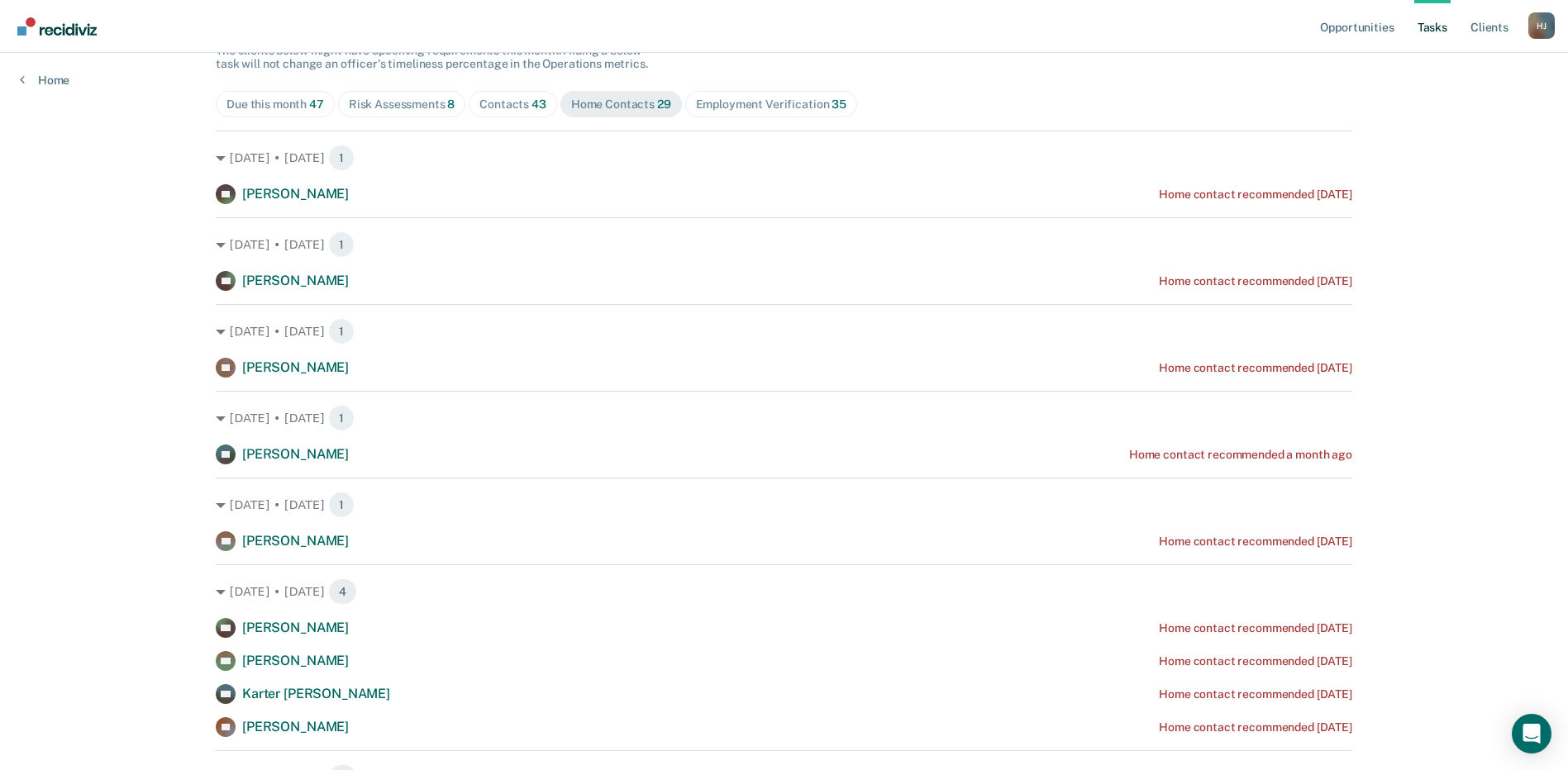
scroll to position [83, 0]
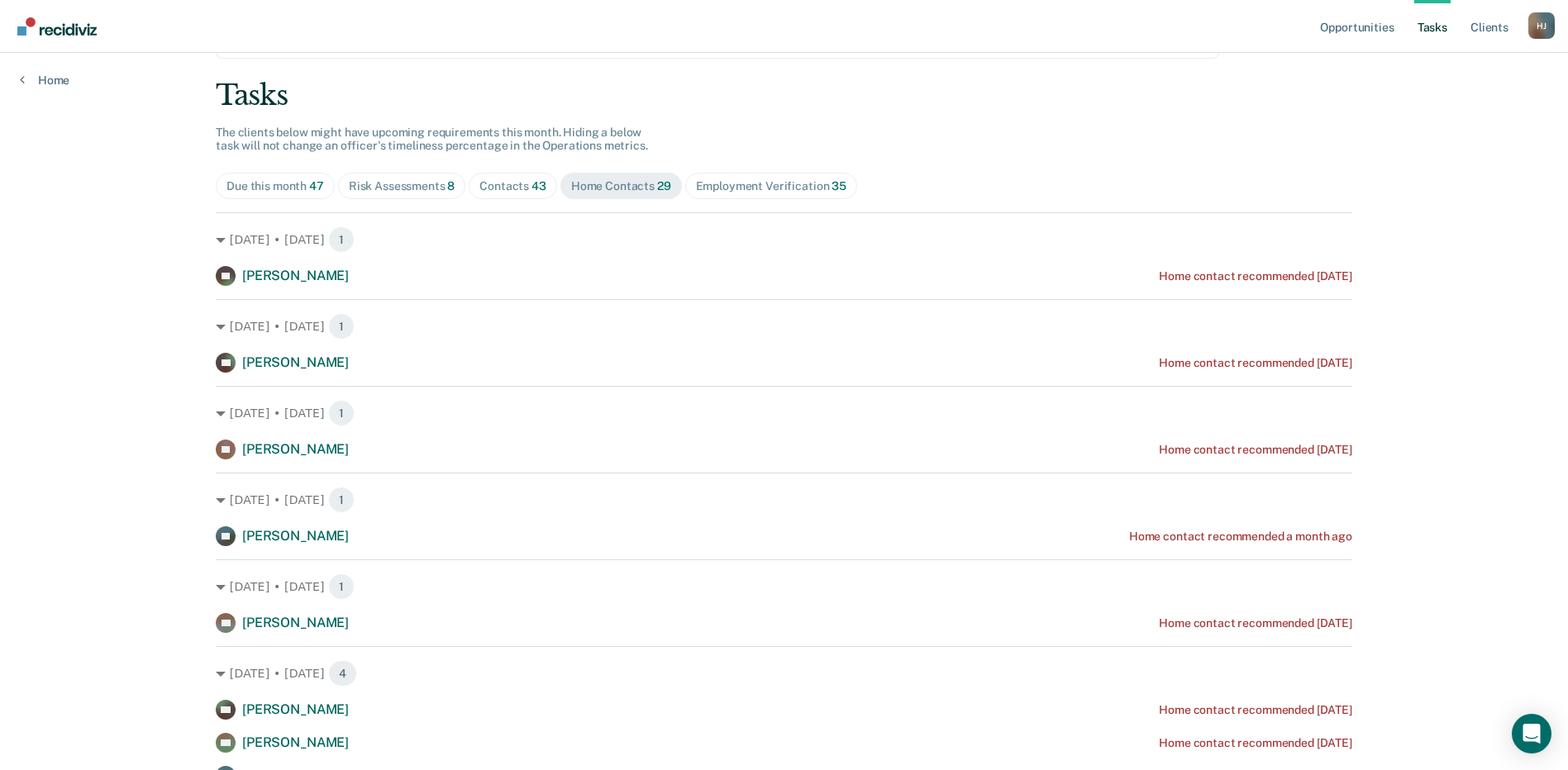
click at [509, 187] on div "Contacts 43" at bounding box center [513, 186] width 67 height 14
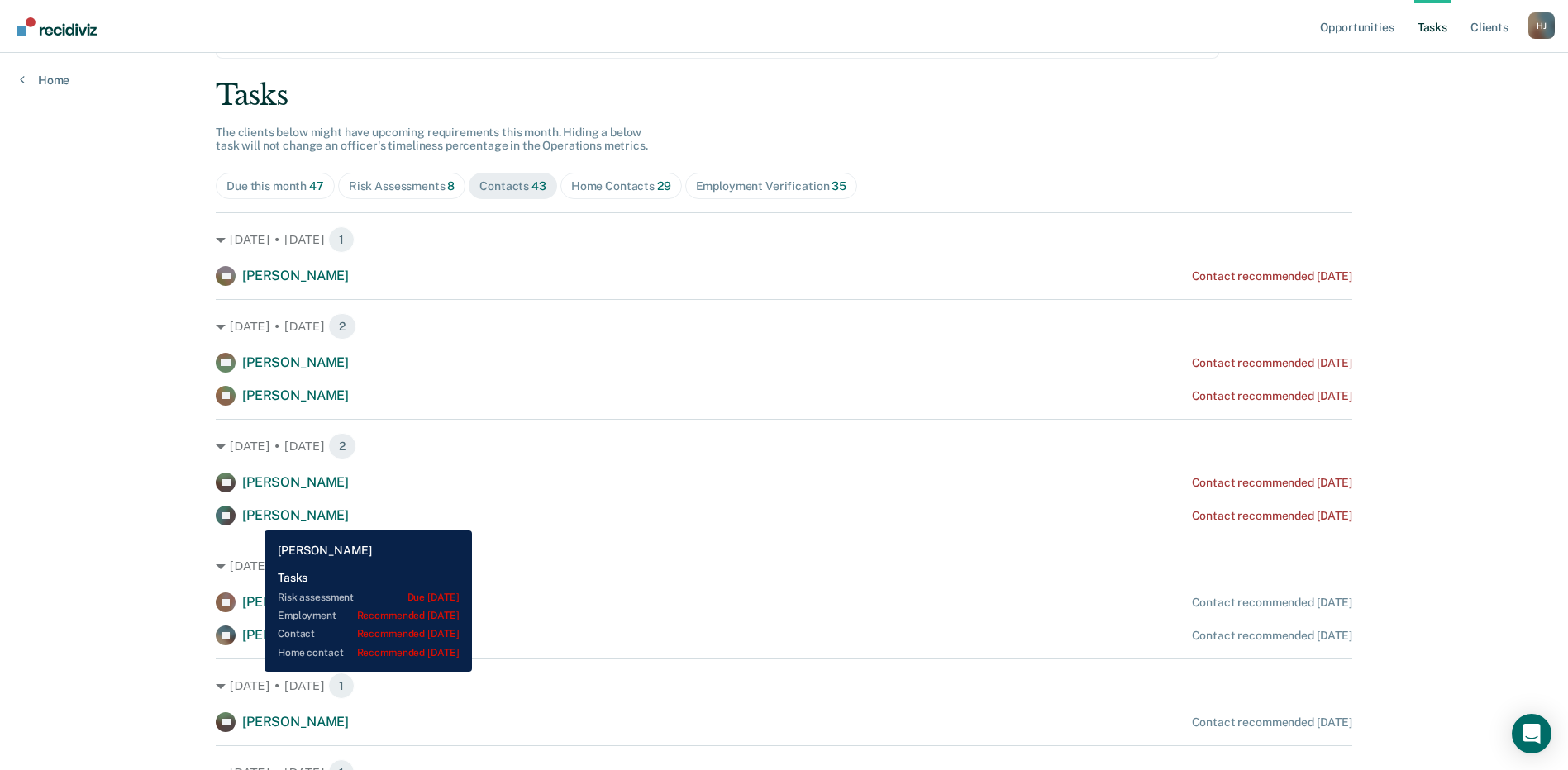
click at [252, 518] on span "[PERSON_NAME]" at bounding box center [296, 515] width 107 height 16
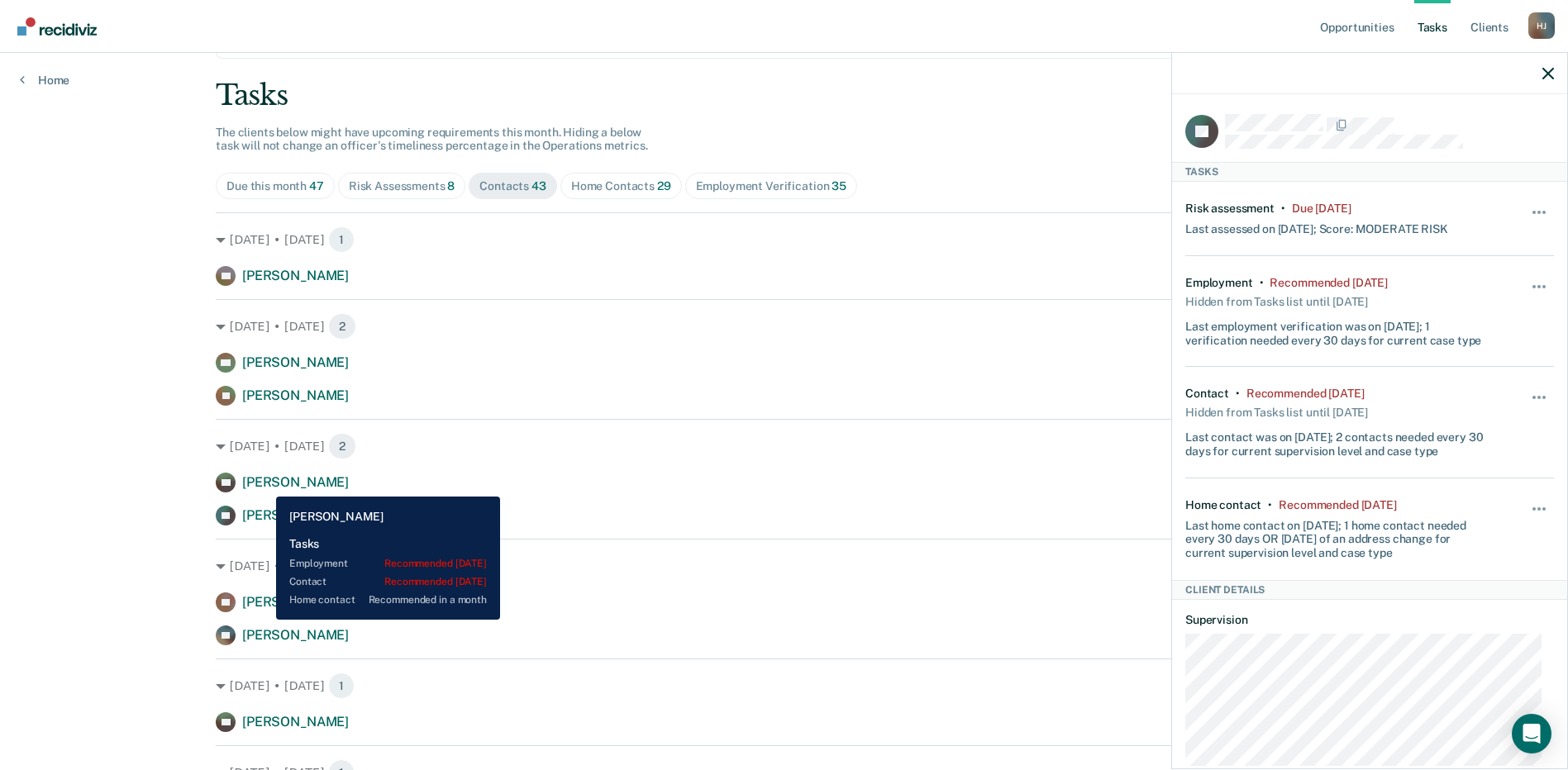
click at [264, 484] on span "[PERSON_NAME]" at bounding box center [296, 482] width 107 height 16
